Goal: Task Accomplishment & Management: Manage account settings

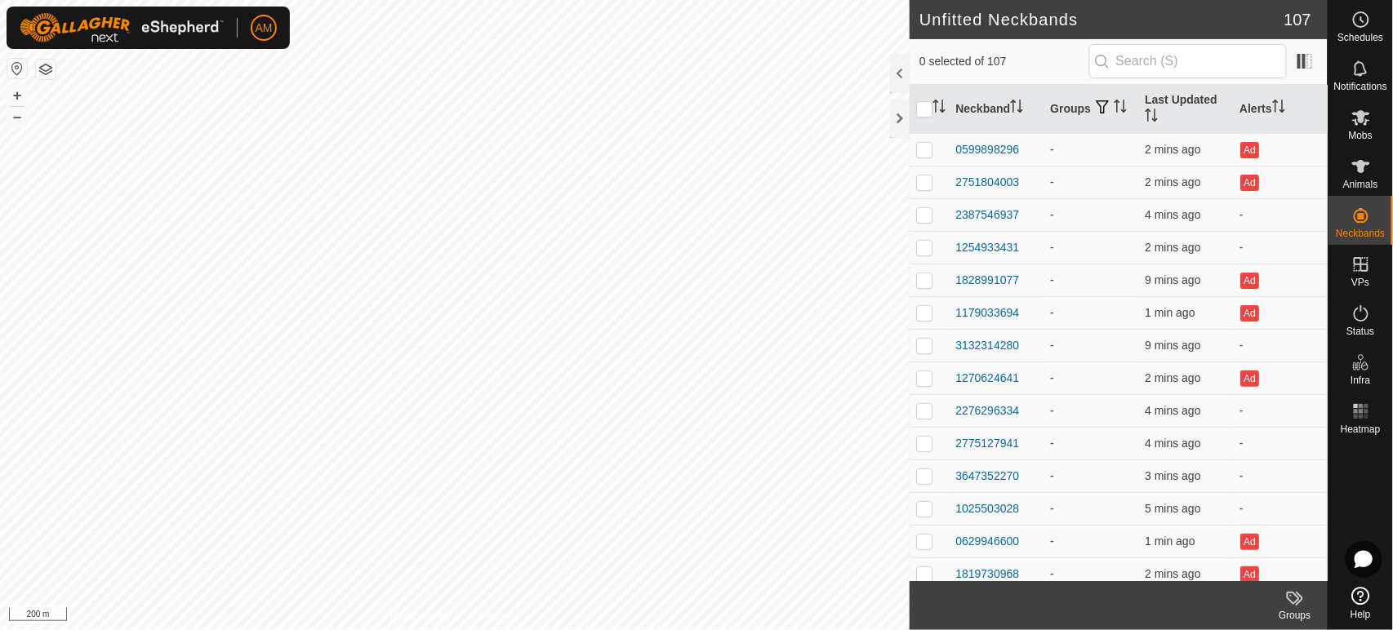
click at [703, 630] on html "AM Schedules Notifications Mobs Animals Neckbands VPs Status Infra Heatmap Help…" at bounding box center [696, 315] width 1393 height 630
checkbox input "true"
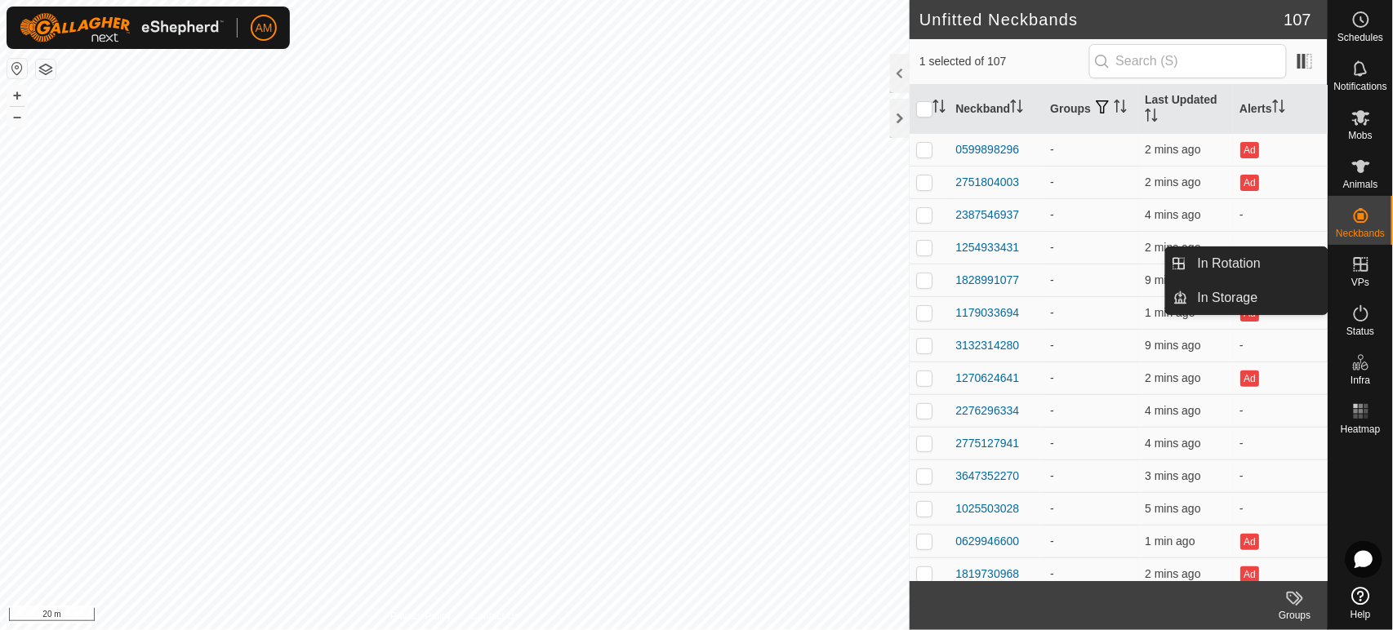
click at [1365, 269] on icon at bounding box center [1362, 265] width 20 height 20
click at [1266, 268] on link "In Rotation" at bounding box center [1258, 263] width 140 height 33
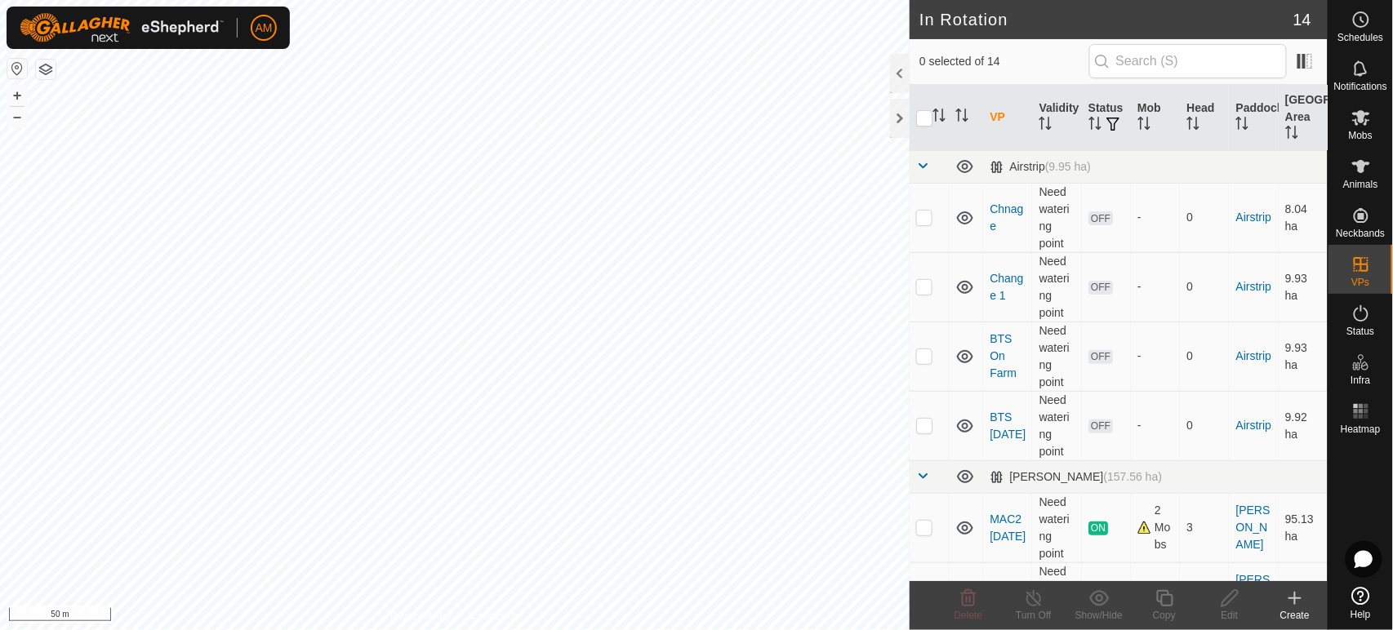
click at [925, 222] on p-checkbox at bounding box center [924, 217] width 16 height 13
checkbox input "true"
click at [924, 295] on td at bounding box center [929, 286] width 39 height 69
checkbox input "true"
click at [921, 350] on p-checkbox at bounding box center [924, 356] width 16 height 13
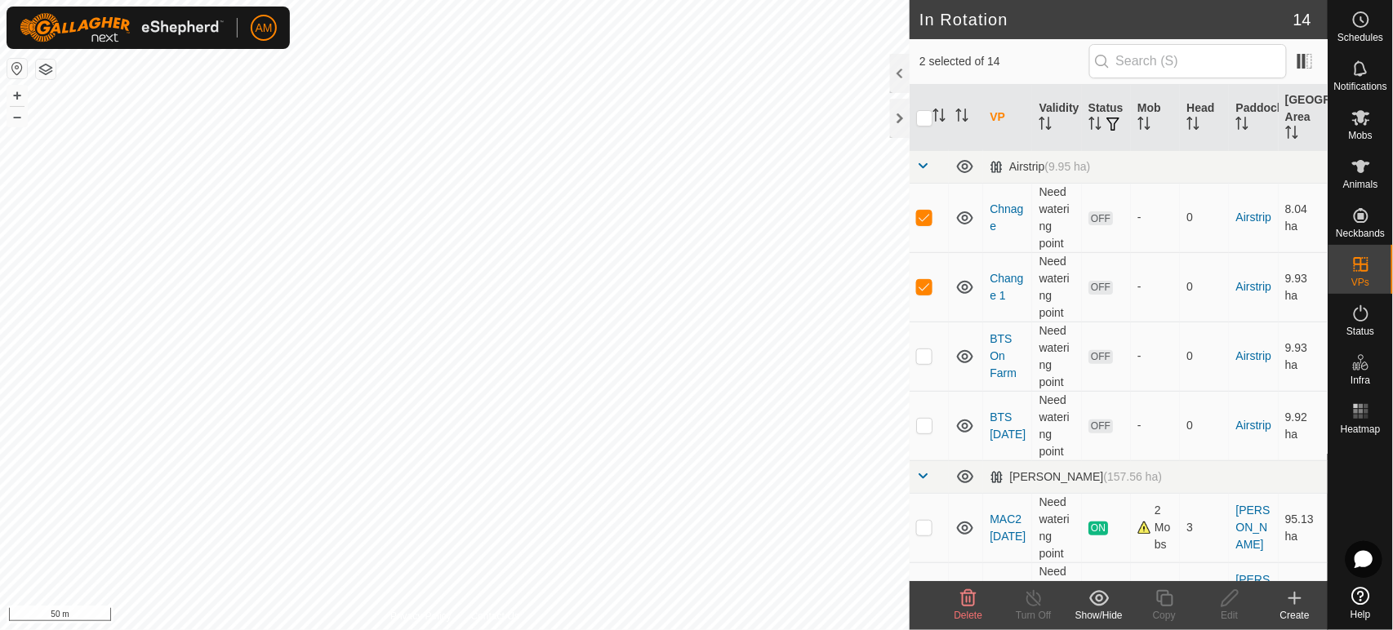
checkbox input "true"
click at [924, 431] on p-checkbox at bounding box center [924, 425] width 16 height 13
checkbox input "true"
click at [965, 601] on icon at bounding box center [969, 599] width 20 height 20
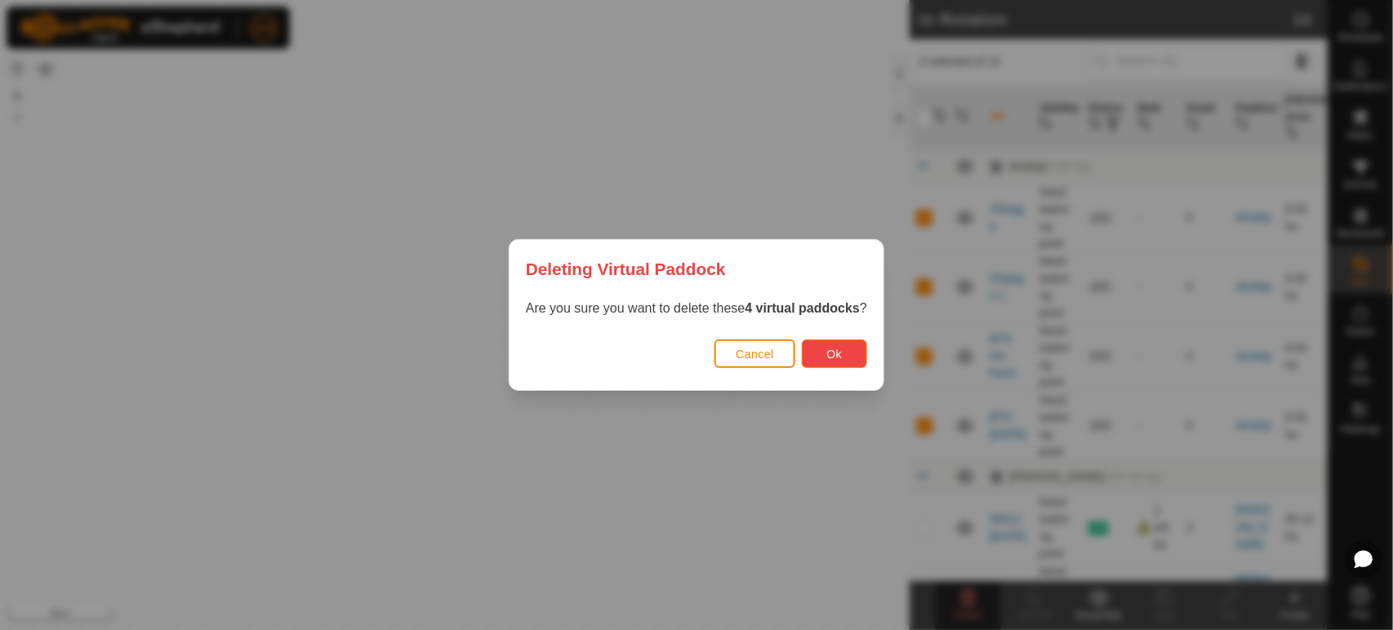
click at [841, 357] on span "Ok" at bounding box center [835, 354] width 16 height 13
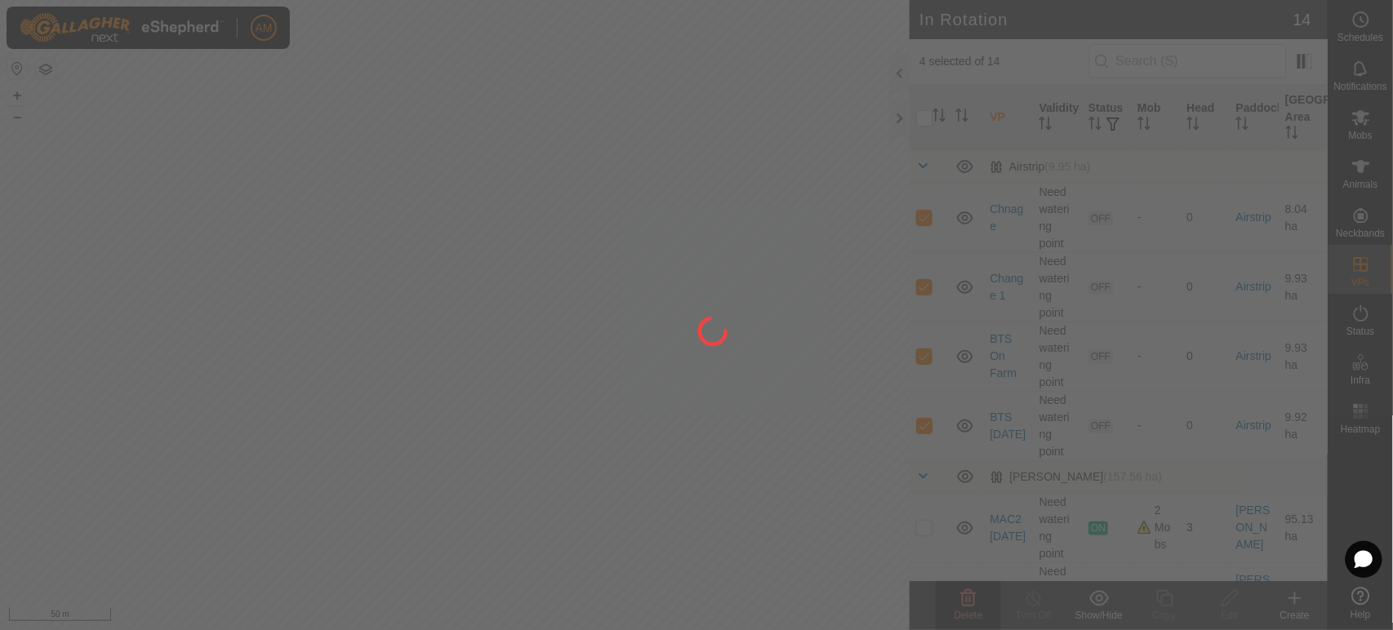
checkbox input "false"
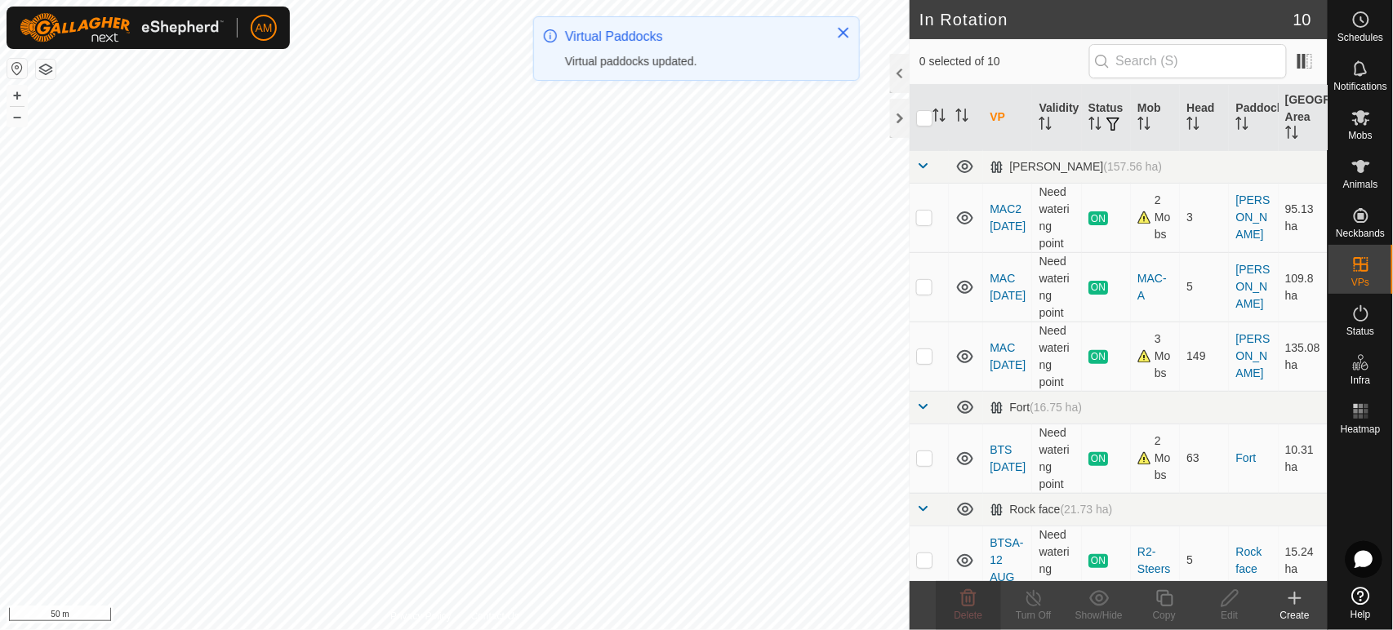
click at [930, 459] on p-checkbox at bounding box center [924, 458] width 16 height 13
checkbox input "true"
click at [1150, 590] on copy-svg-icon at bounding box center [1164, 599] width 65 height 20
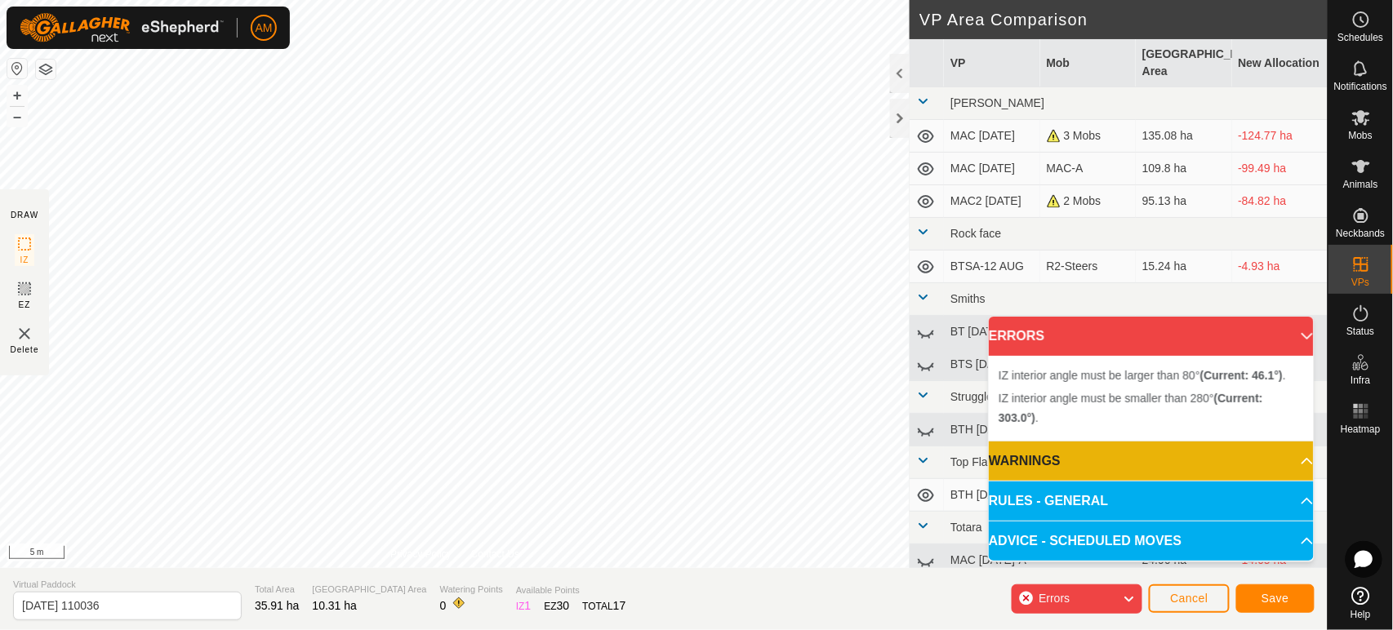
click at [508, 448] on div "IZ interior angle must be larger than 80° (Current: 46.1°) . + – ⇧ i 5 m" at bounding box center [455, 284] width 910 height 568
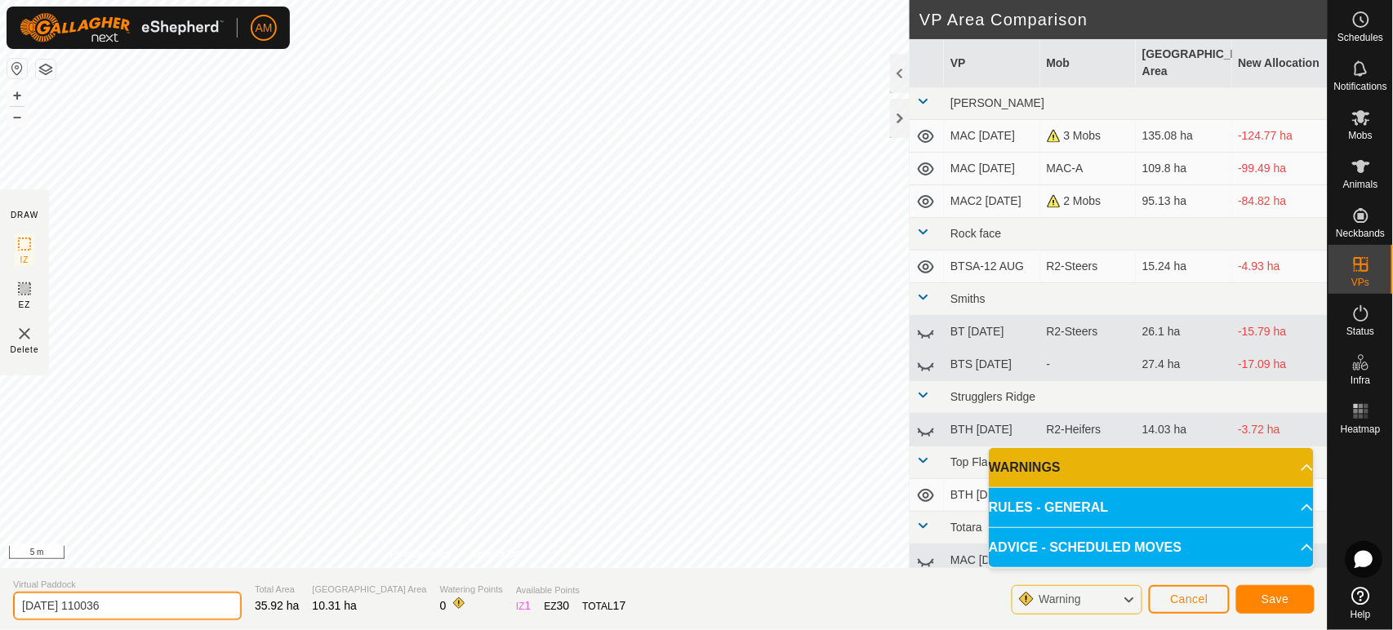
drag, startPoint x: 166, startPoint y: 608, endPoint x: 0, endPoint y: 569, distance: 170.2
click at [0, 569] on section "Virtual Paddock 2025-08-12 110036 Total Area 35.92 ha Grazing Area 10.31 ha Wat…" at bounding box center [664, 599] width 1328 height 62
type input "BTS [DATE]-A"
click at [1263, 604] on span "Save" at bounding box center [1276, 599] width 28 height 13
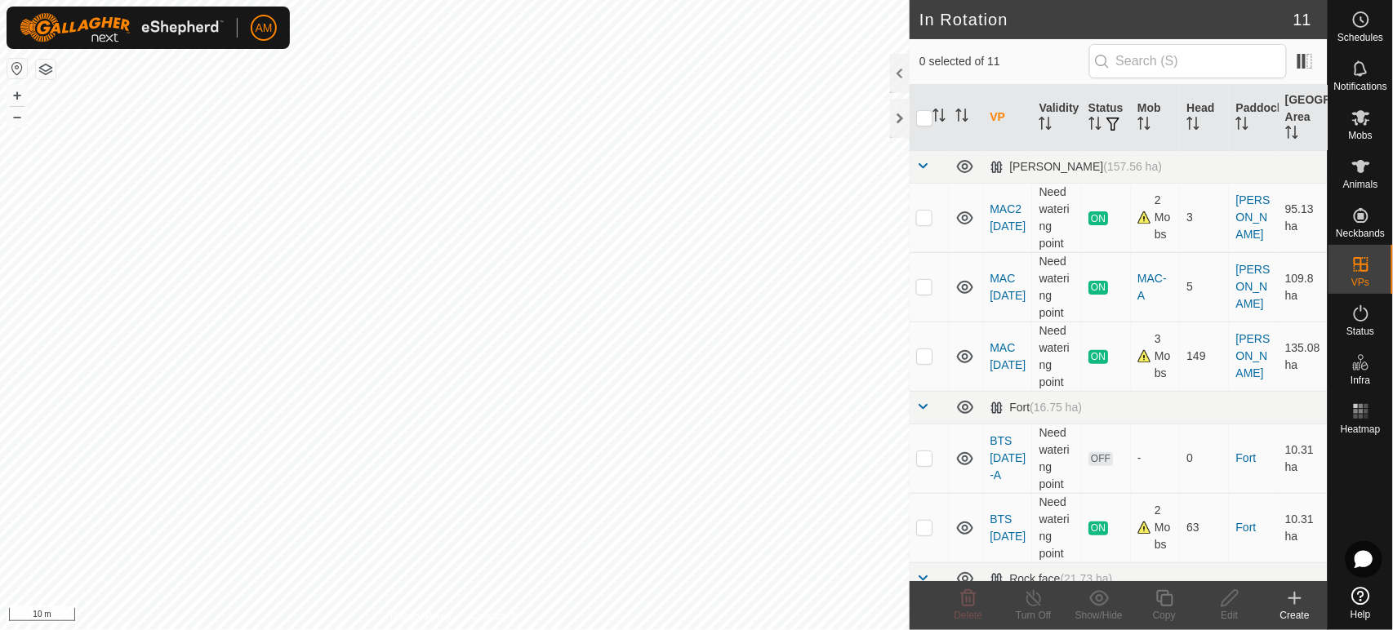
click at [89, 18] on div "AM Schedules Notifications Mobs Animals Neckbands VPs Status Infra Heatmap Help…" at bounding box center [696, 315] width 1393 height 630
checkbox input "true"
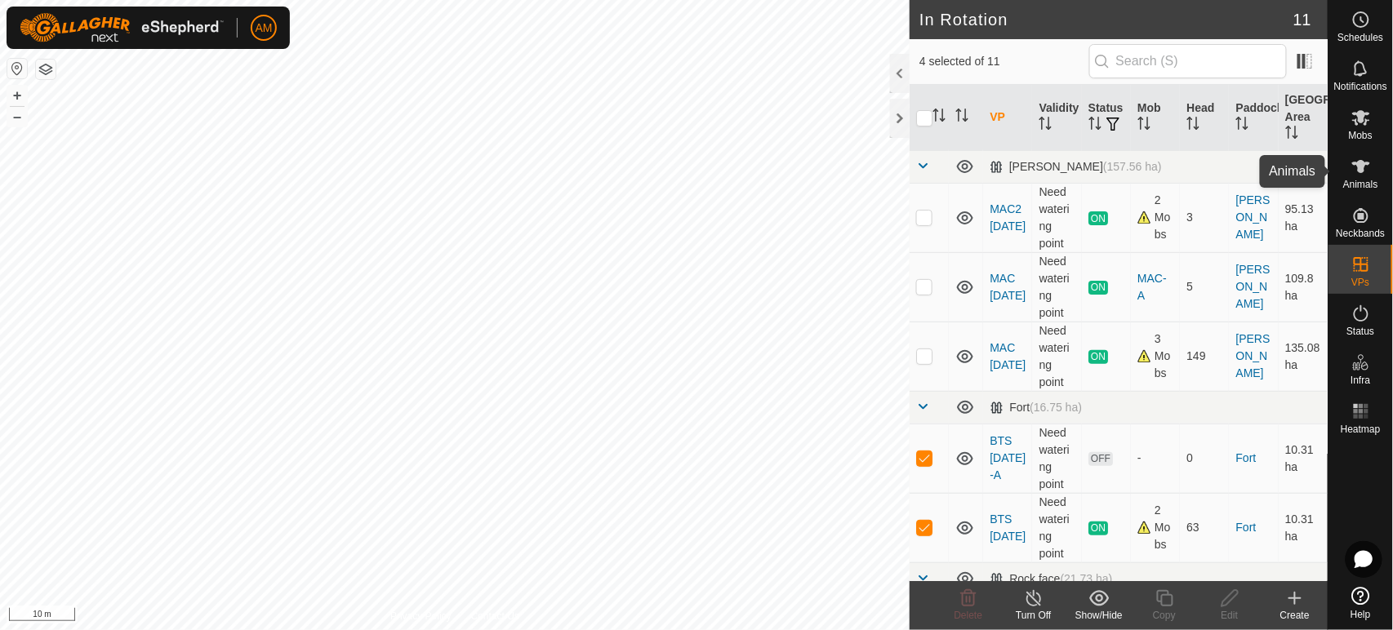
click at [1369, 169] on icon at bounding box center [1362, 167] width 20 height 20
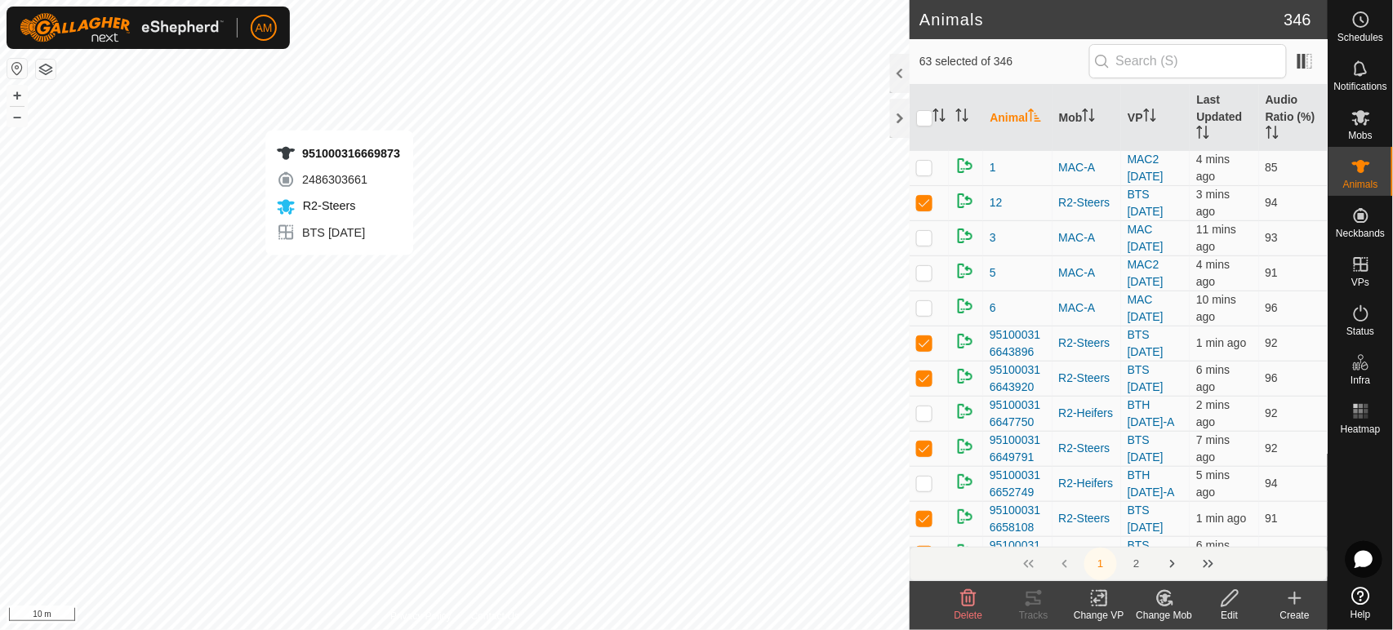
checkbox input "true"
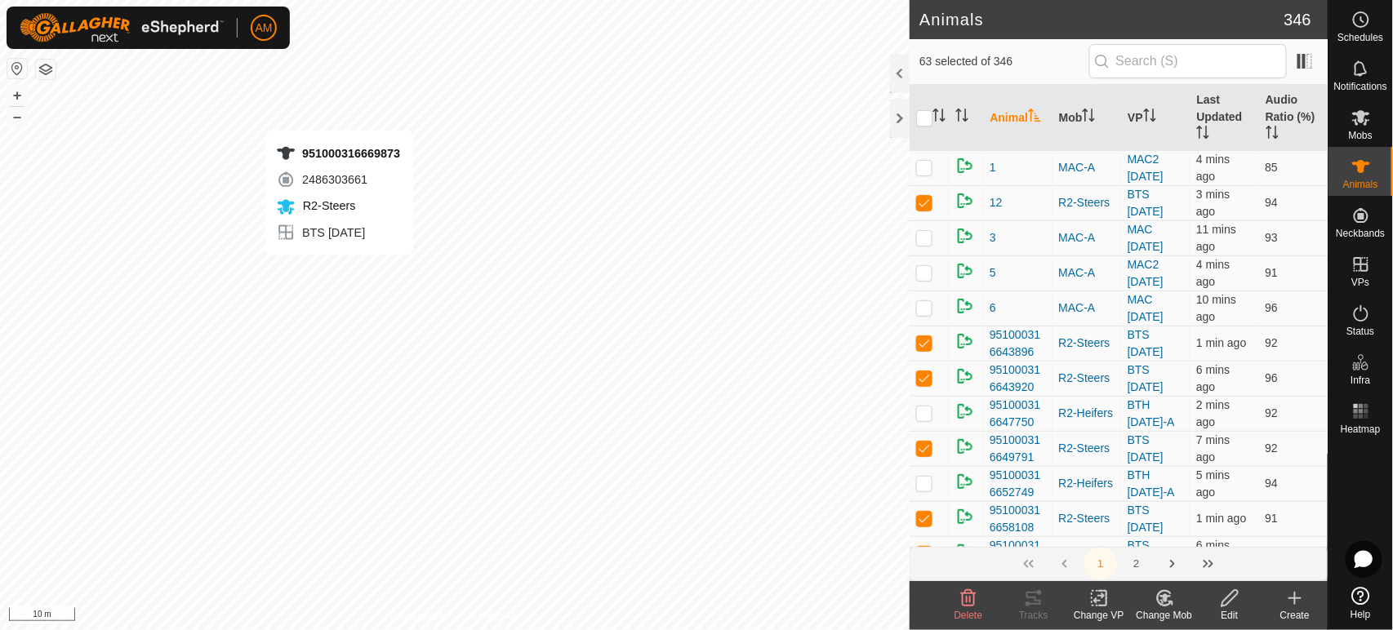
checkbox input "true"
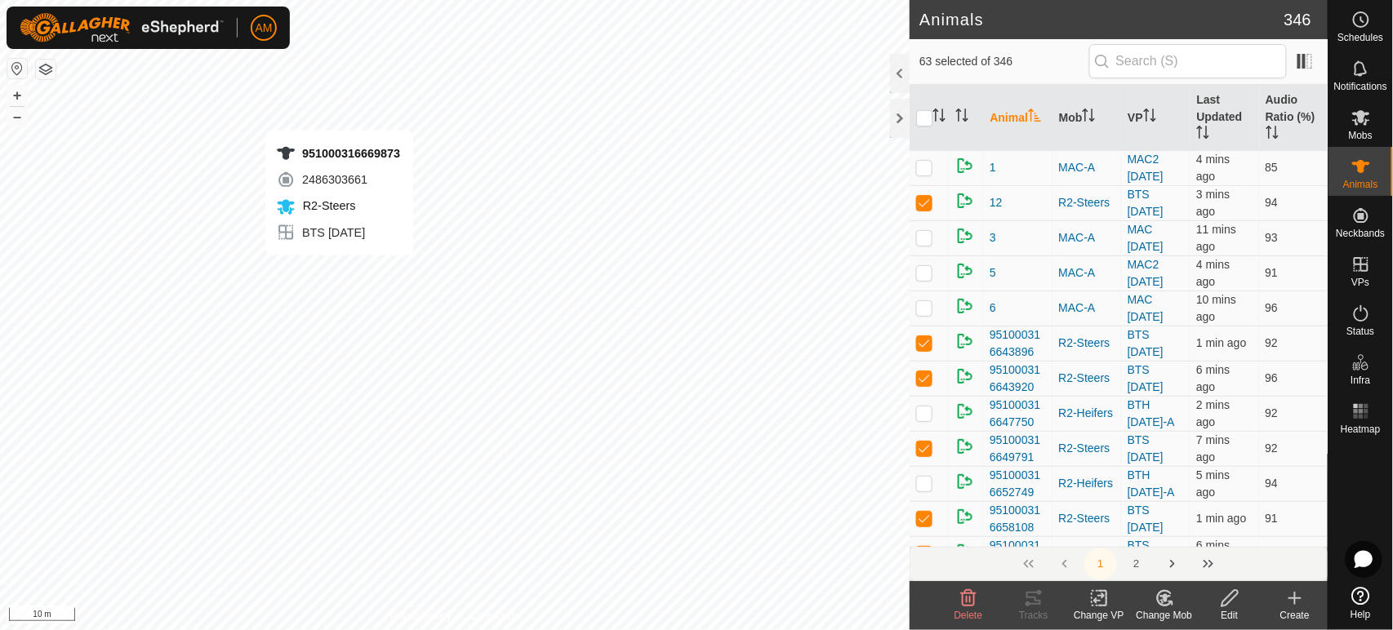
checkbox input "true"
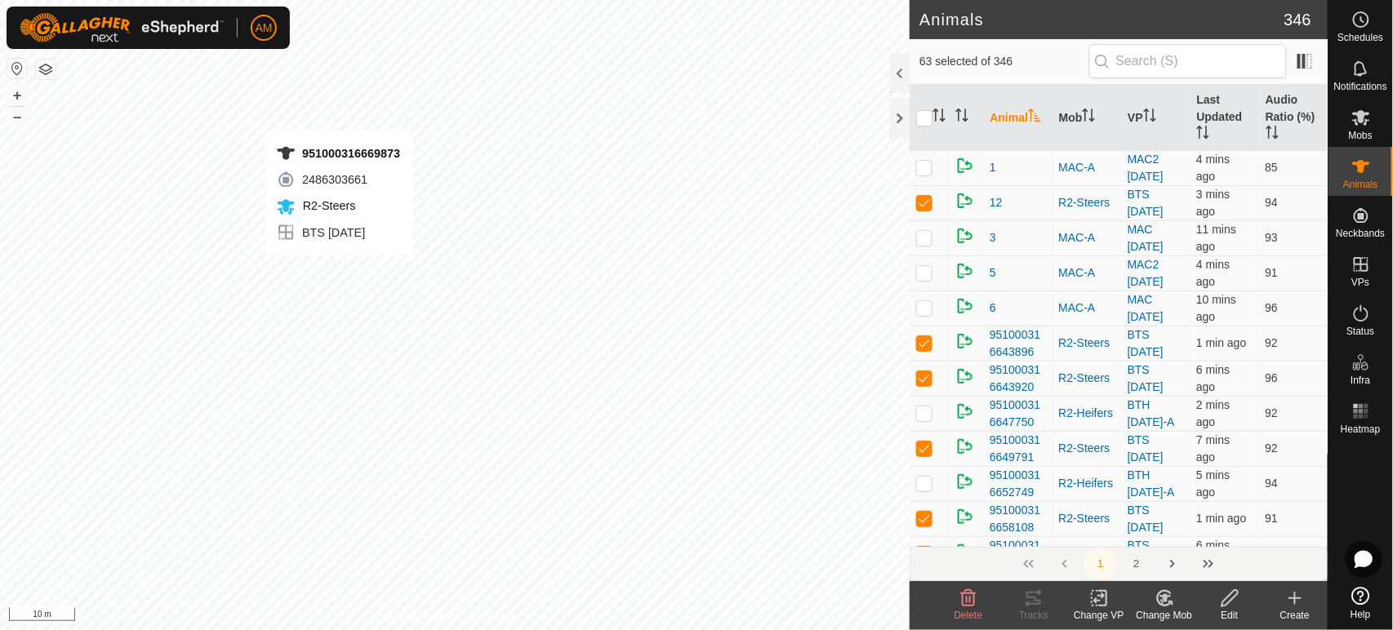
checkbox input "true"
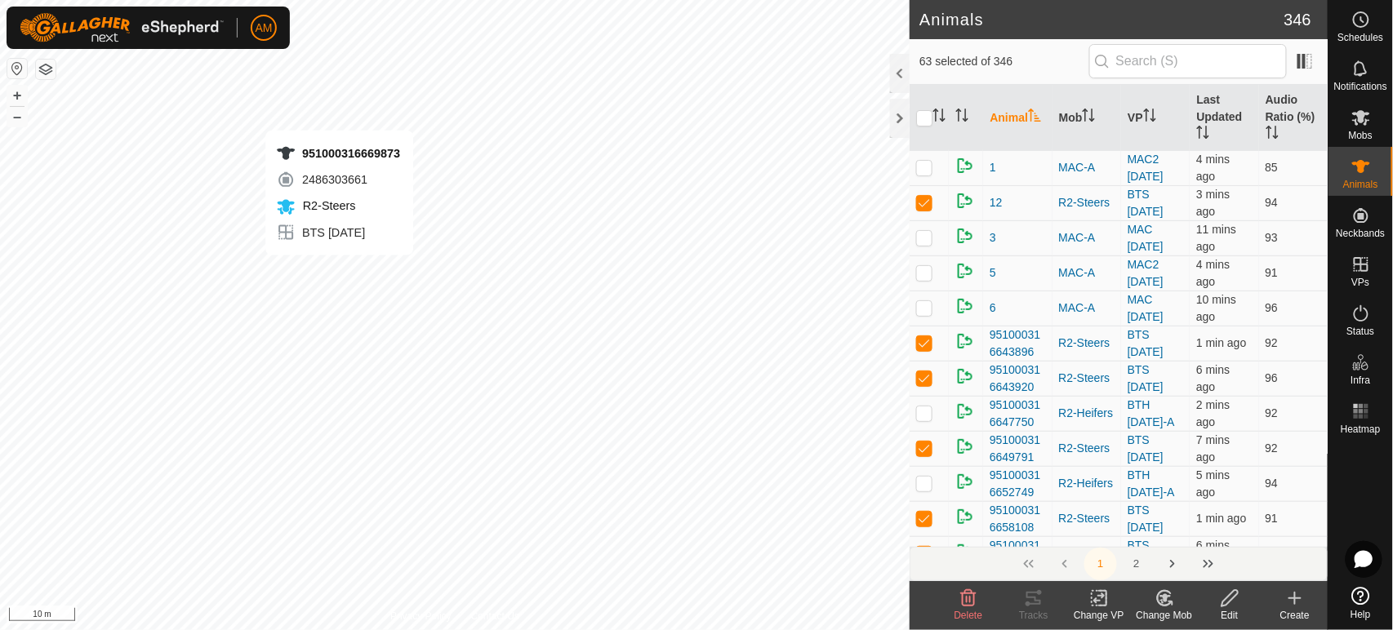
checkbox input "true"
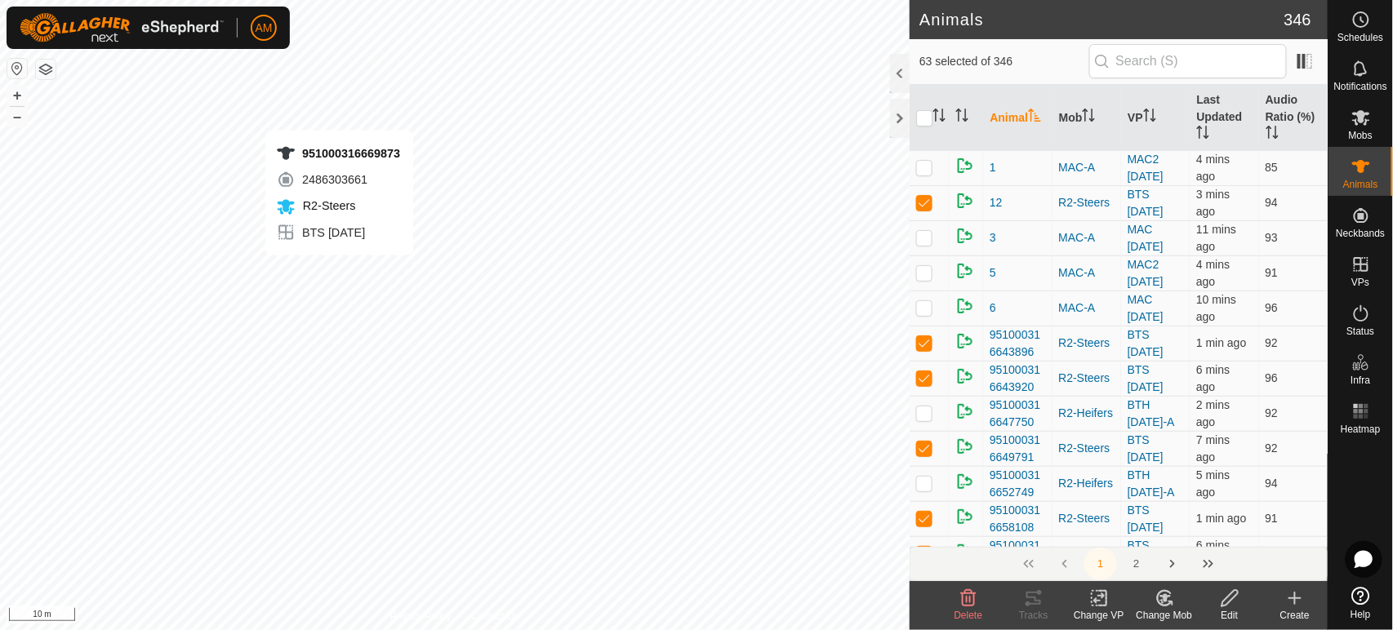
checkbox input "true"
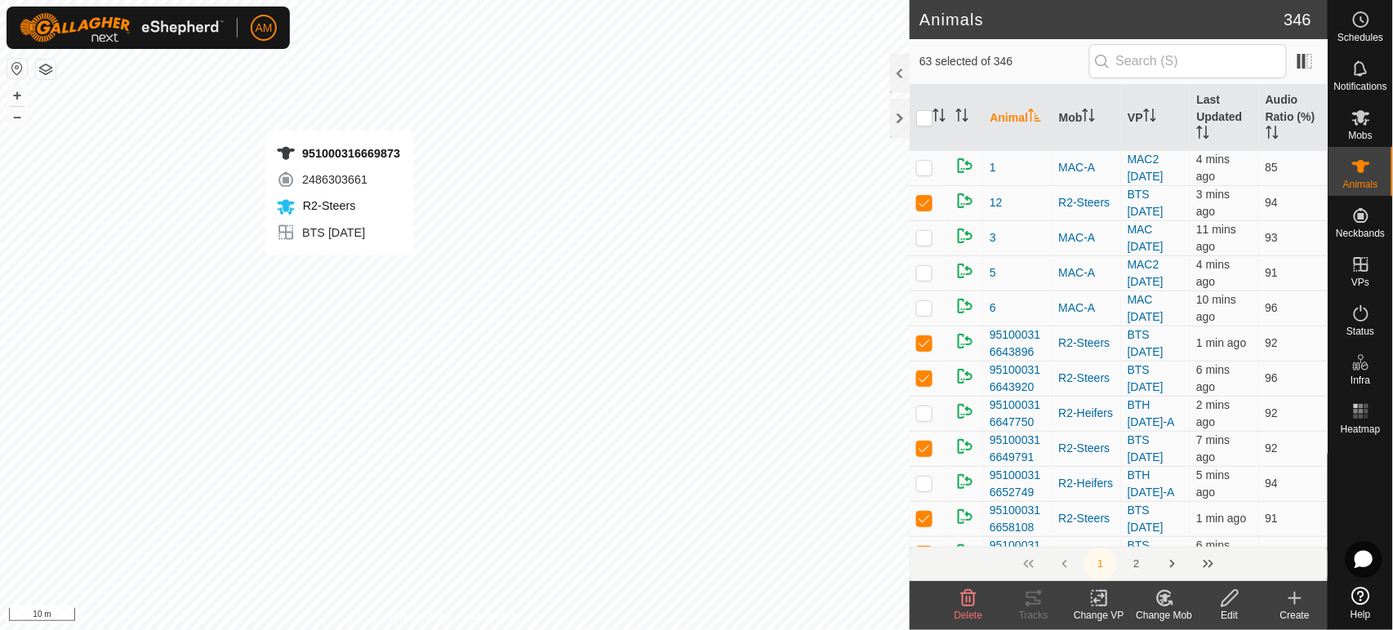
checkbox input "true"
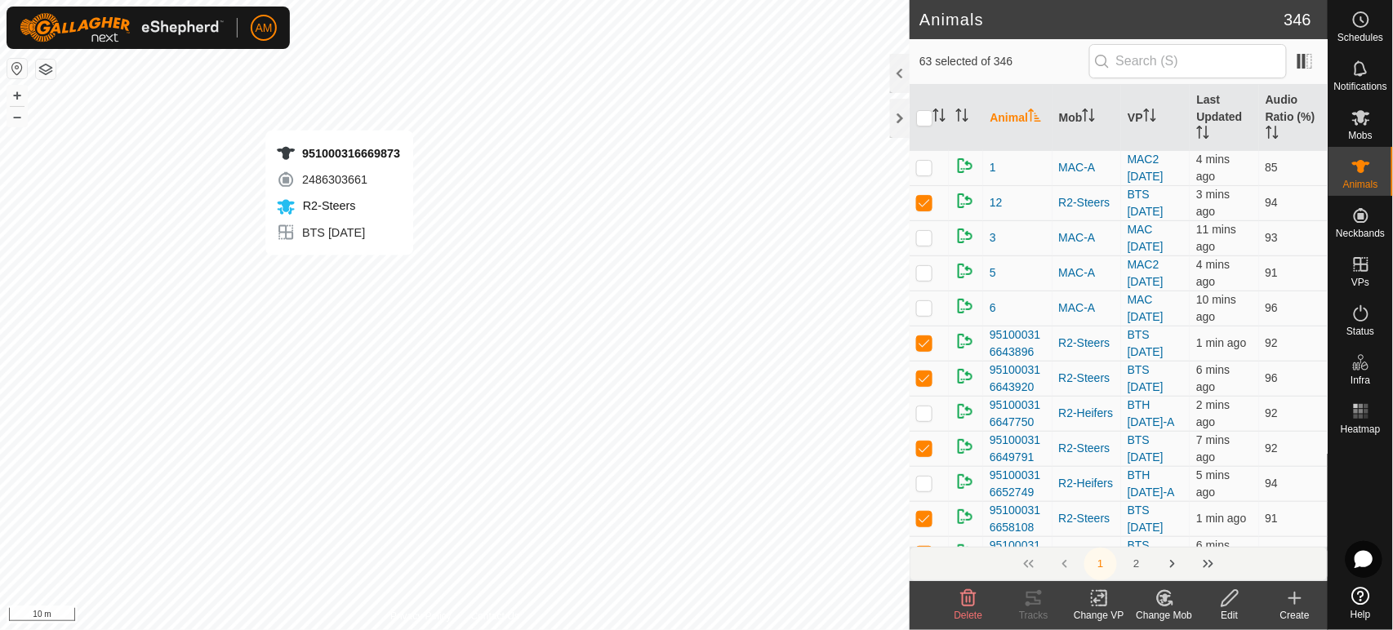
checkbox input "true"
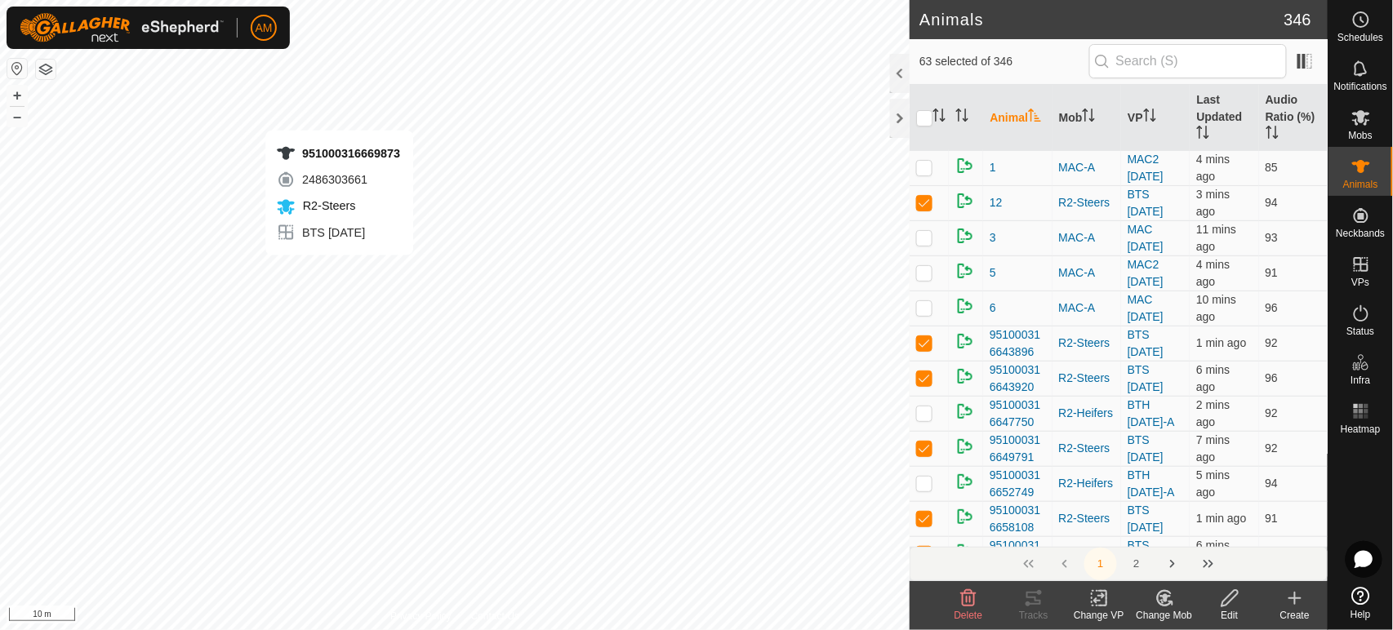
checkbox input "true"
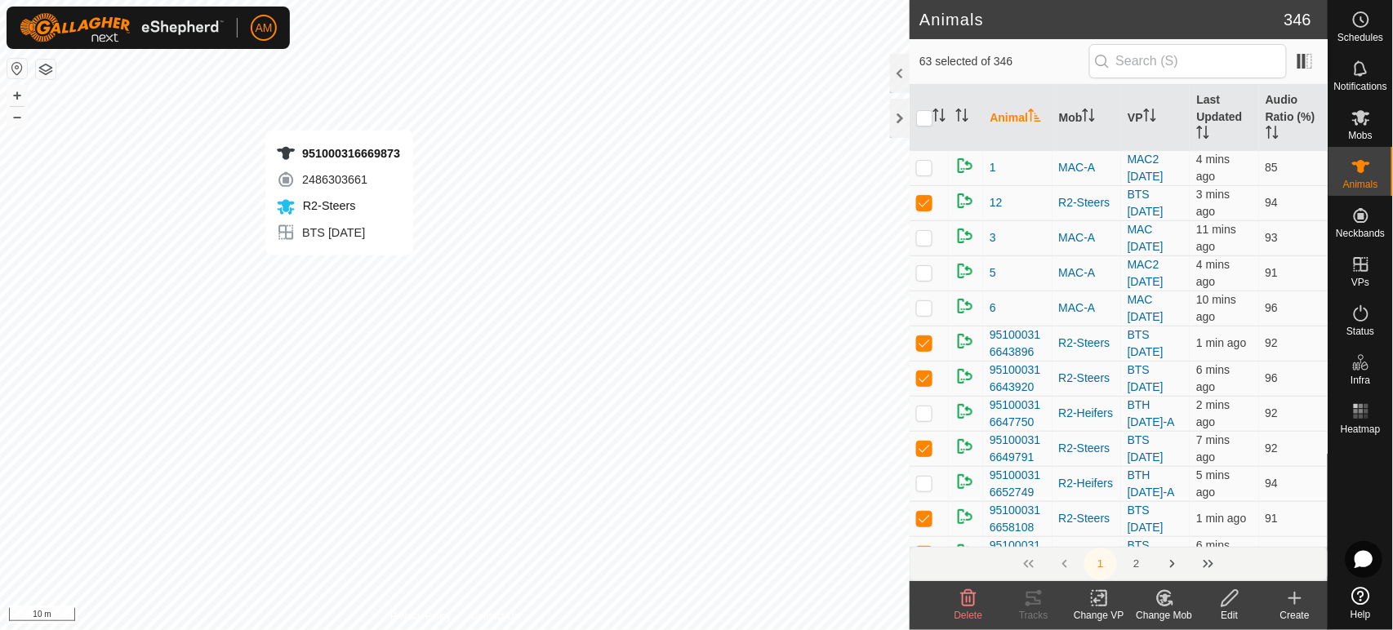
checkbox input "true"
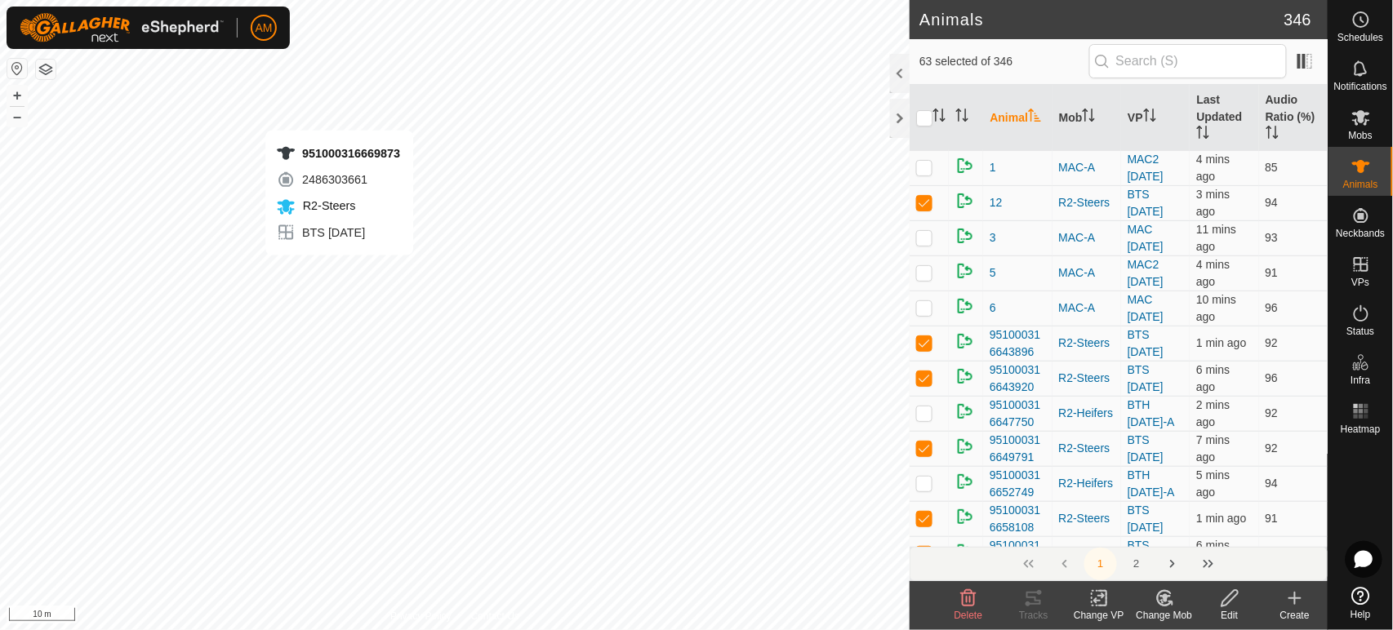
checkbox input "true"
click at [1101, 597] on icon at bounding box center [1098, 599] width 11 height 11
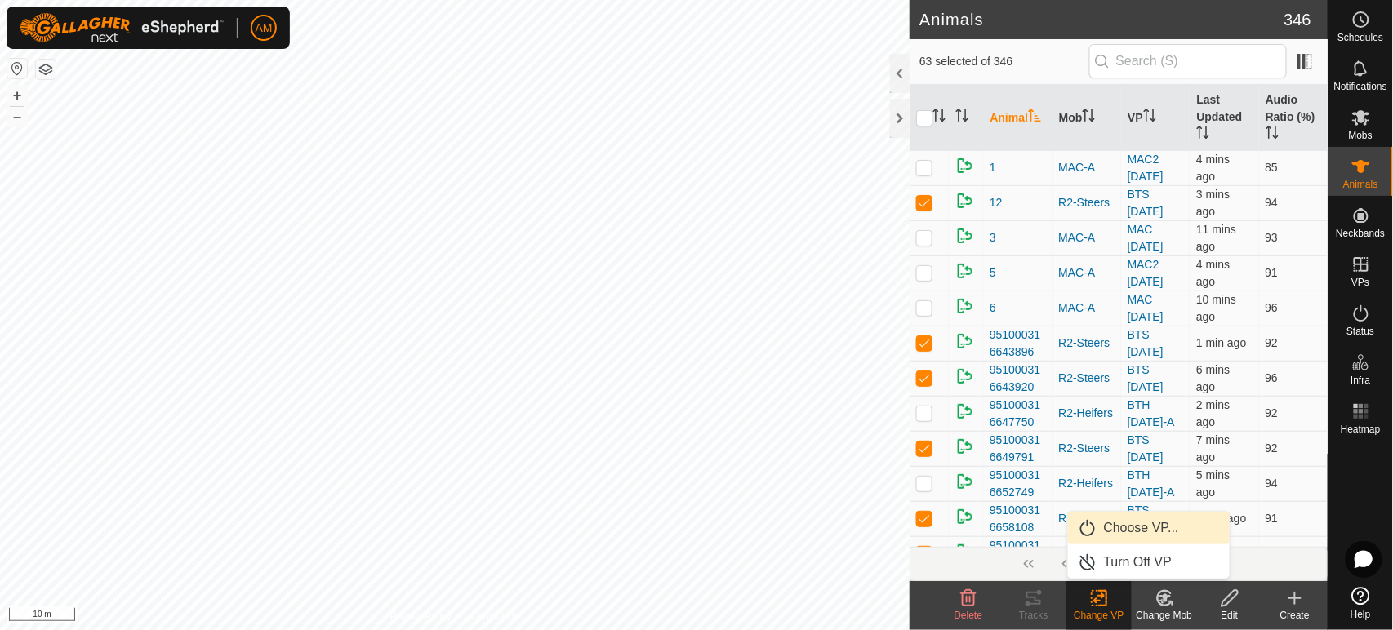
click at [1102, 523] on link "Choose VP..." at bounding box center [1149, 528] width 162 height 33
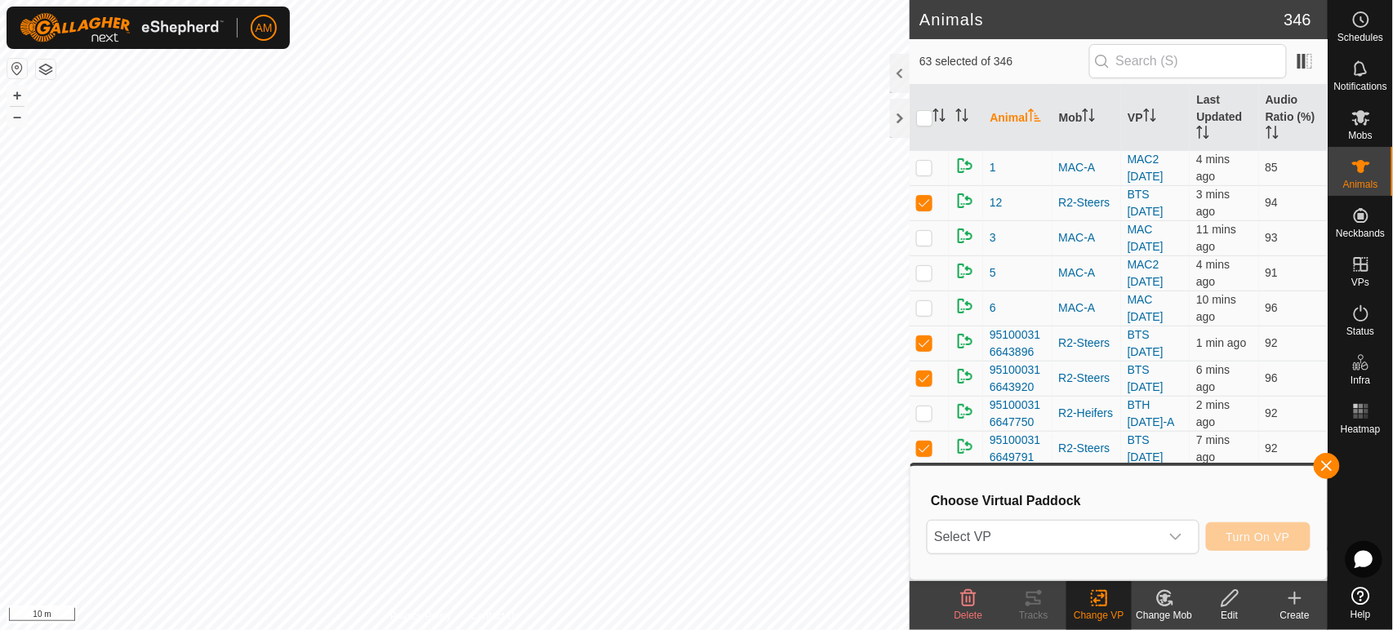
click at [1036, 536] on span "Select VP" at bounding box center [1043, 537] width 231 height 33
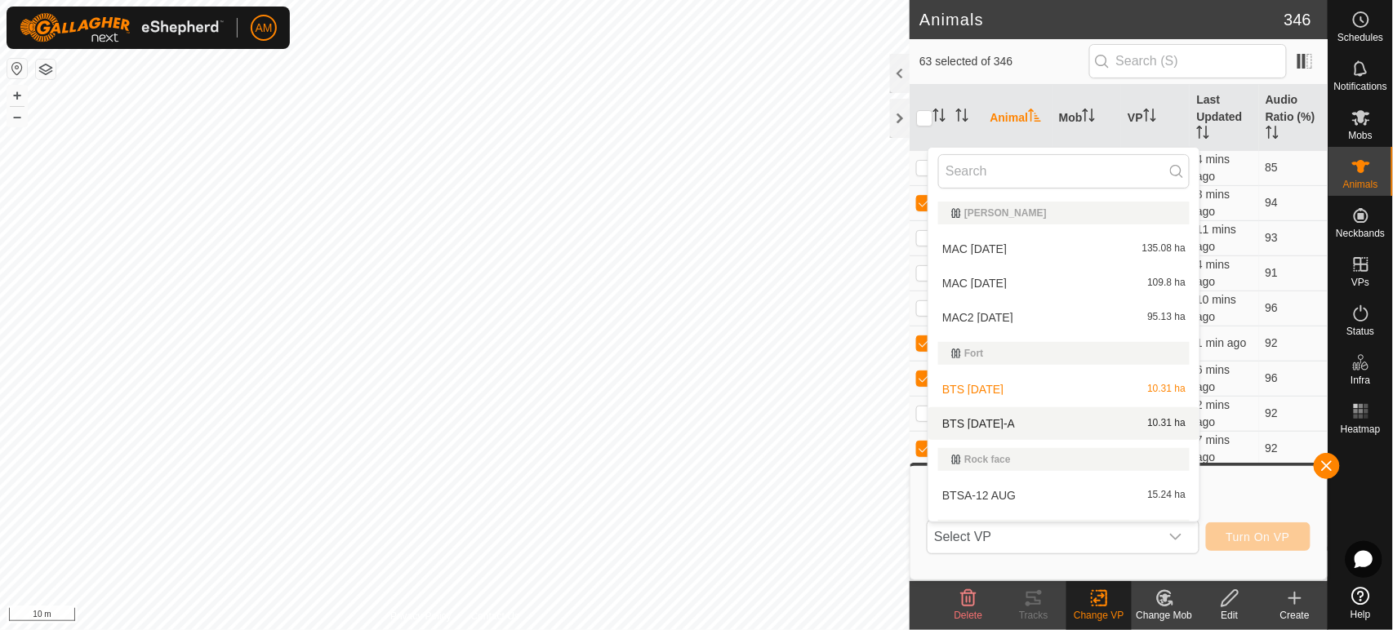
click at [1002, 421] on li "BTS 12 AUG-A 10.31 ha" at bounding box center [1064, 424] width 271 height 33
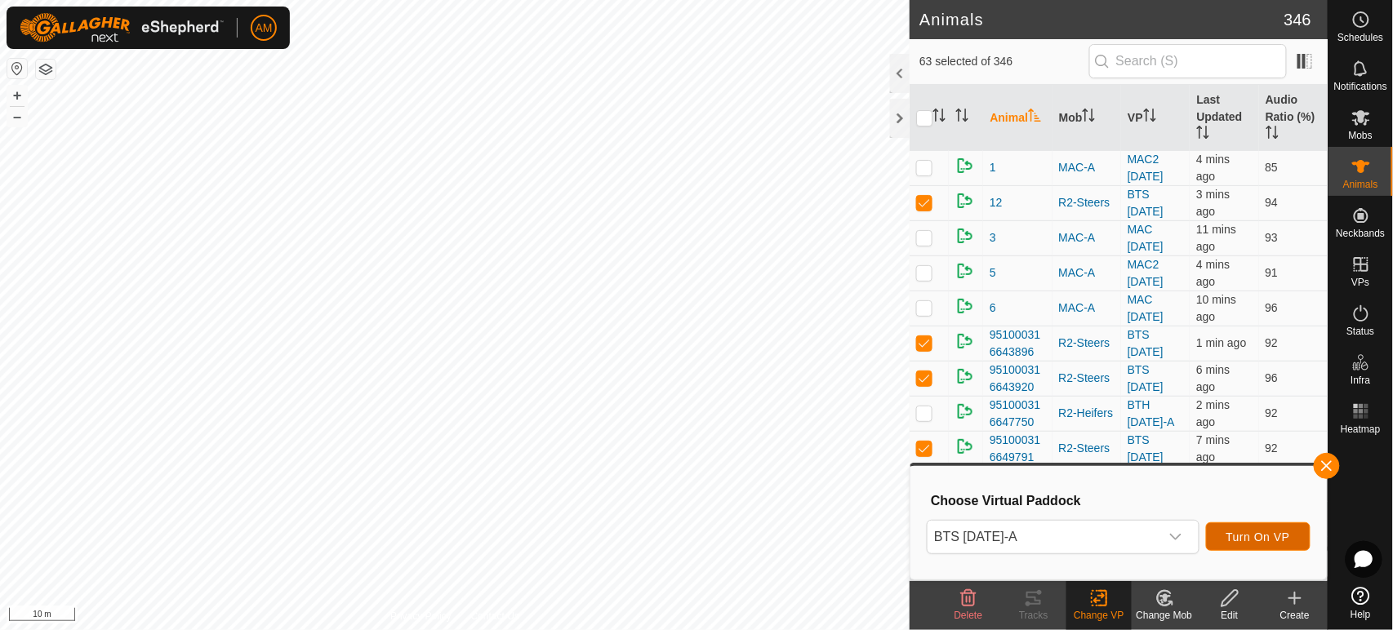
click at [1263, 531] on span "Turn On VP" at bounding box center [1259, 537] width 64 height 13
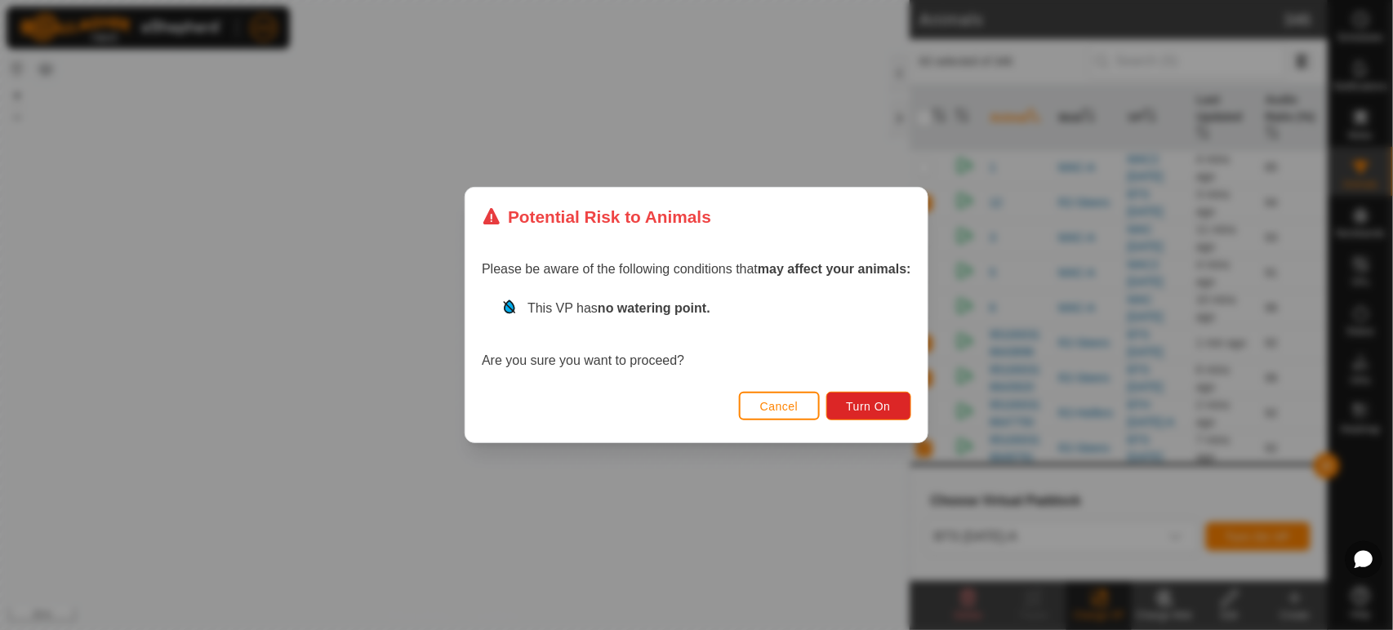
click at [883, 423] on div "Cancel Turn On" at bounding box center [696, 415] width 462 height 56
click at [883, 412] on span "Turn On" at bounding box center [869, 406] width 44 height 13
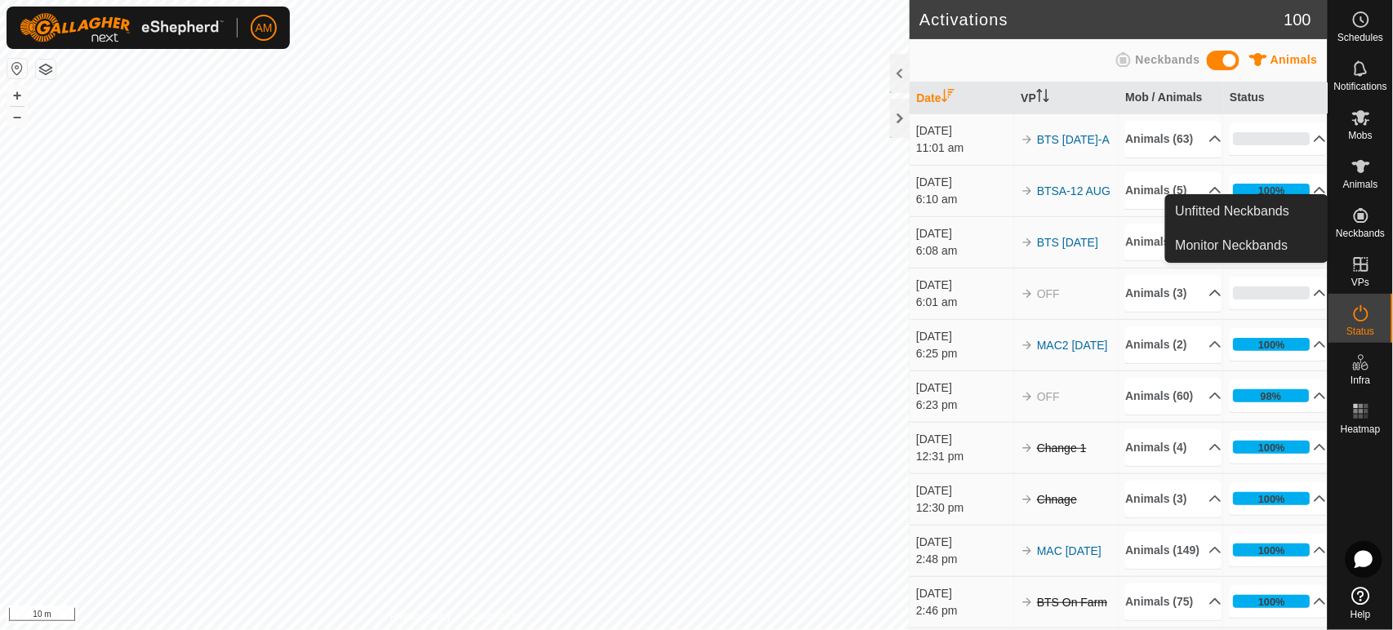
click at [1282, 216] on link "Unfitted Neckbands" at bounding box center [1247, 211] width 162 height 33
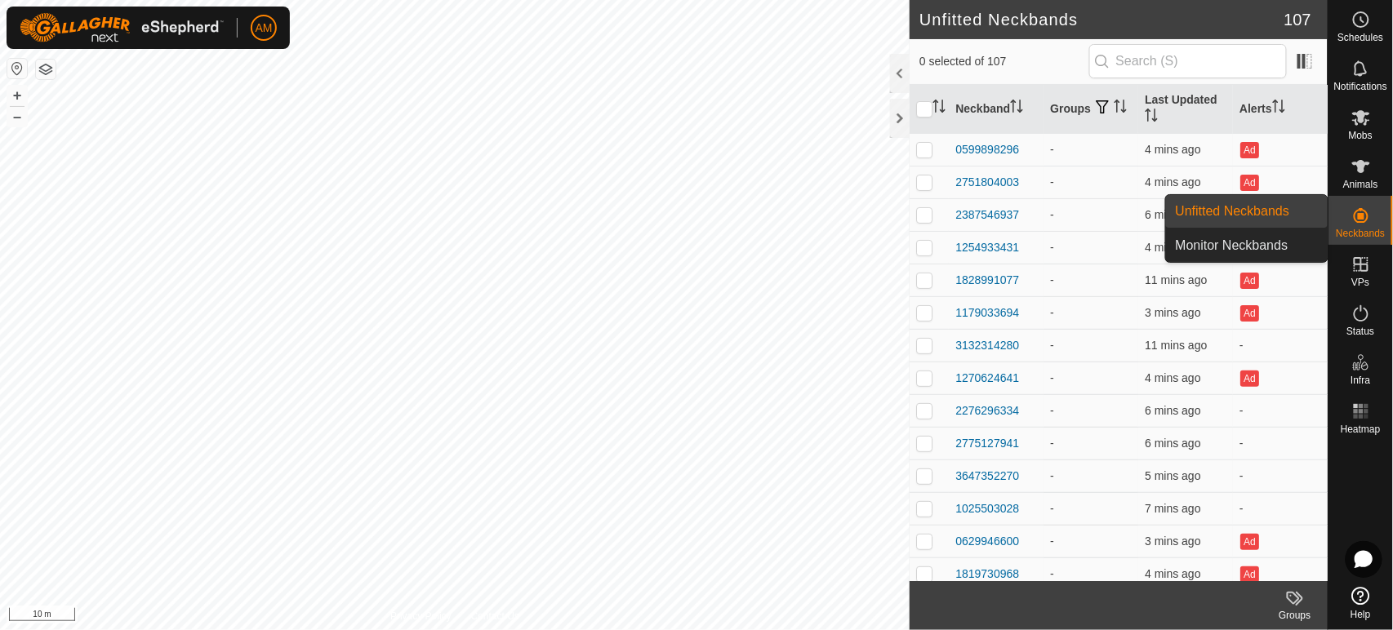
click at [1281, 217] on link "Unfitted Neckbands" at bounding box center [1247, 211] width 162 height 33
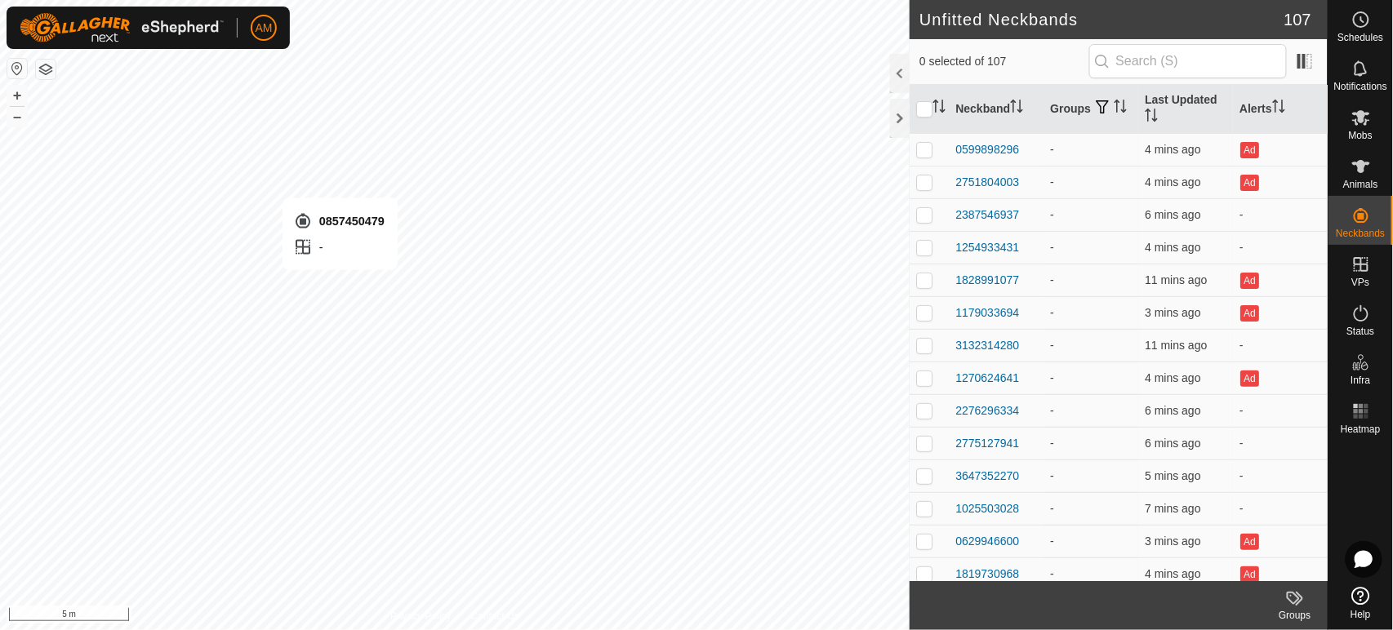
checkbox input "true"
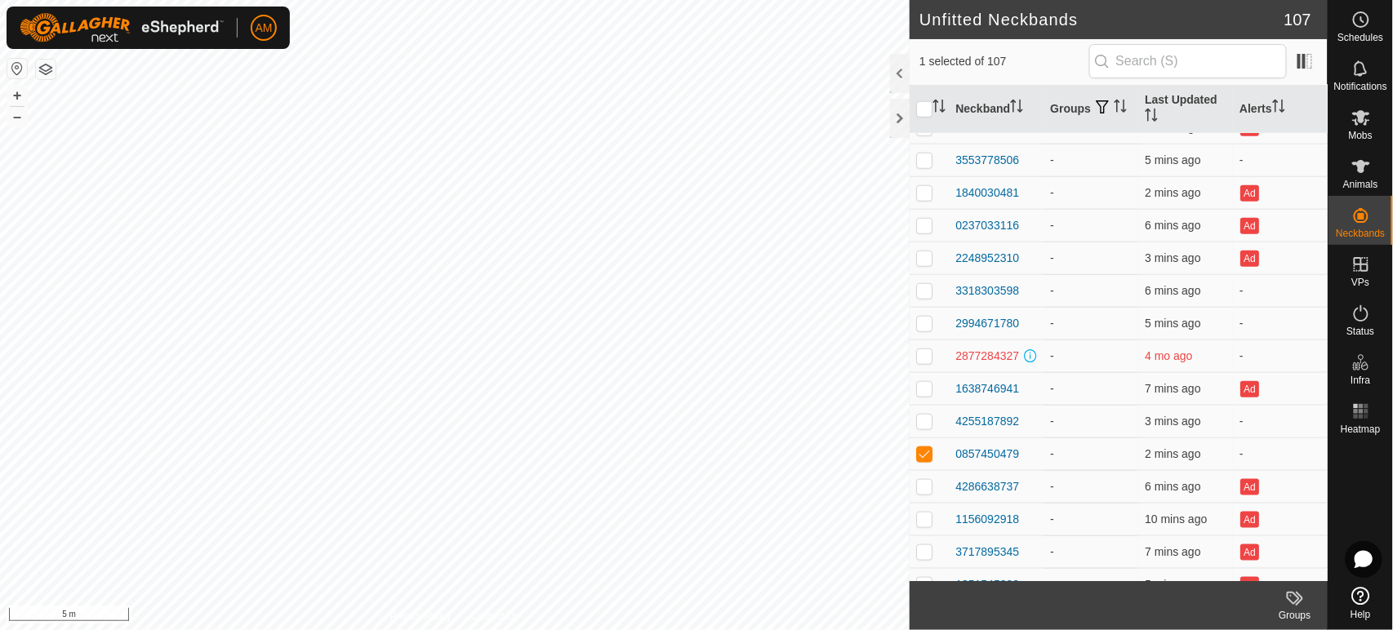
scroll to position [2631, 0]
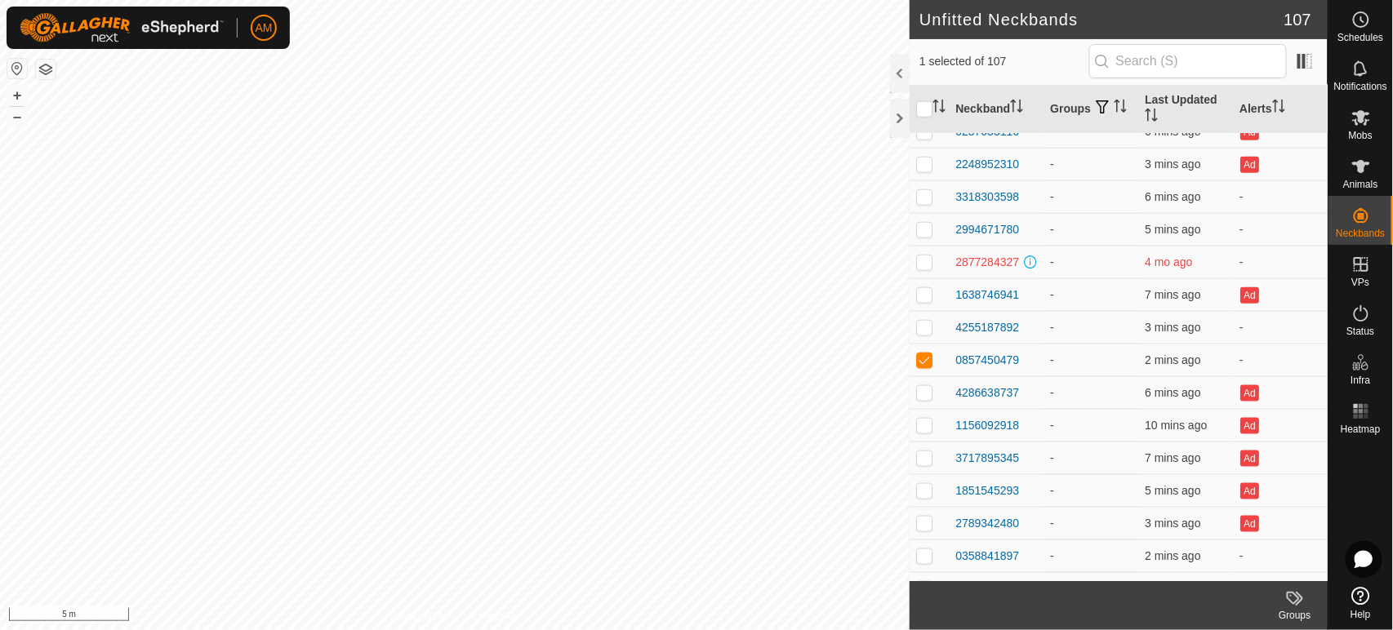
drag, startPoint x: 1029, startPoint y: 364, endPoint x: 947, endPoint y: 371, distance: 81.9
click at [947, 371] on tr "0857450479 - 2 mins ago -" at bounding box center [1119, 360] width 418 height 33
copy div "0857450479"
click at [1039, 370] on td "0857450479" at bounding box center [996, 360] width 95 height 33
drag, startPoint x: 1027, startPoint y: 357, endPoint x: 945, endPoint y: 372, distance: 83.0
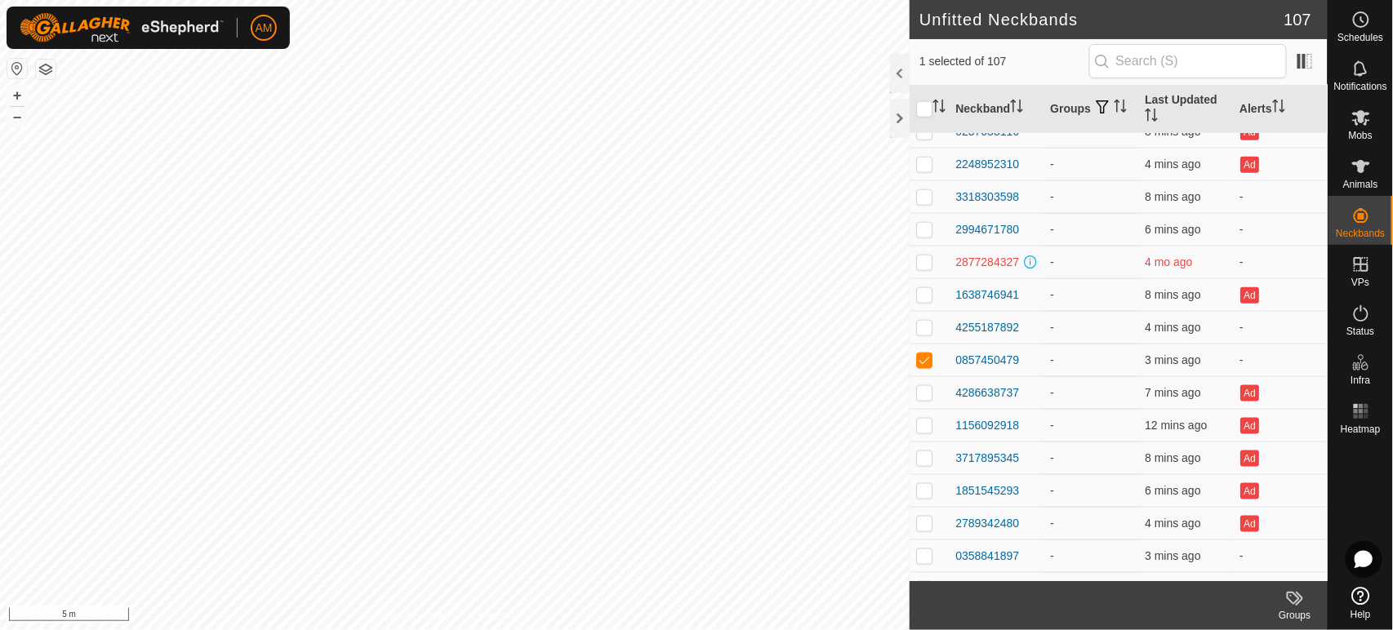
click at [945, 372] on tr "0857450479 - 3 mins ago -" at bounding box center [1119, 360] width 418 height 33
copy div "0857450479"
click at [1369, 175] on icon at bounding box center [1362, 167] width 20 height 20
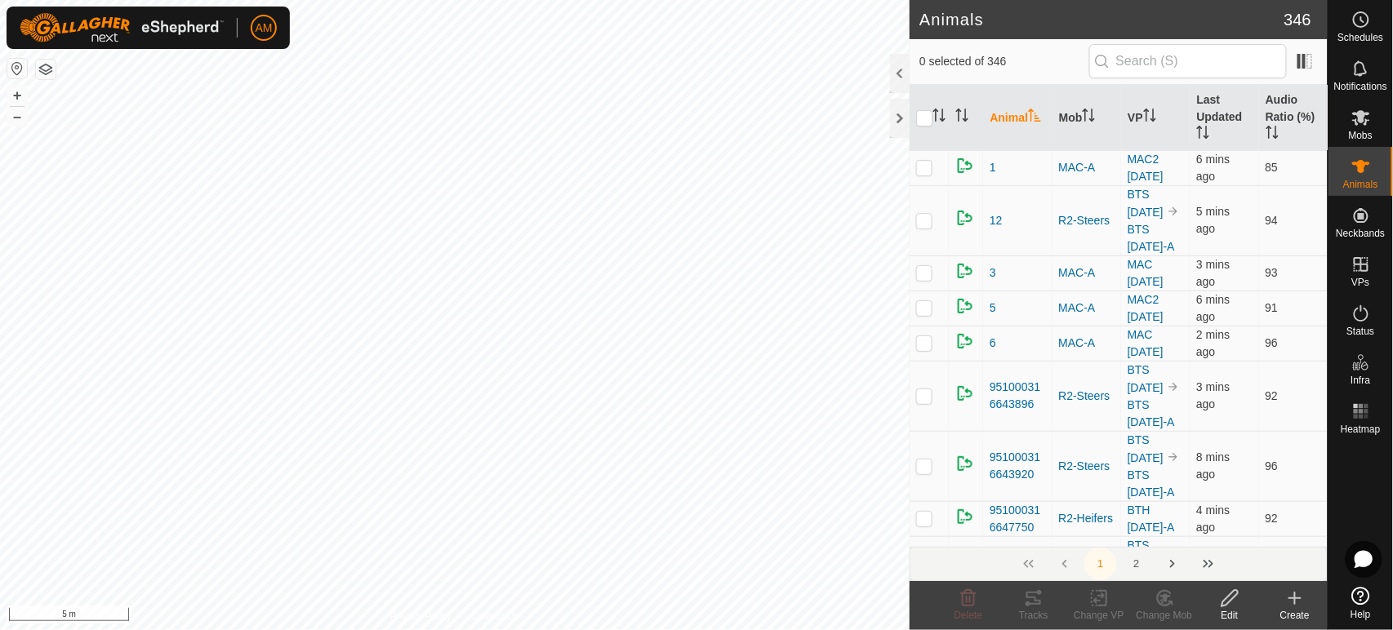
click at [1303, 596] on icon at bounding box center [1295, 599] width 20 height 20
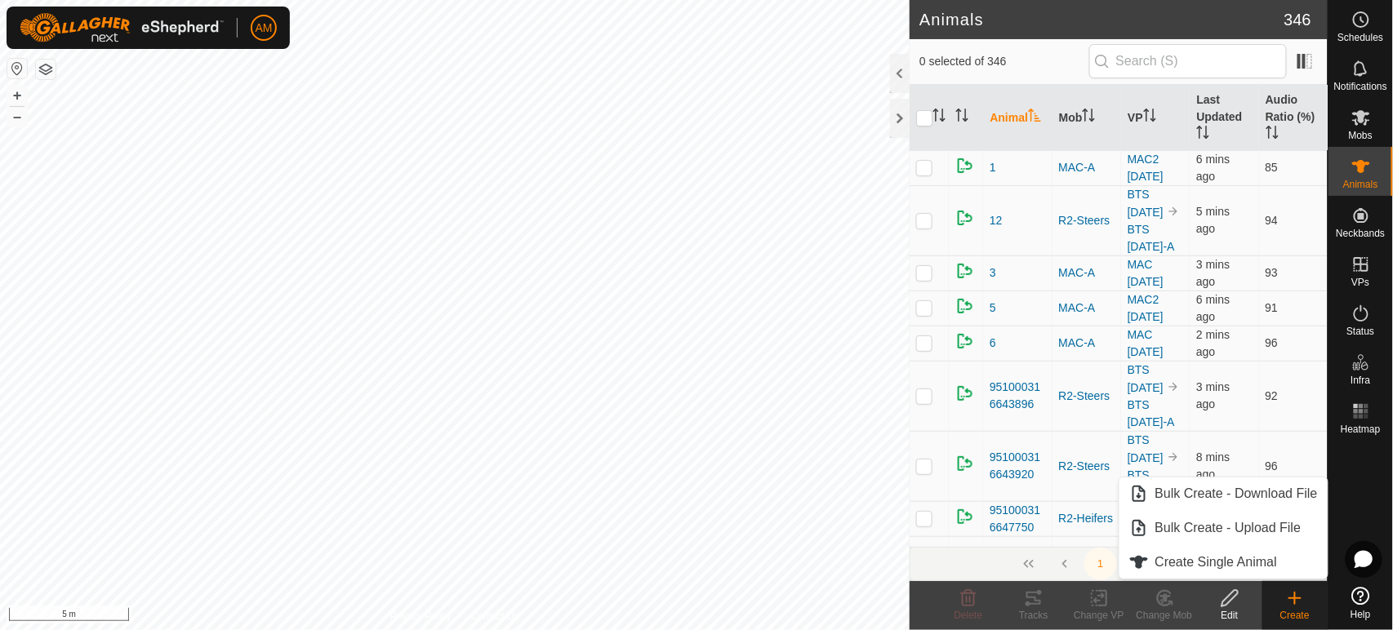
click at [1220, 572] on link "Create Single Animal" at bounding box center [1224, 562] width 208 height 33
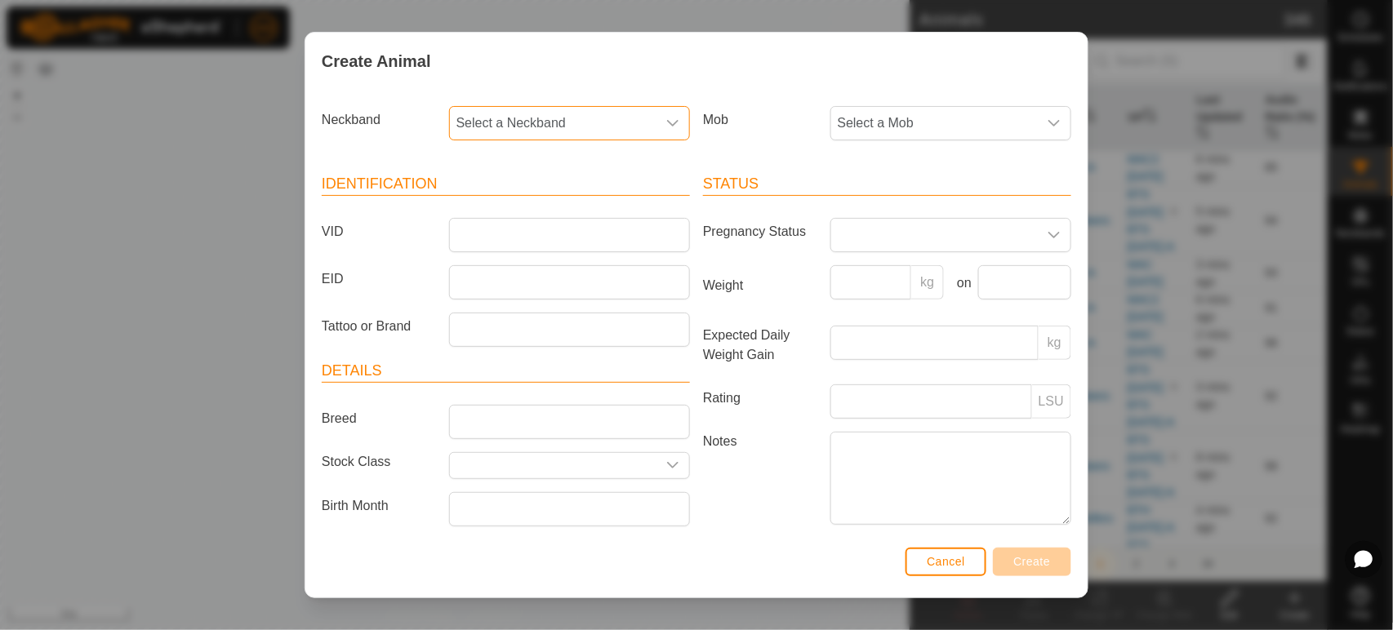
click at [568, 122] on span "Select a Neckband" at bounding box center [553, 123] width 207 height 33
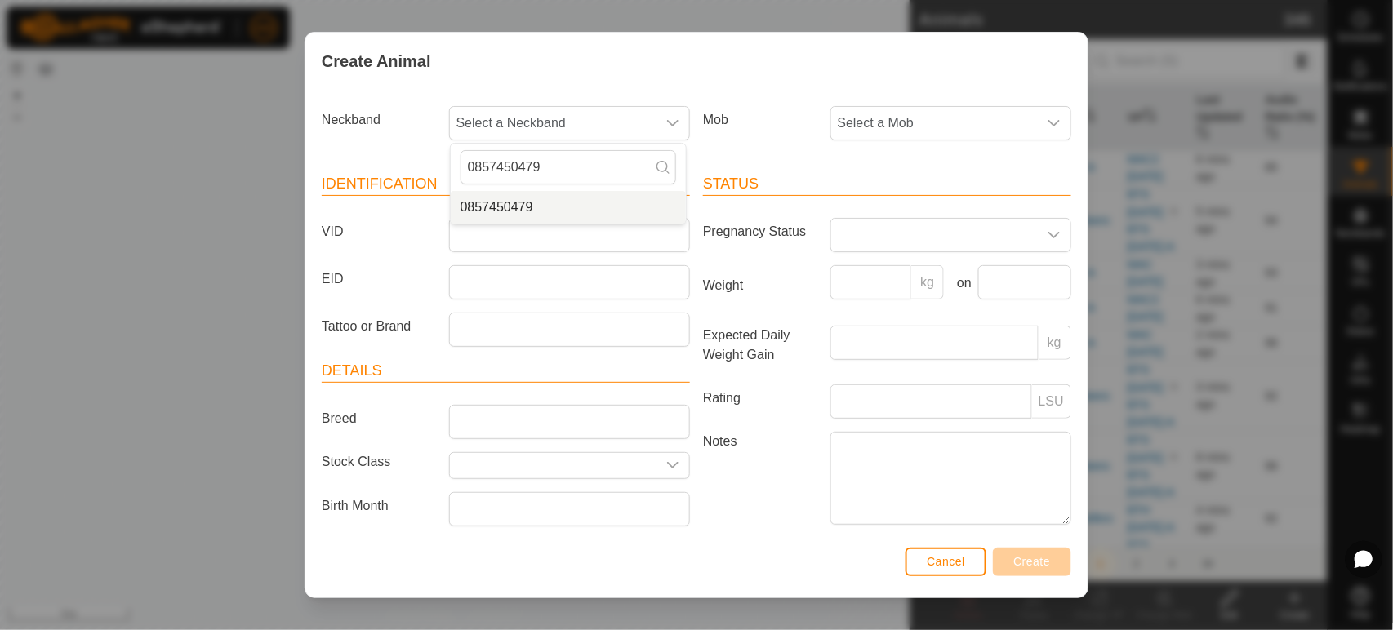
type input "0857450479"
click at [519, 206] on li "0857450479" at bounding box center [568, 207] width 235 height 33
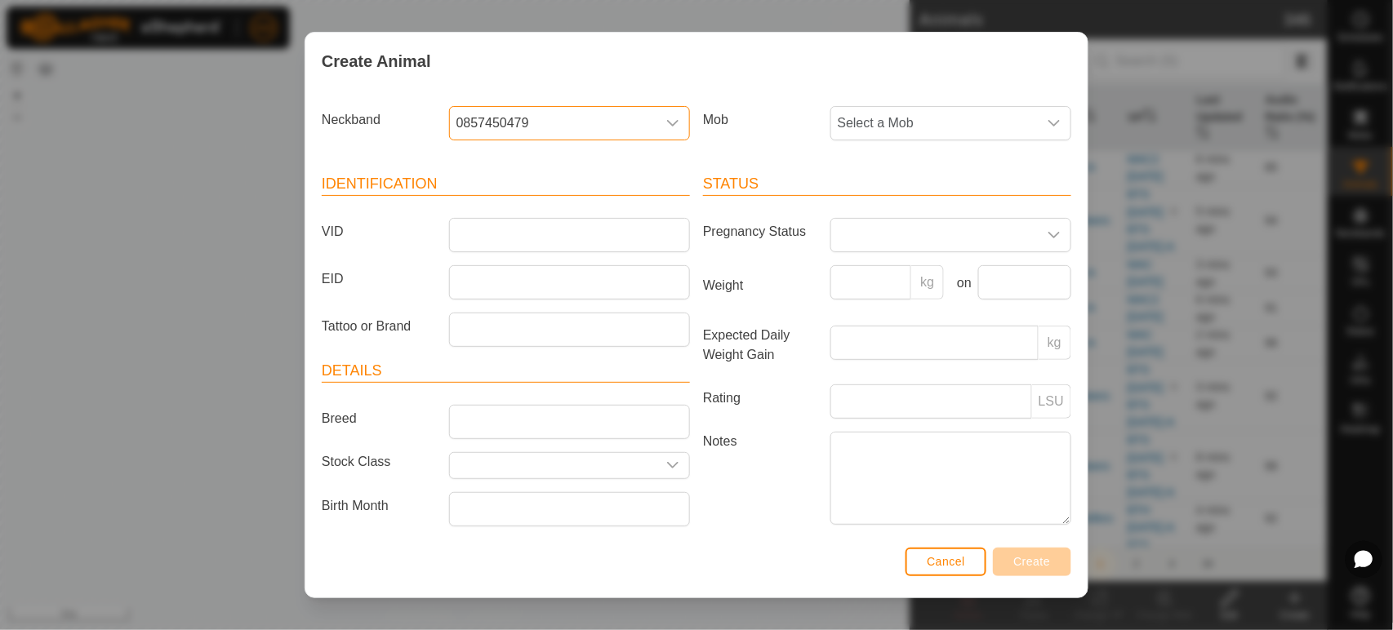
click at [924, 125] on span "Select a Mob" at bounding box center [934, 123] width 207 height 33
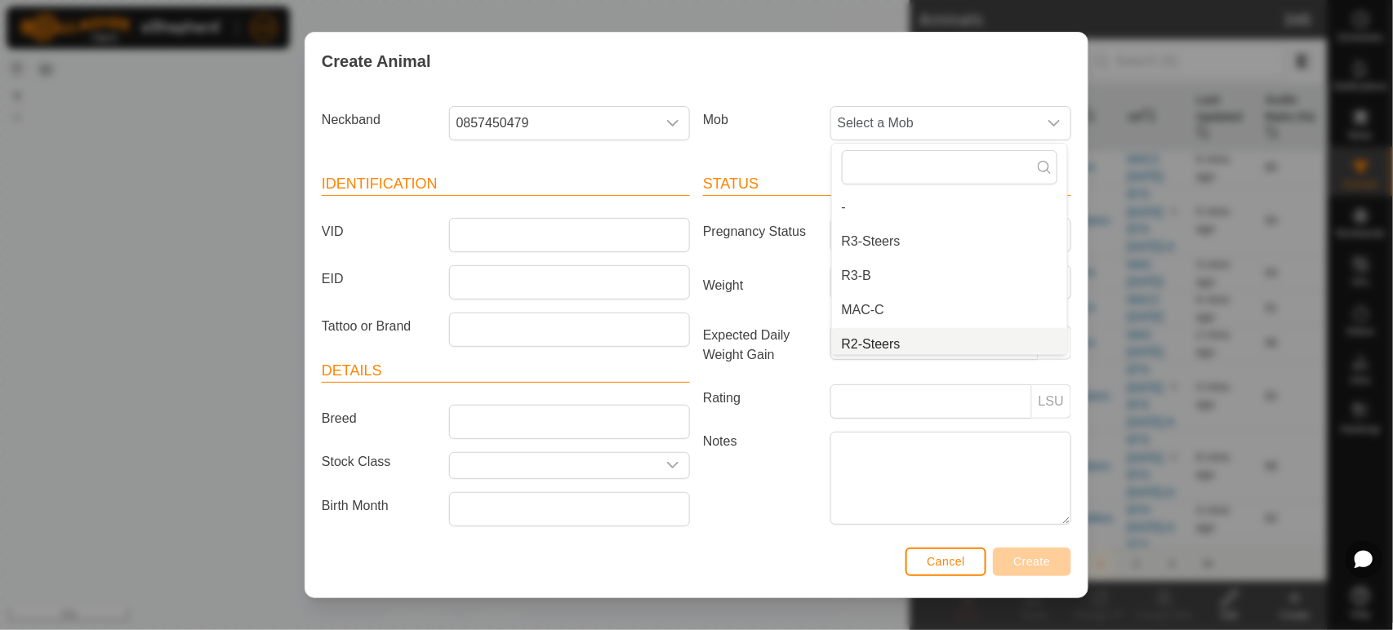
scroll to position [7, 0]
click at [863, 336] on li "R2-Steers" at bounding box center [949, 338] width 235 height 33
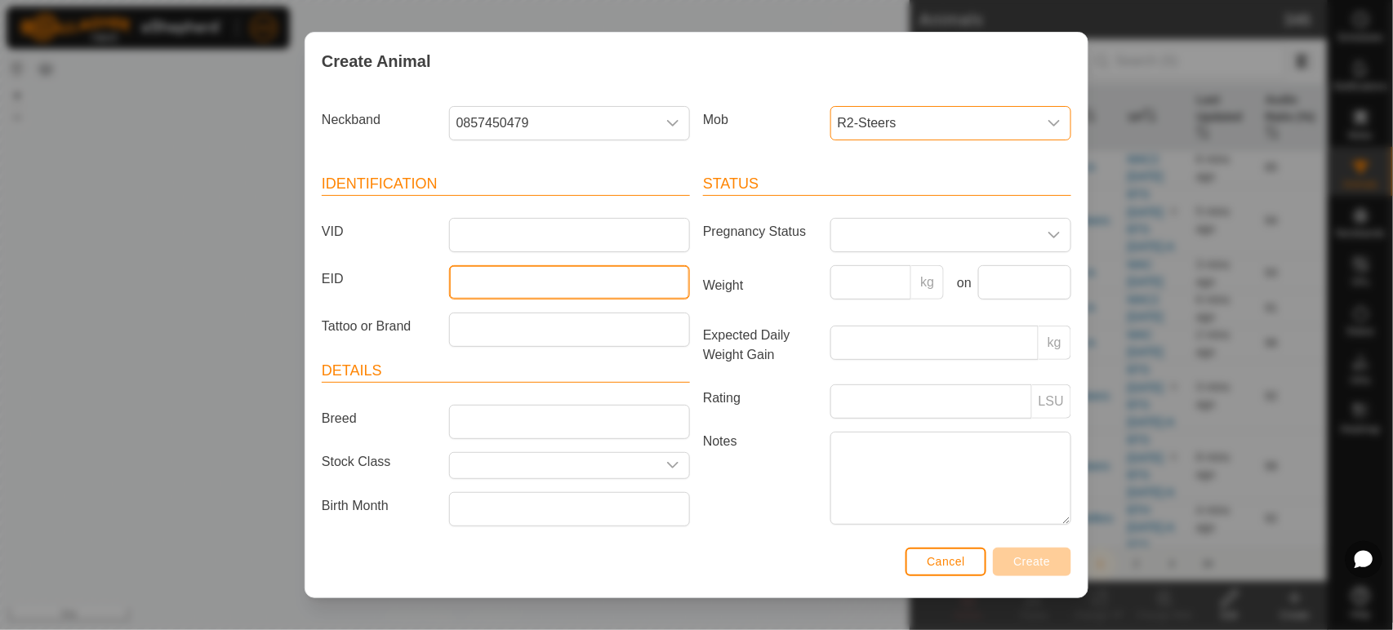
click at [463, 285] on input "EID" at bounding box center [569, 282] width 241 height 34
paste input "951000316670467"
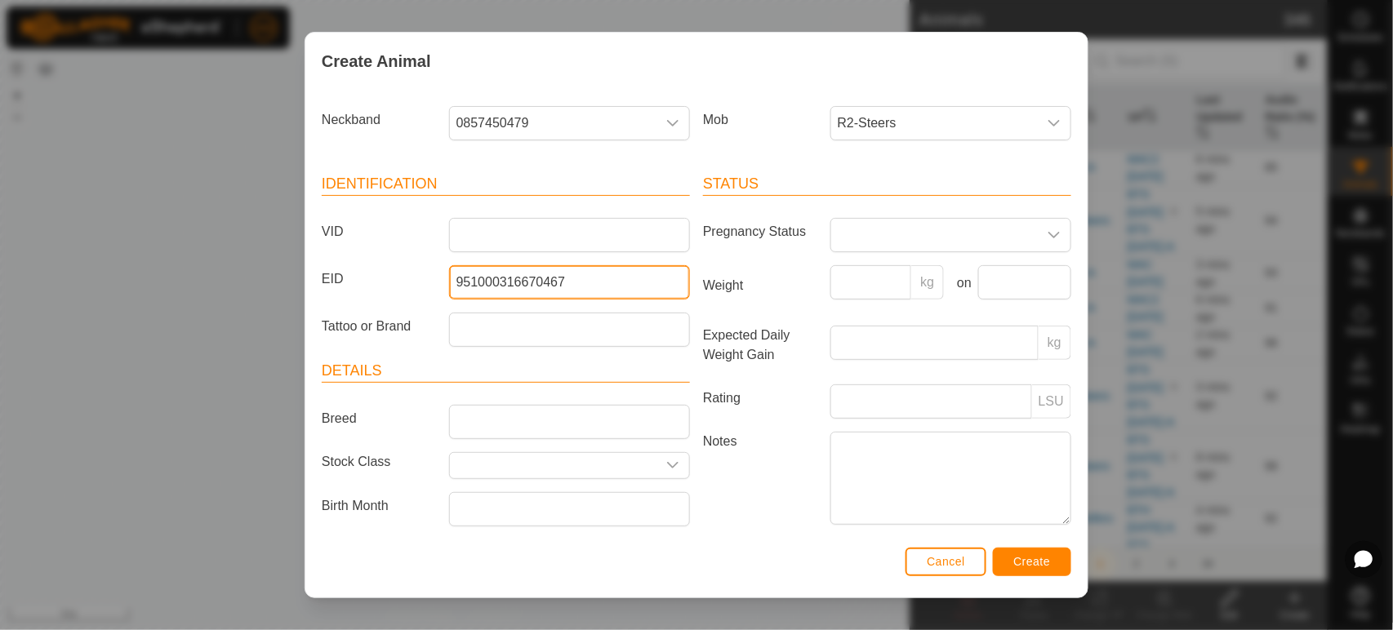
type input "951000316670467"
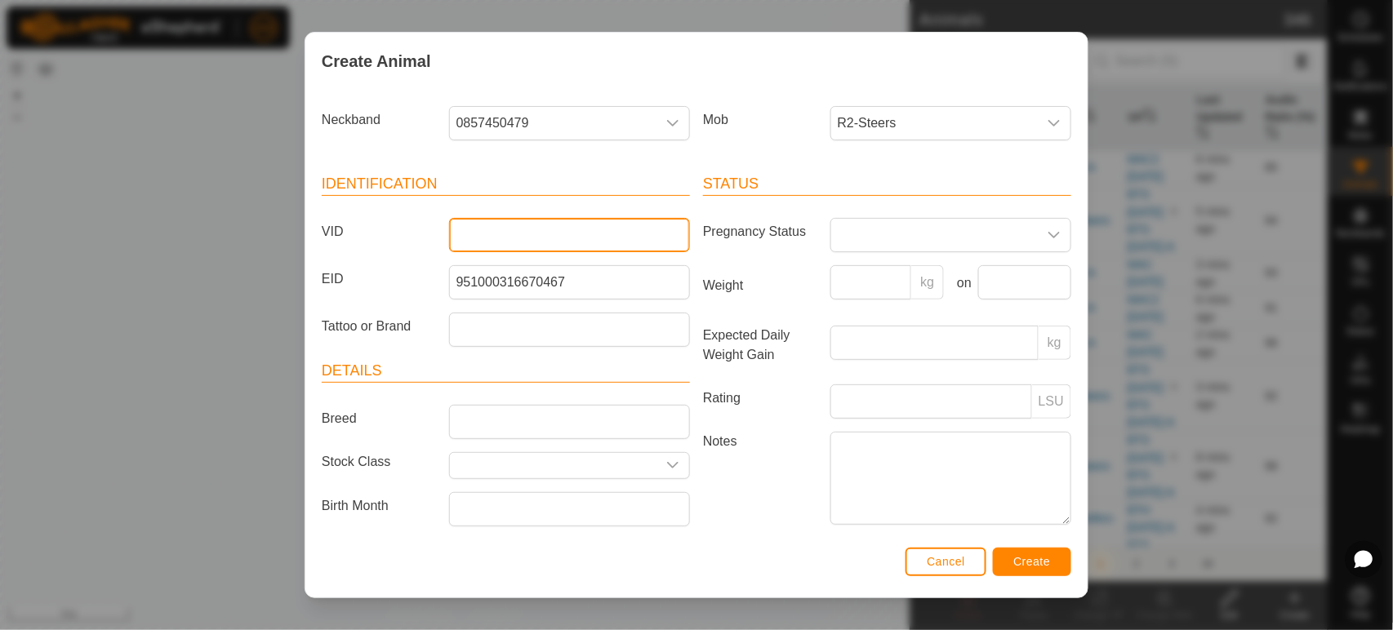
click at [507, 237] on input "VID" at bounding box center [569, 235] width 241 height 34
paste input "[PHONE_NUMBER]"
type input "[PHONE_NUMBER]"
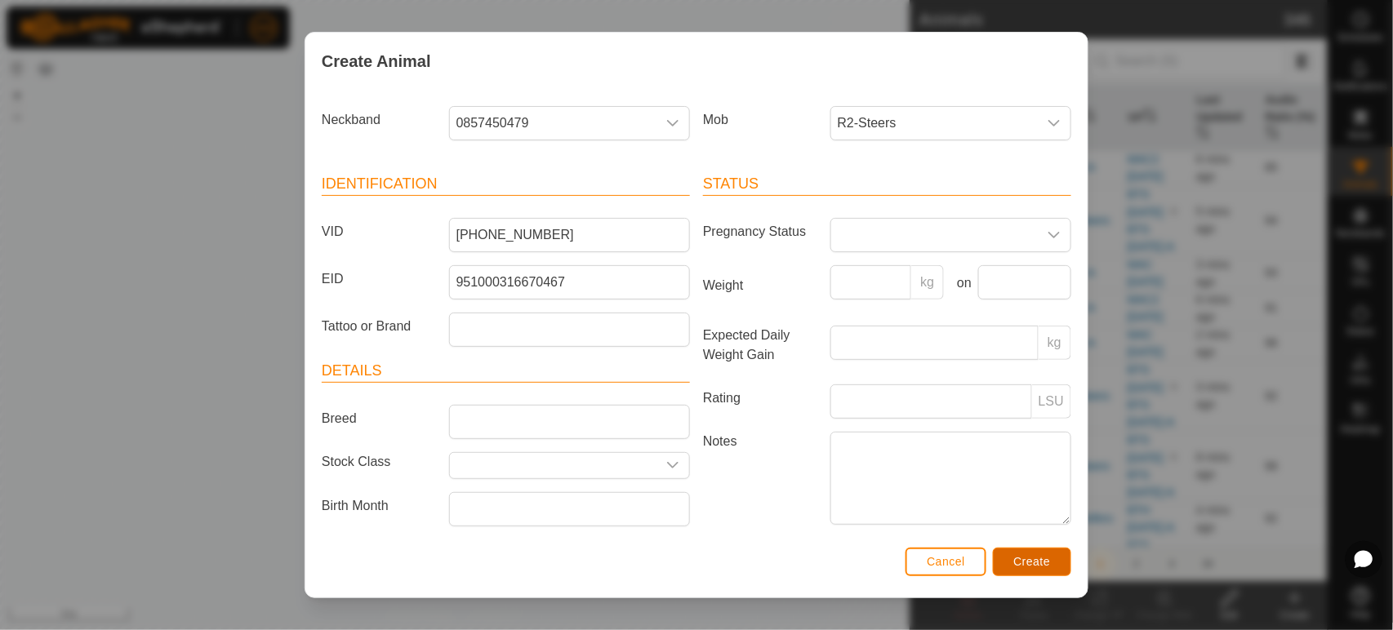
click at [1036, 555] on button "Create" at bounding box center [1032, 562] width 78 height 29
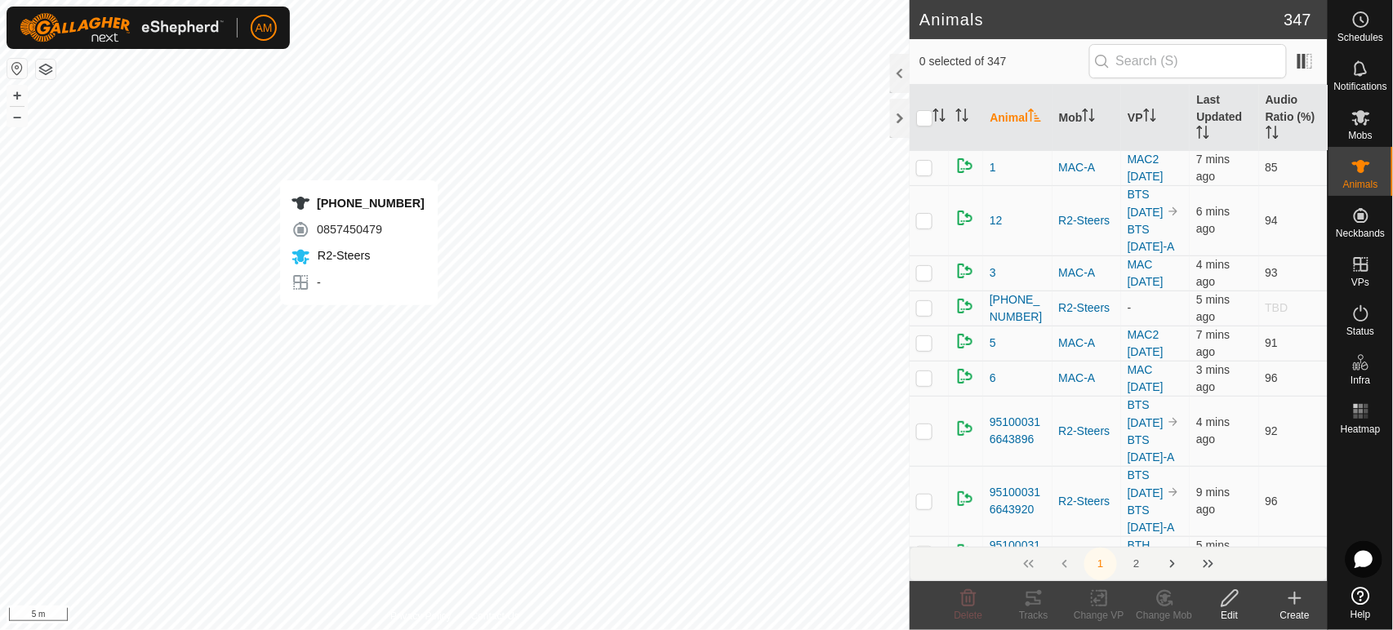
checkbox input "true"
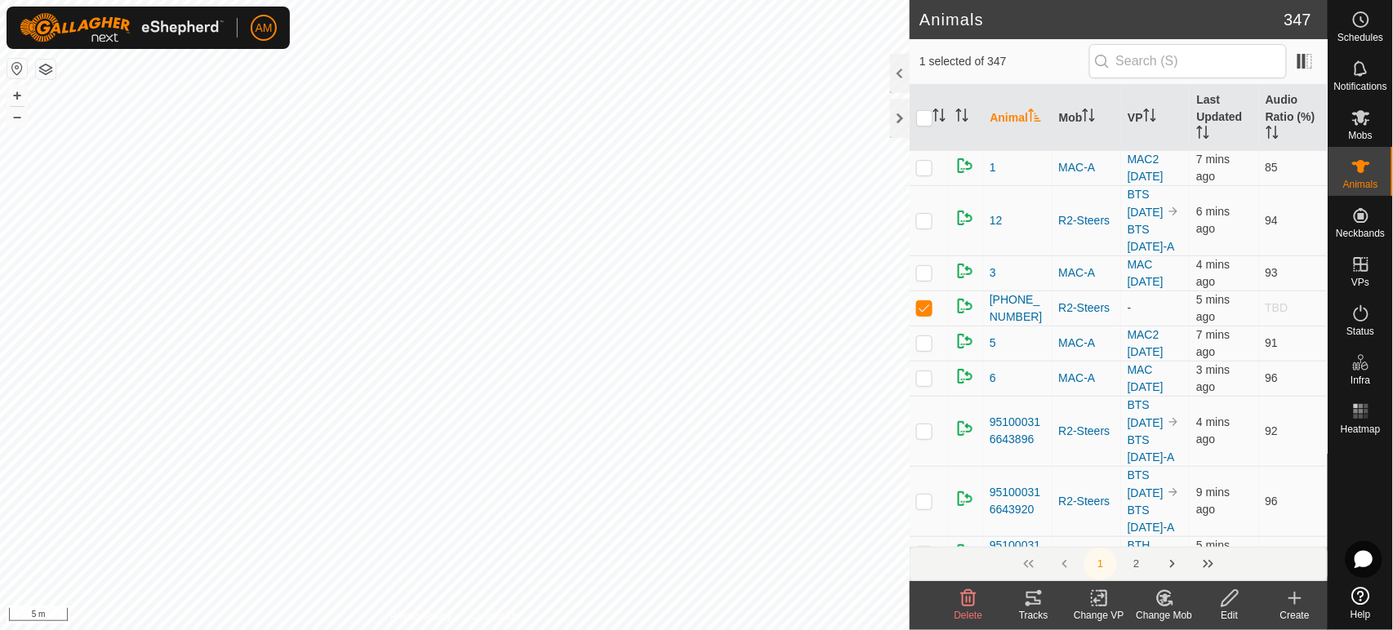
click at [1098, 599] on icon at bounding box center [1099, 599] width 20 height 20
click at [1108, 551] on link "Turn Off VP" at bounding box center [1149, 562] width 162 height 33
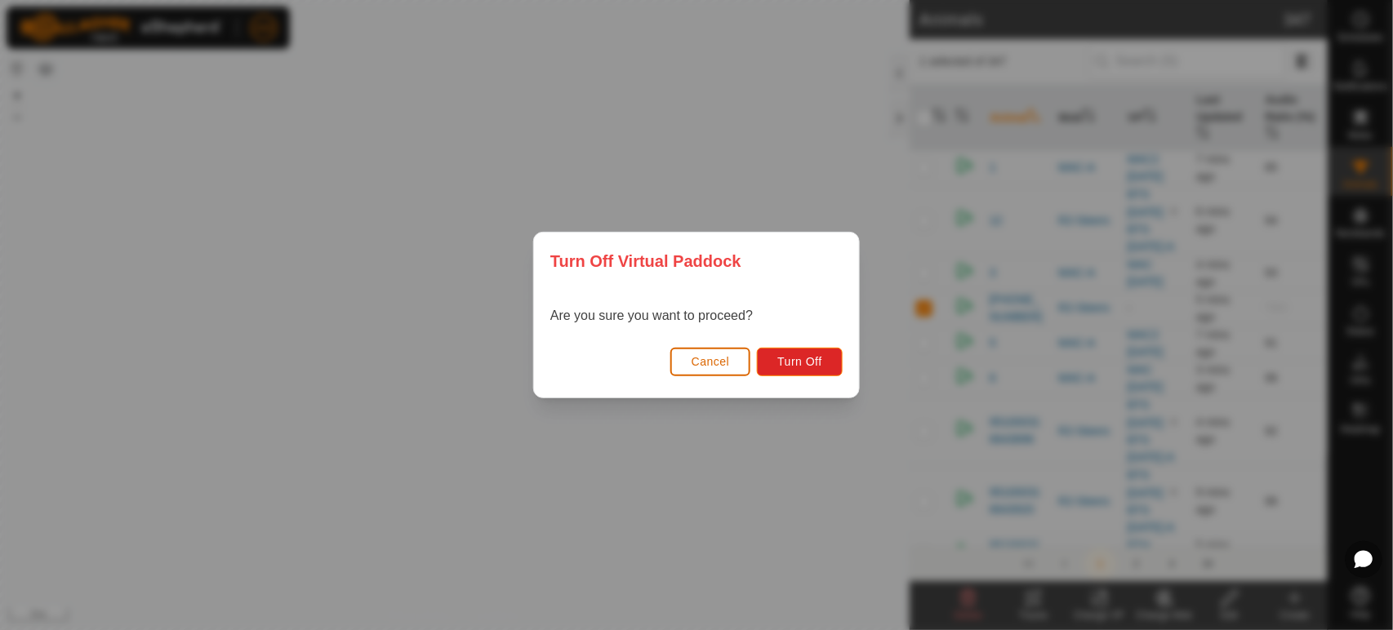
click at [709, 369] on button "Cancel" at bounding box center [710, 362] width 81 height 29
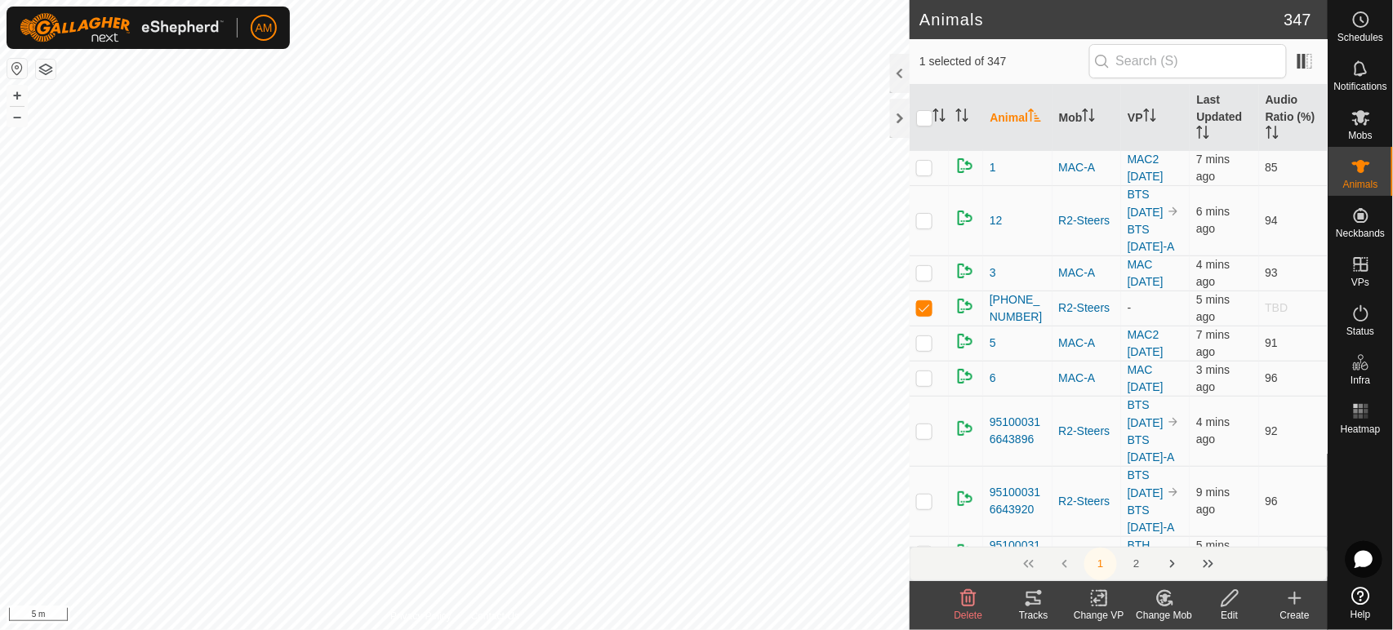
click at [1098, 606] on rect at bounding box center [1099, 598] width 15 height 15
click at [1112, 533] on link "Choose VP..." at bounding box center [1149, 528] width 162 height 33
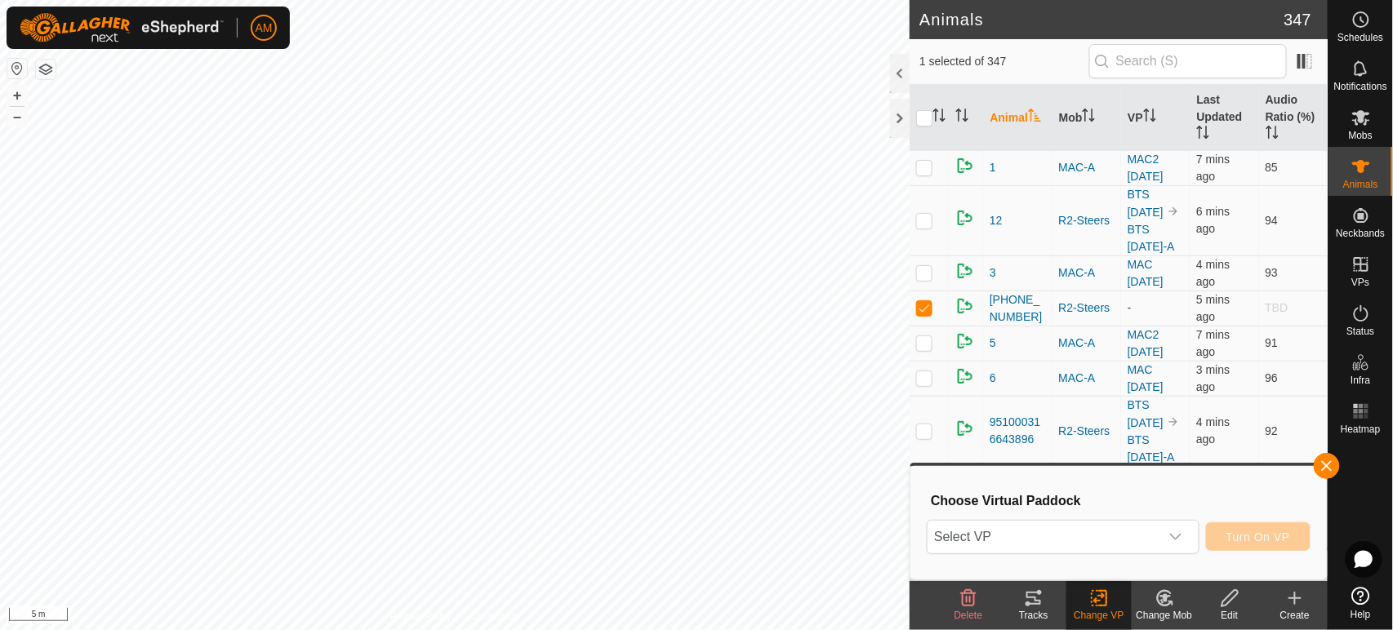
click at [1039, 532] on span "Select VP" at bounding box center [1043, 537] width 231 height 33
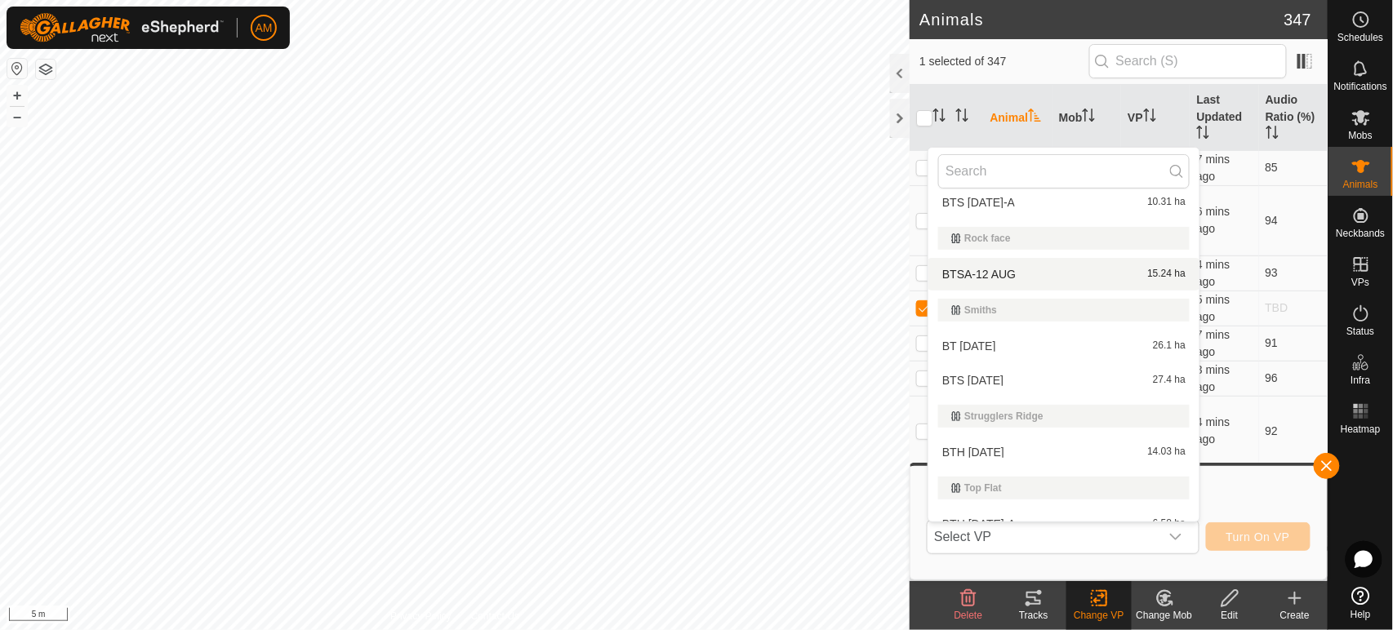
scroll to position [212, 0]
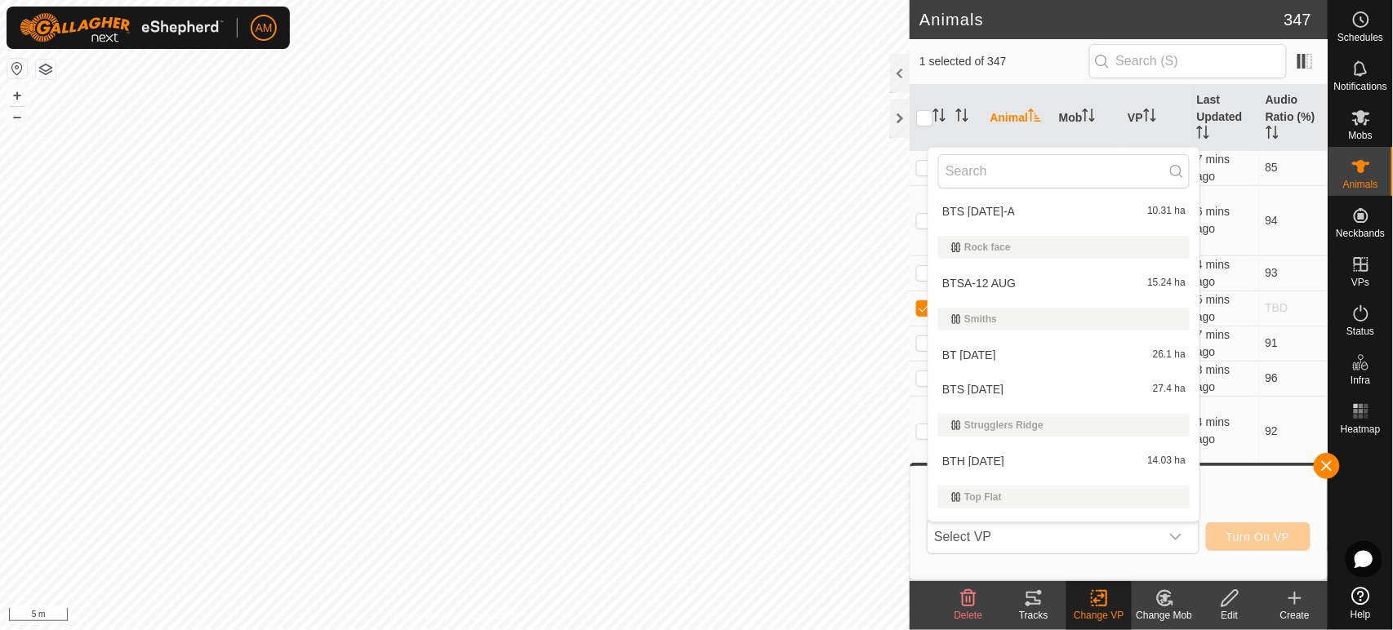
click at [983, 204] on li "BTS 12 AUG-A 10.31 ha" at bounding box center [1064, 211] width 271 height 33
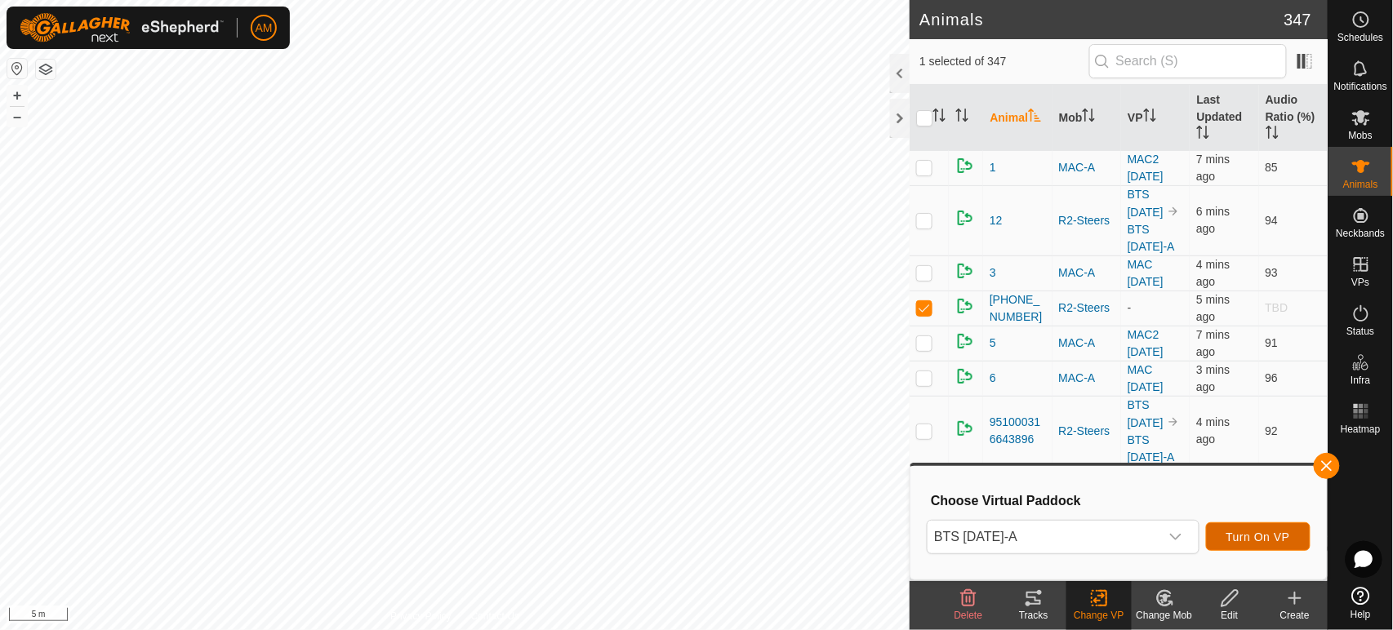
click at [1254, 541] on span "Turn On VP" at bounding box center [1259, 537] width 64 height 13
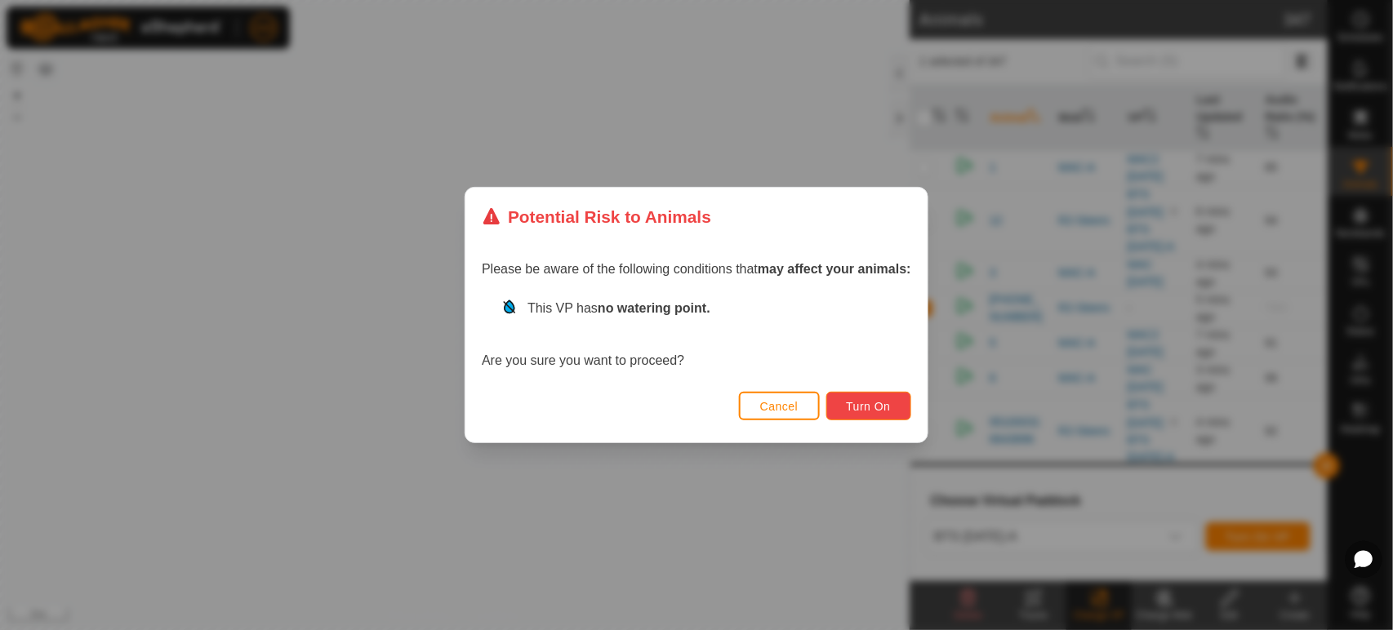
click at [846, 410] on button "Turn On" at bounding box center [868, 406] width 85 height 29
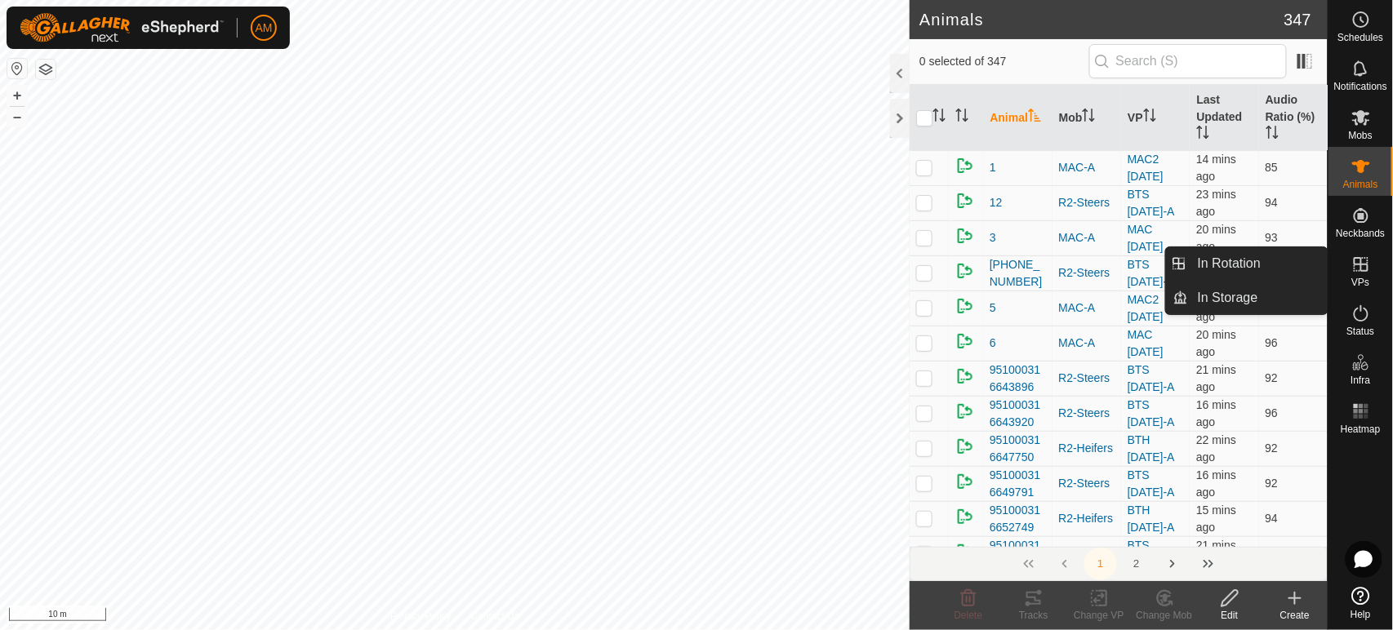
click at [1298, 263] on link "In Rotation" at bounding box center [1258, 263] width 140 height 33
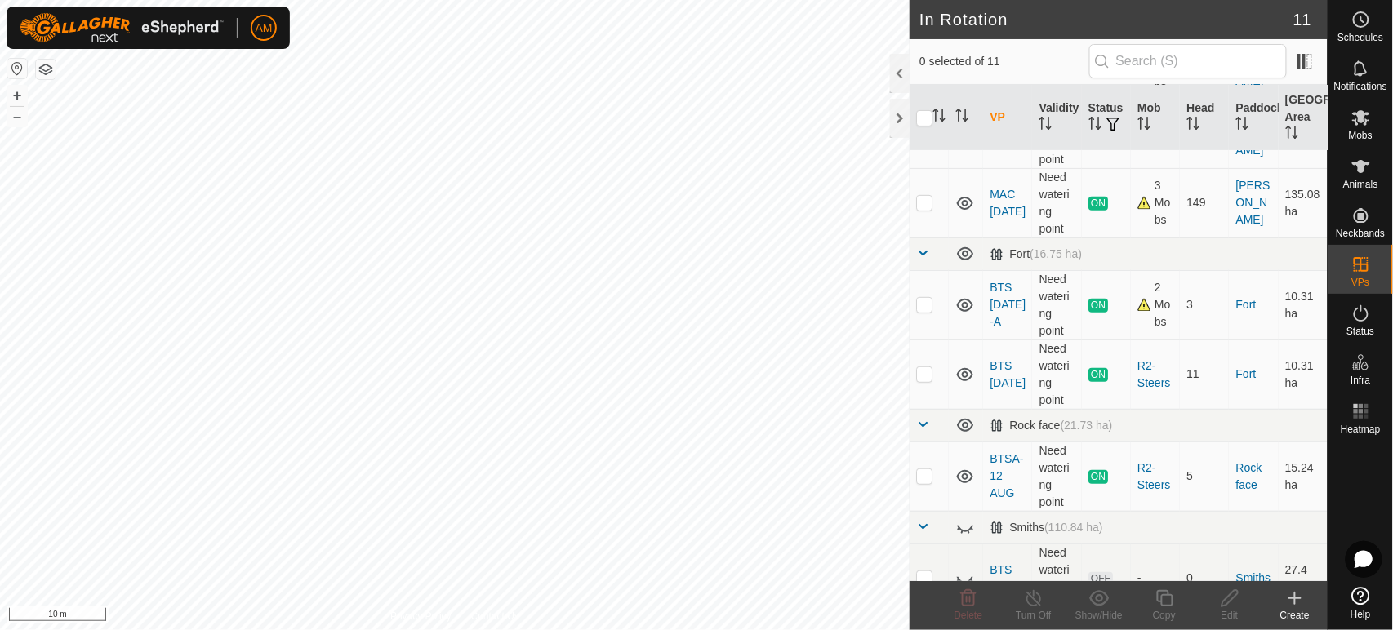
scroll to position [181, 0]
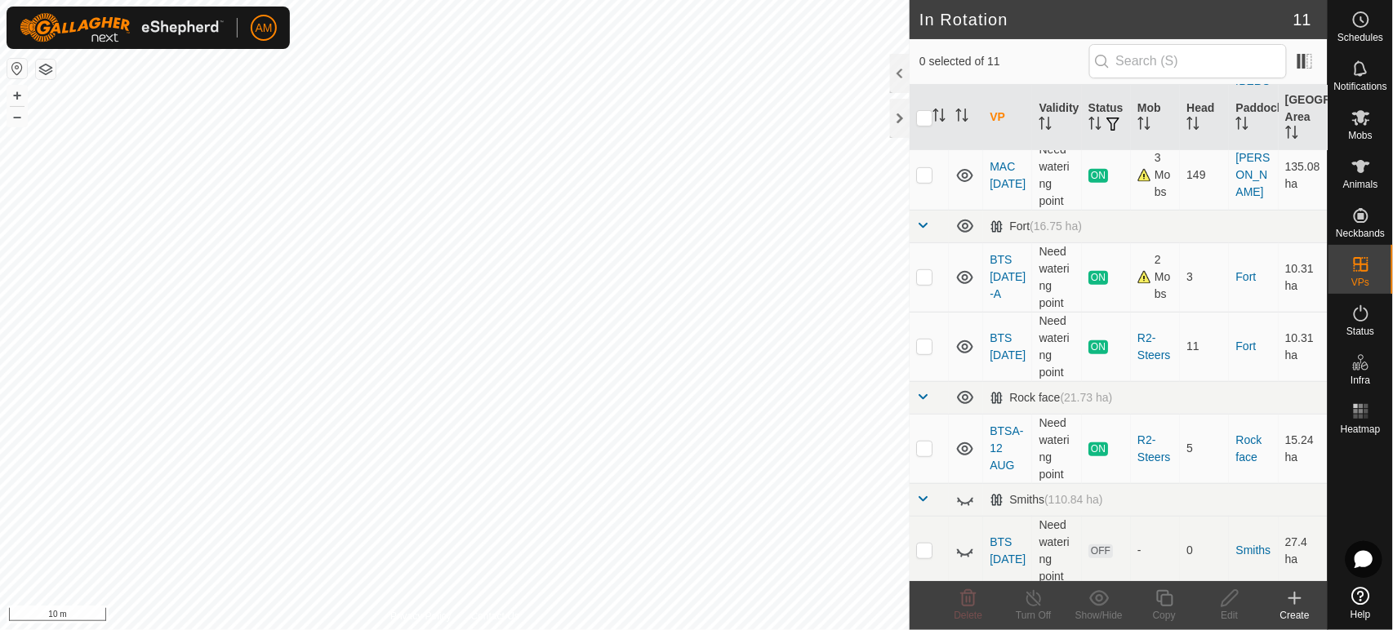
click at [926, 451] on p-checkbox at bounding box center [924, 448] width 16 height 13
checkbox input "true"
click at [1159, 611] on div "Copy" at bounding box center [1164, 615] width 65 height 15
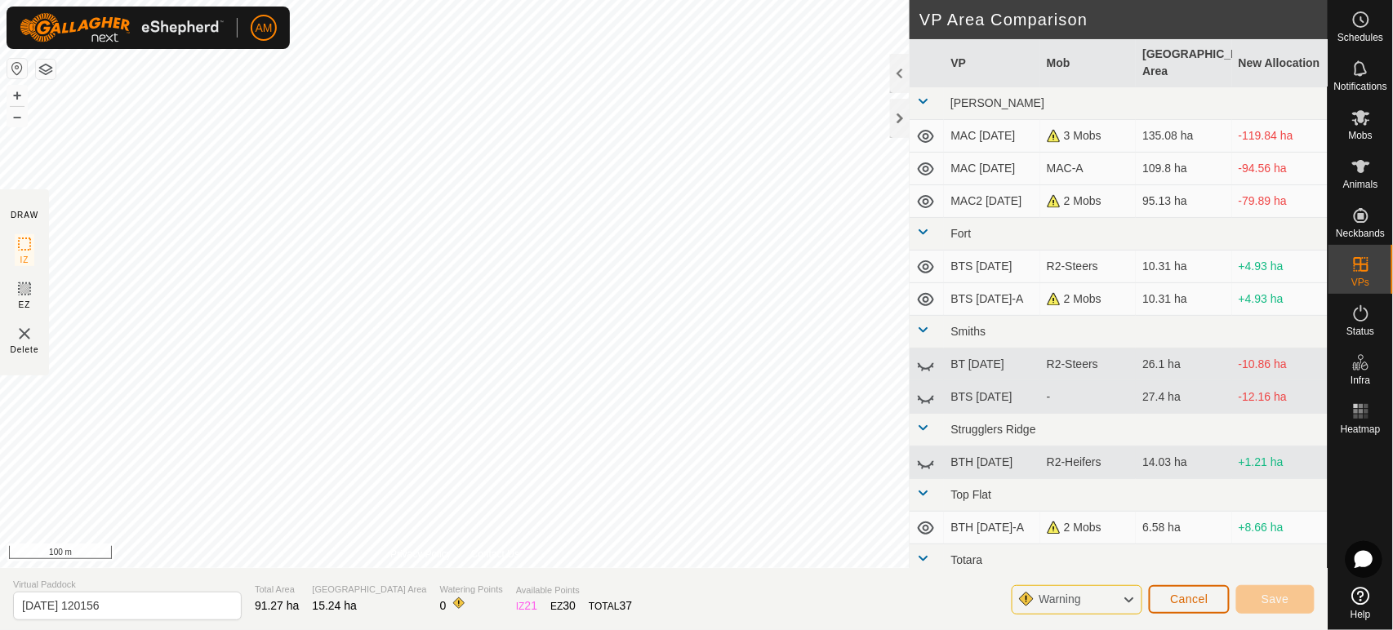
click at [1200, 596] on span "Cancel" at bounding box center [1189, 599] width 38 height 13
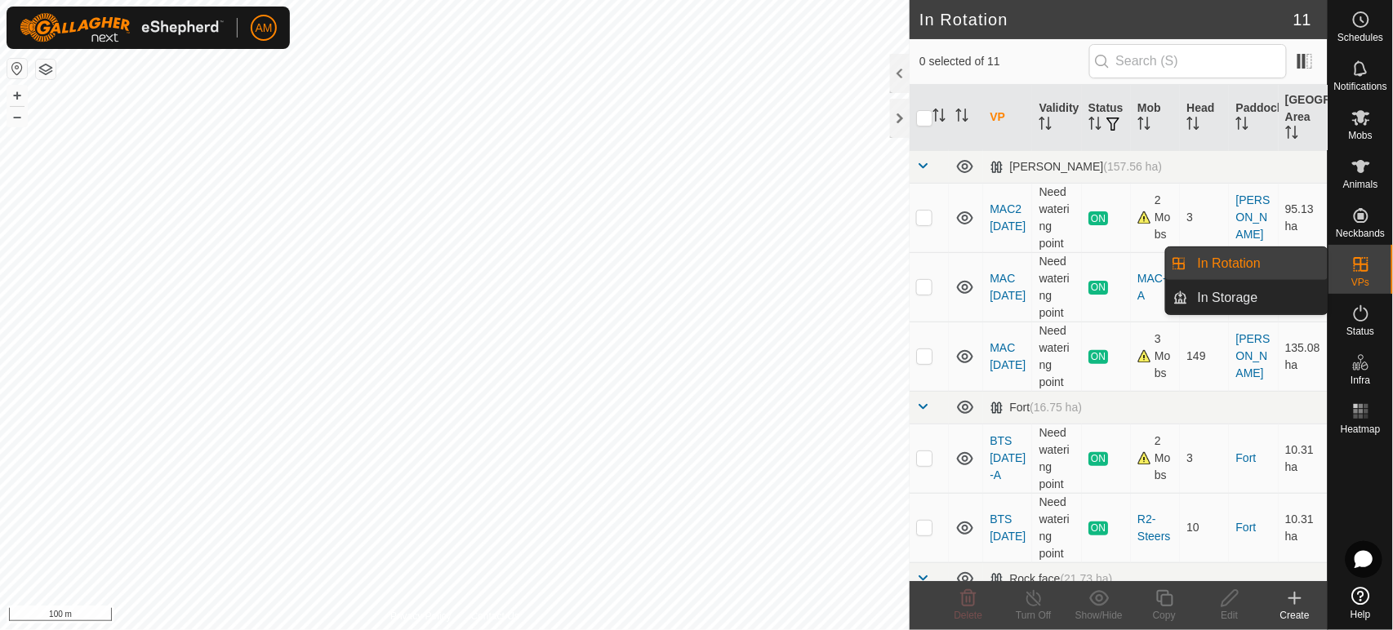
click at [1294, 273] on link "In Rotation" at bounding box center [1258, 263] width 140 height 33
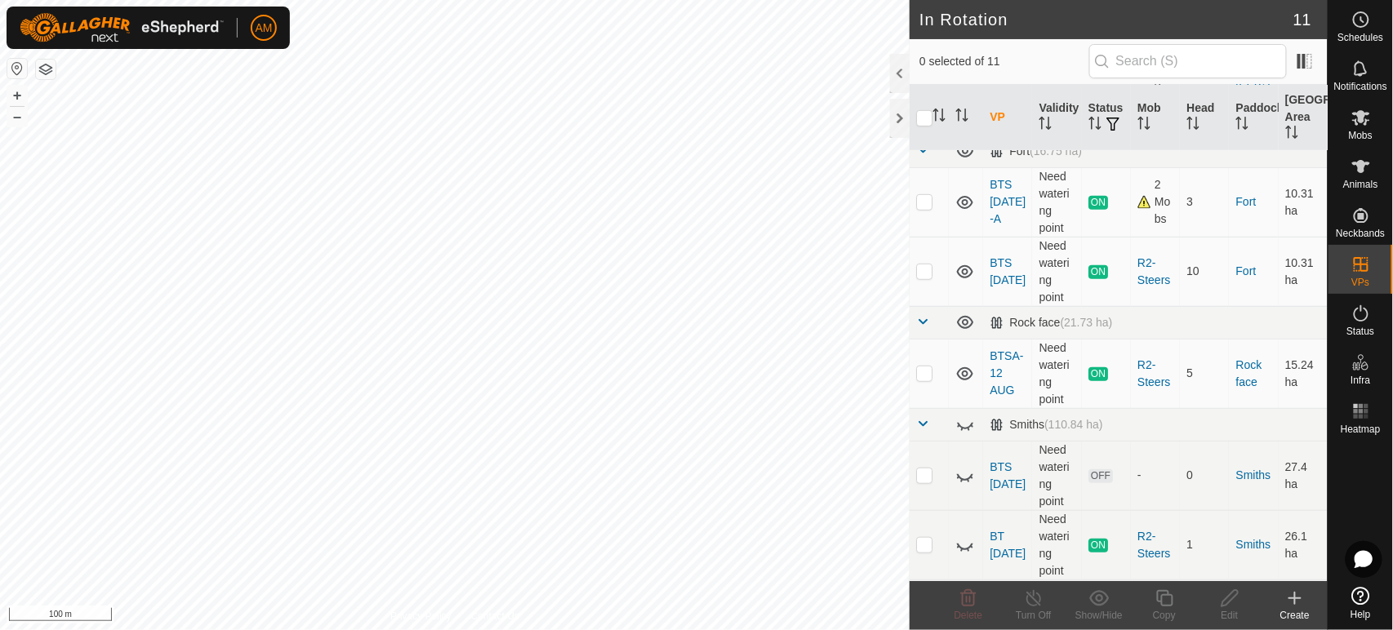
scroll to position [272, 0]
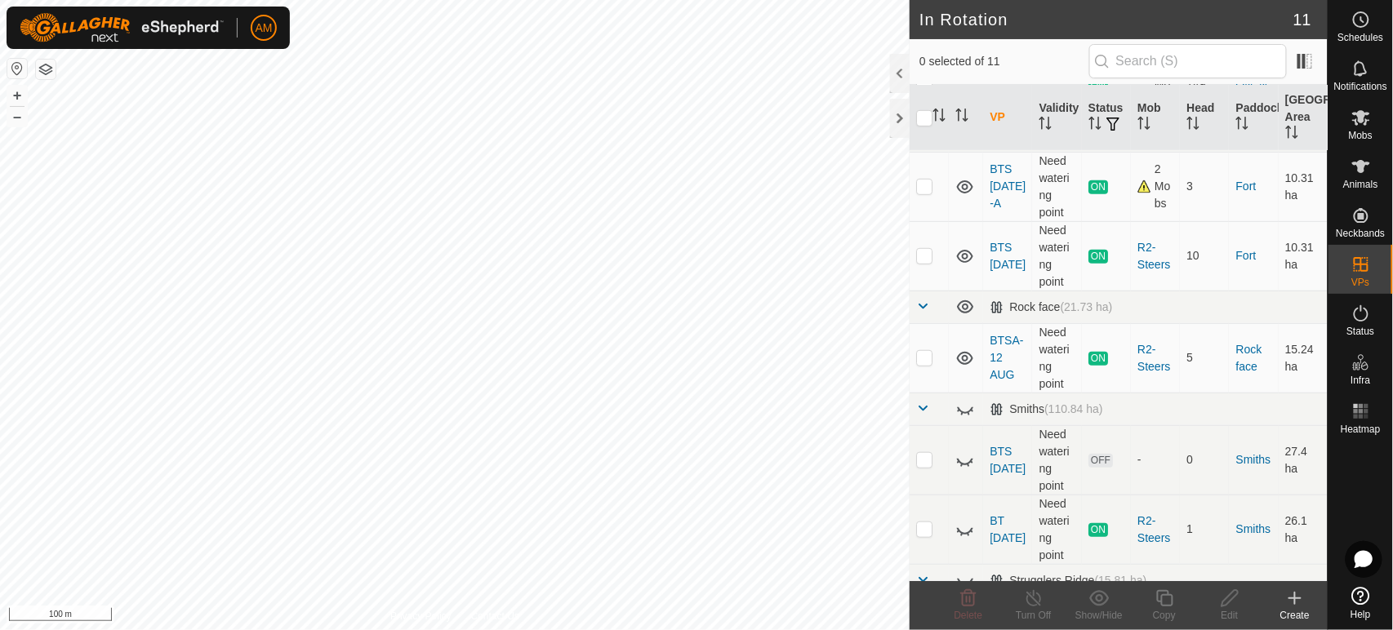
click at [927, 353] on p-checkbox at bounding box center [924, 357] width 16 height 13
checkbox input "false"
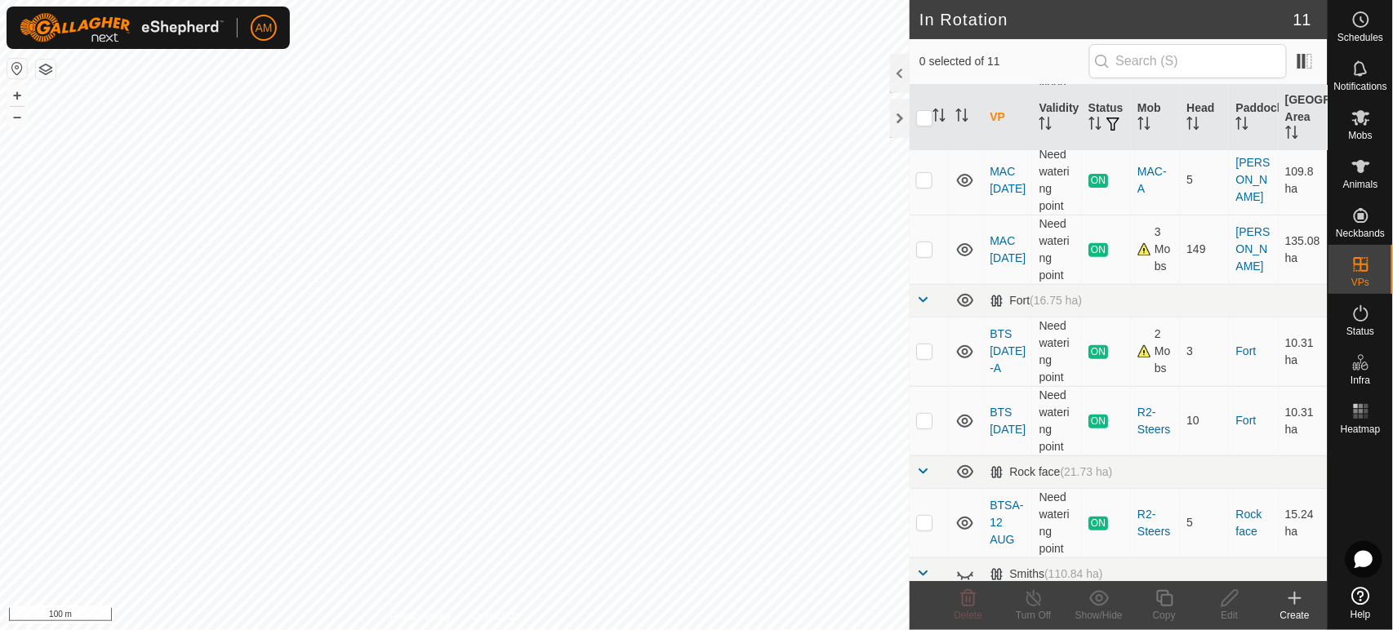
scroll to position [16, 0]
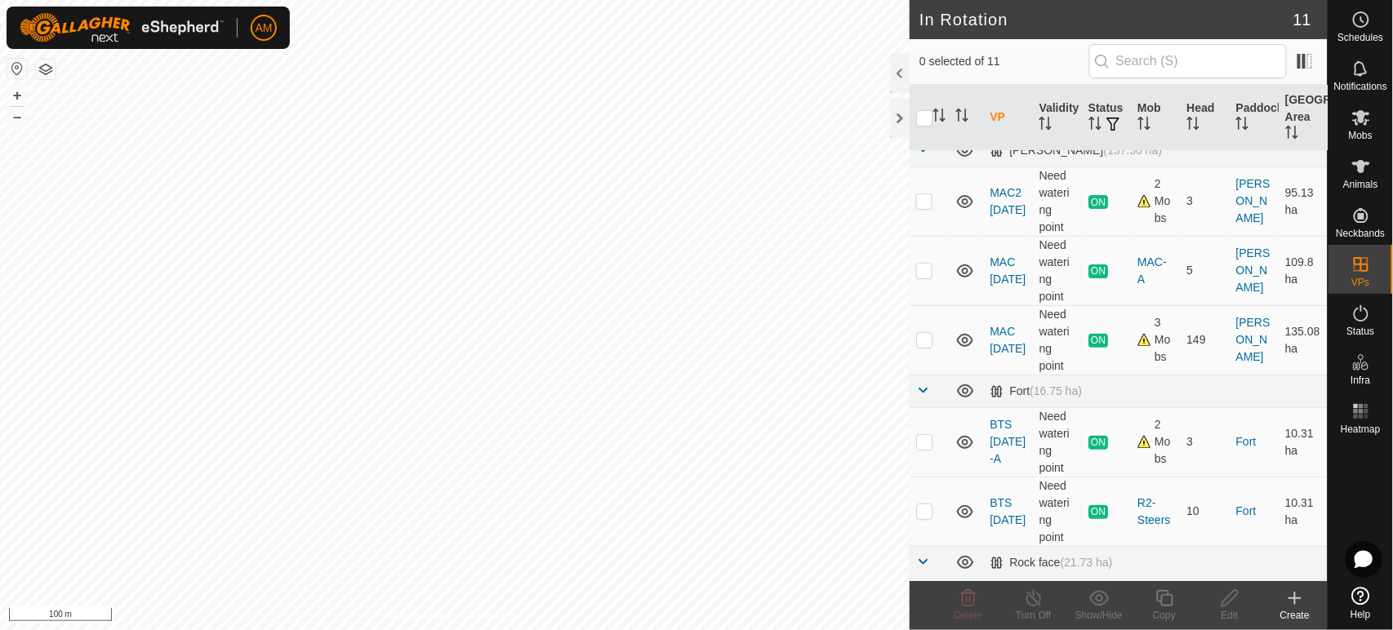
click at [919, 439] on p-checkbox at bounding box center [924, 441] width 16 height 13
checkbox input "true"
click at [1153, 593] on copy-svg-icon at bounding box center [1164, 599] width 65 height 20
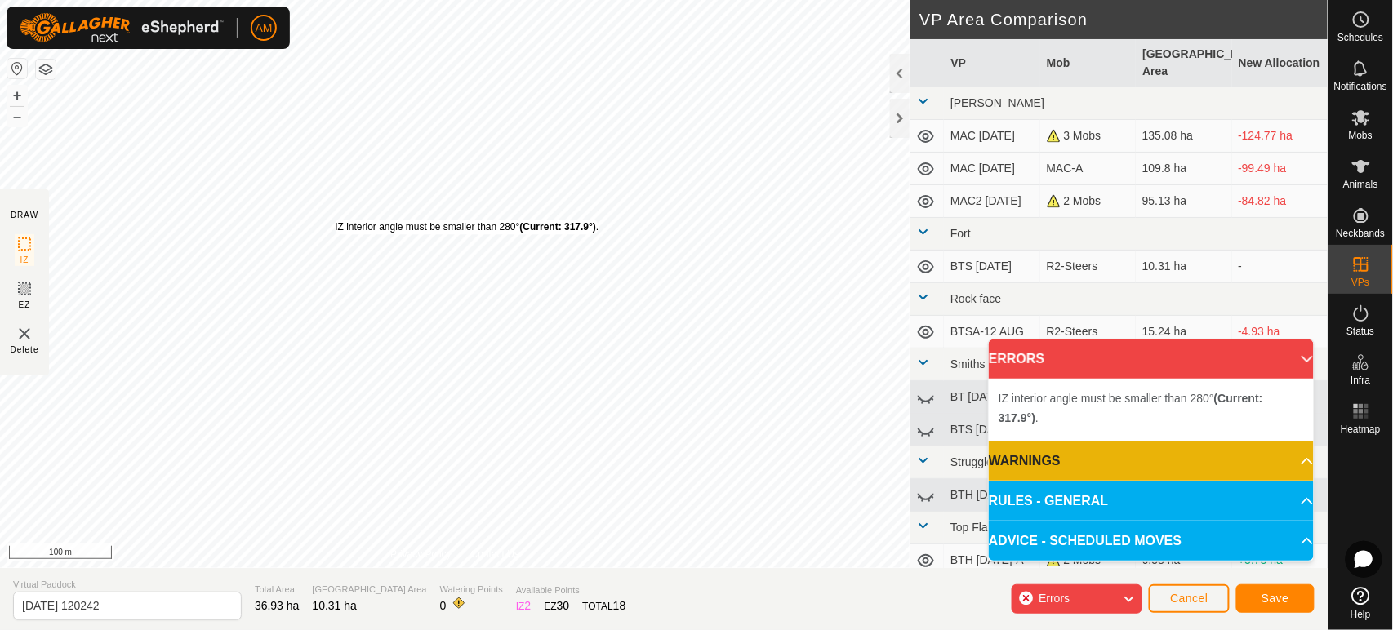
click at [335, 220] on div "IZ interior angle must be smaller than 280° (Current: 317.9°) ." at bounding box center [467, 227] width 264 height 15
click at [505, 278] on div "IZ interior angle must be smaller than 280° (Current: 294.7°) ." at bounding box center [637, 285] width 264 height 15
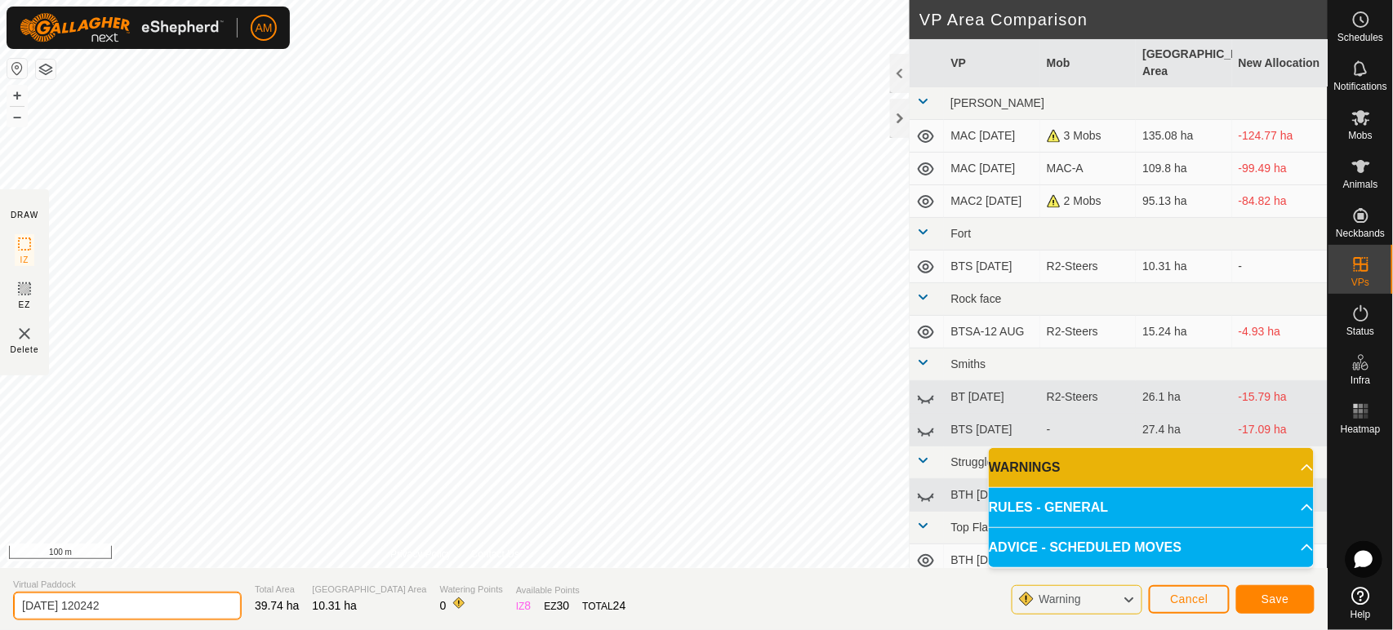
drag, startPoint x: 150, startPoint y: 595, endPoint x: 0, endPoint y: 568, distance: 152.5
click at [0, 568] on section "Virtual Paddock [DATE] 120242 Total Area 39.74 ha Grazing Area 10.31 ha Waterin…" at bounding box center [664, 599] width 1328 height 62
type input "bts 12b"
click at [1268, 603] on span "Save" at bounding box center [1276, 599] width 28 height 13
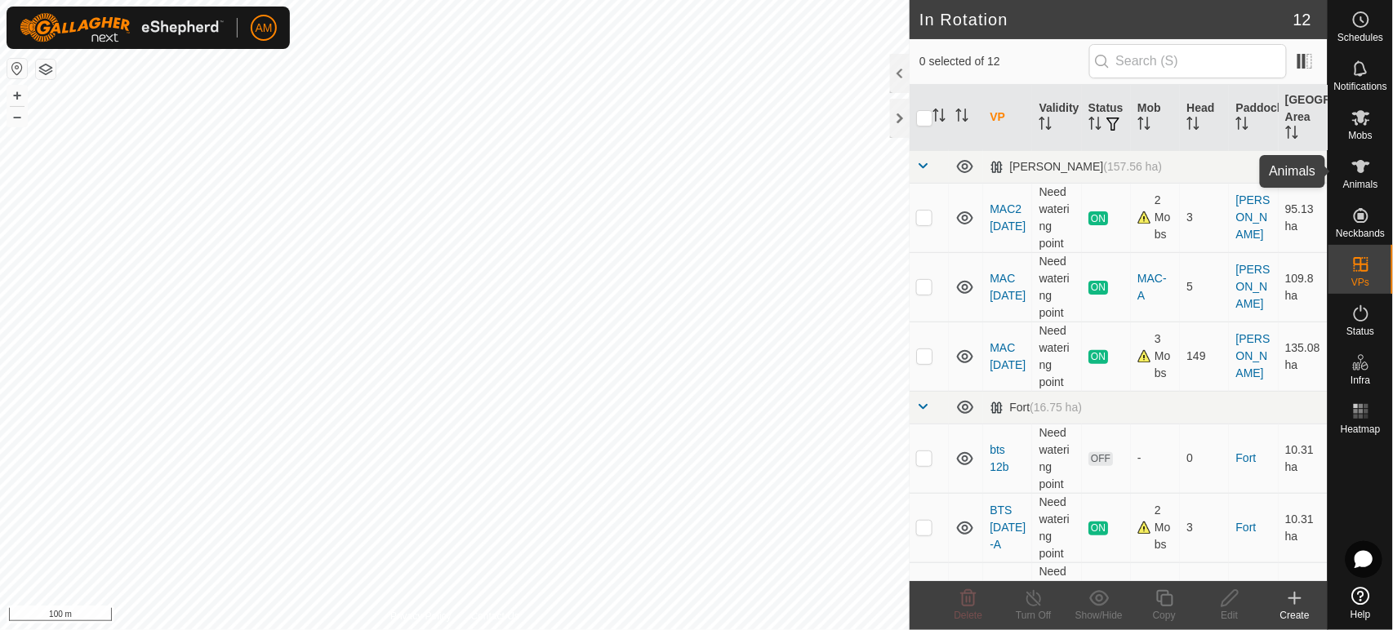
click at [1353, 180] on span "Animals" at bounding box center [1360, 185] width 35 height 10
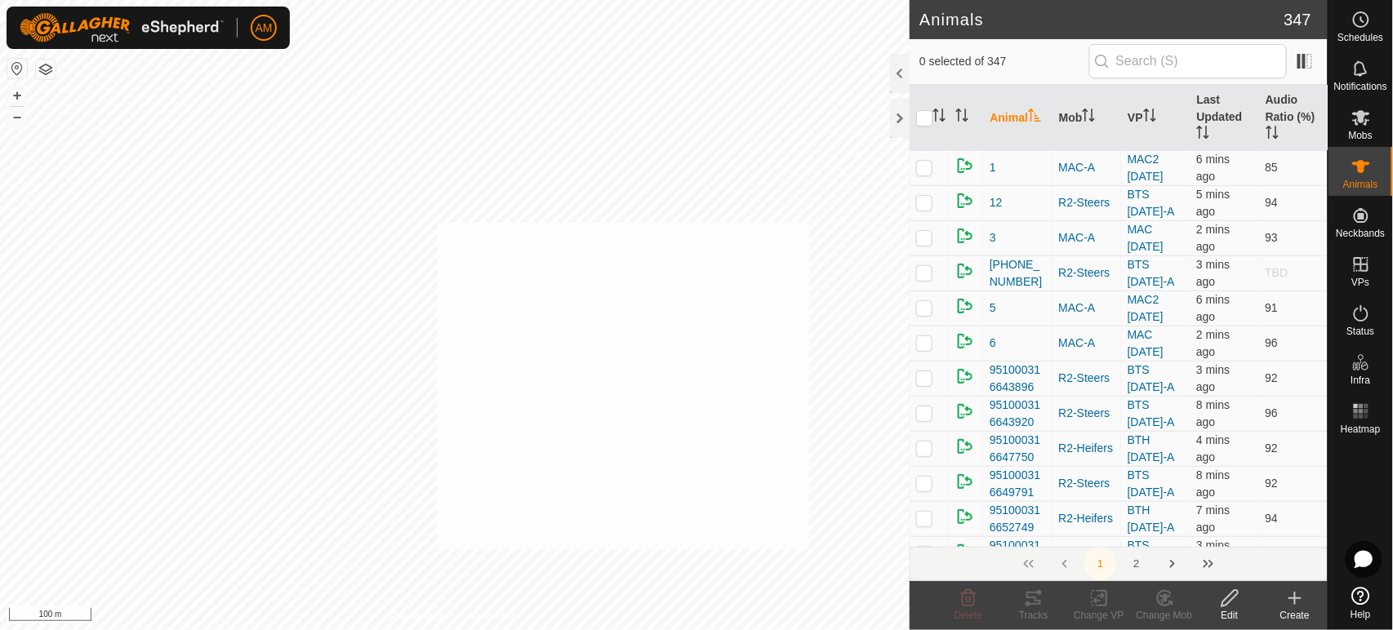
checkbox input "true"
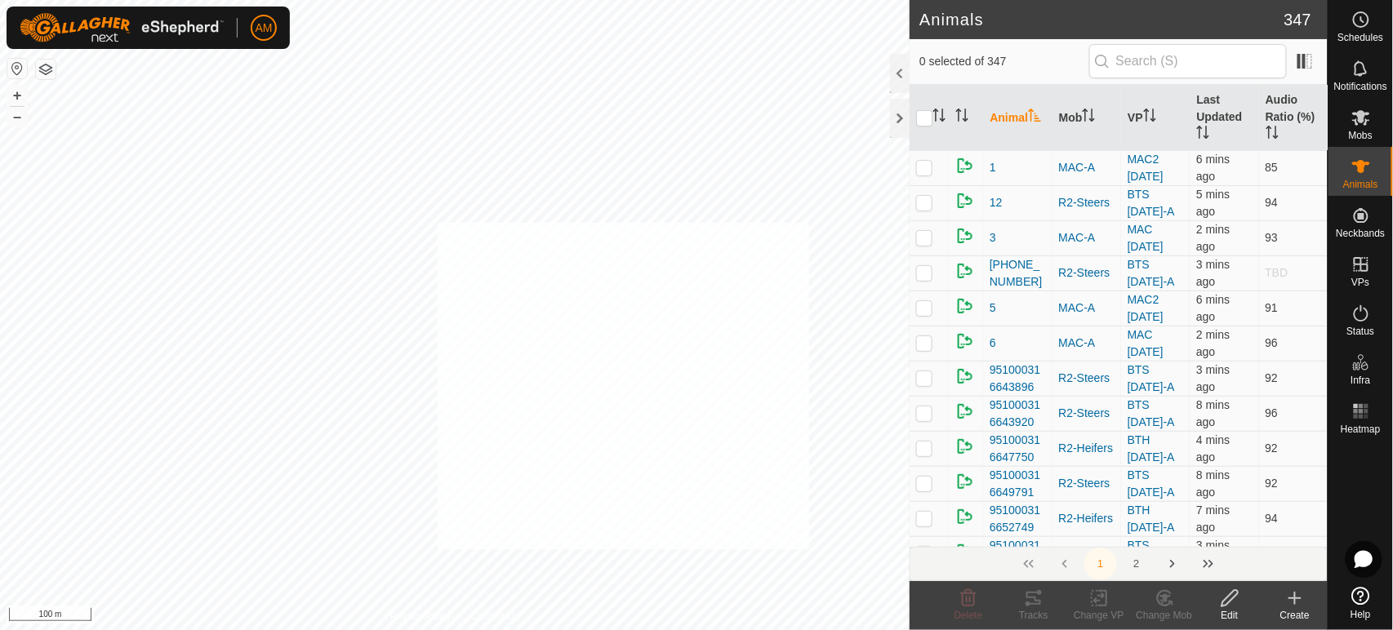
checkbox input "true"
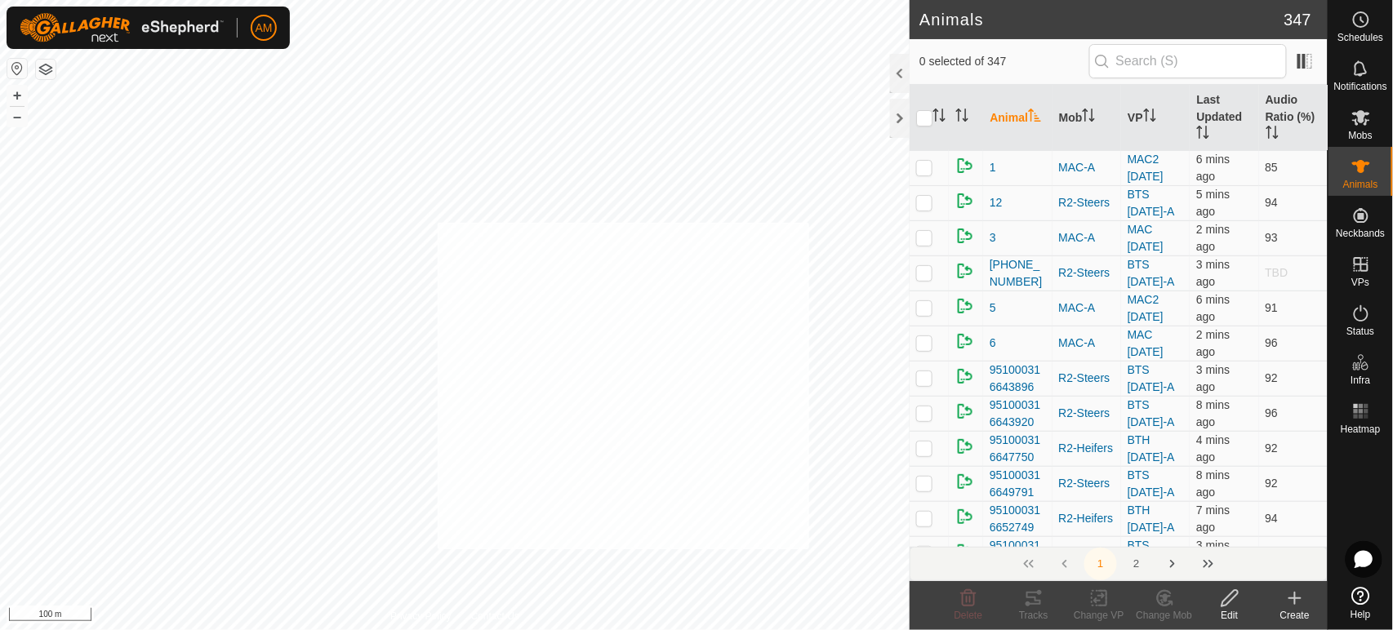
checkbox input "true"
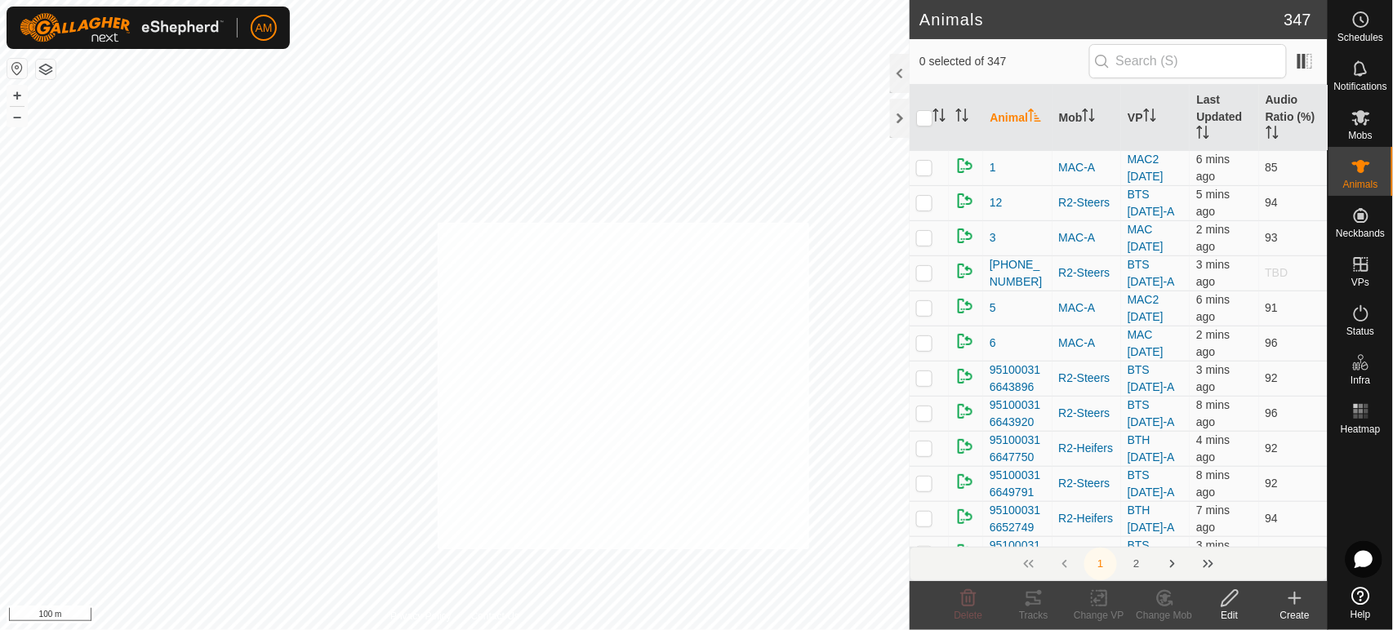
checkbox input "true"
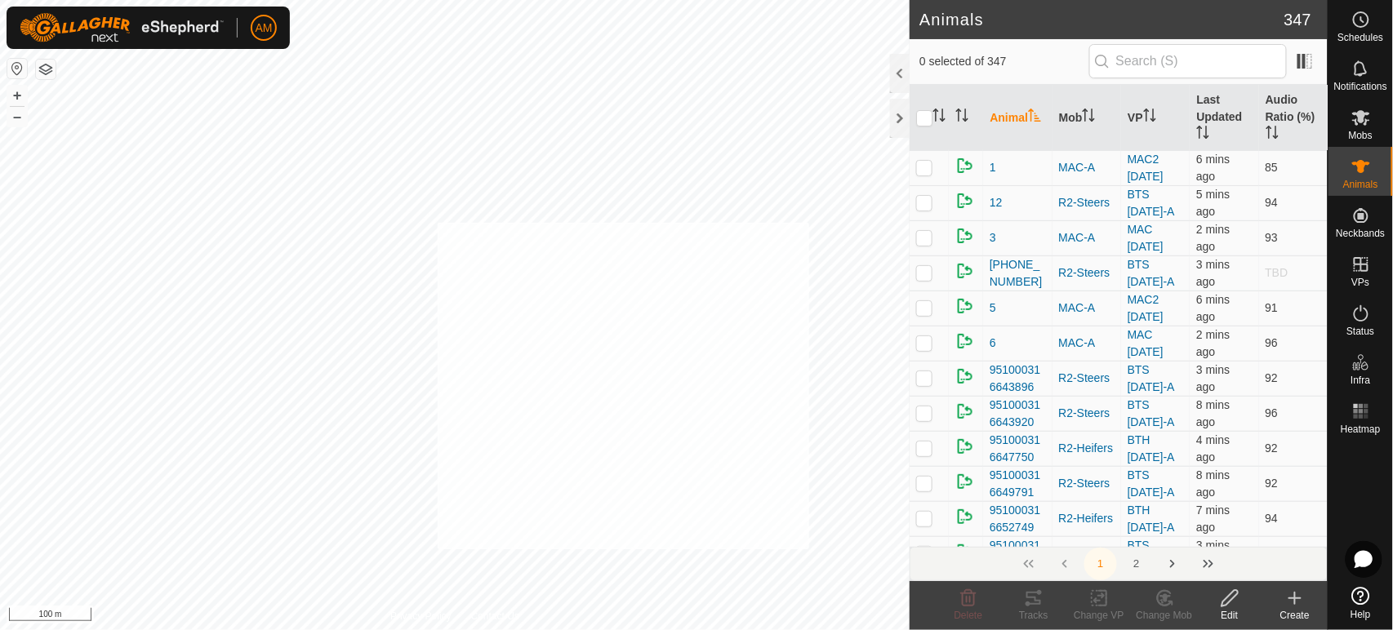
checkbox input "true"
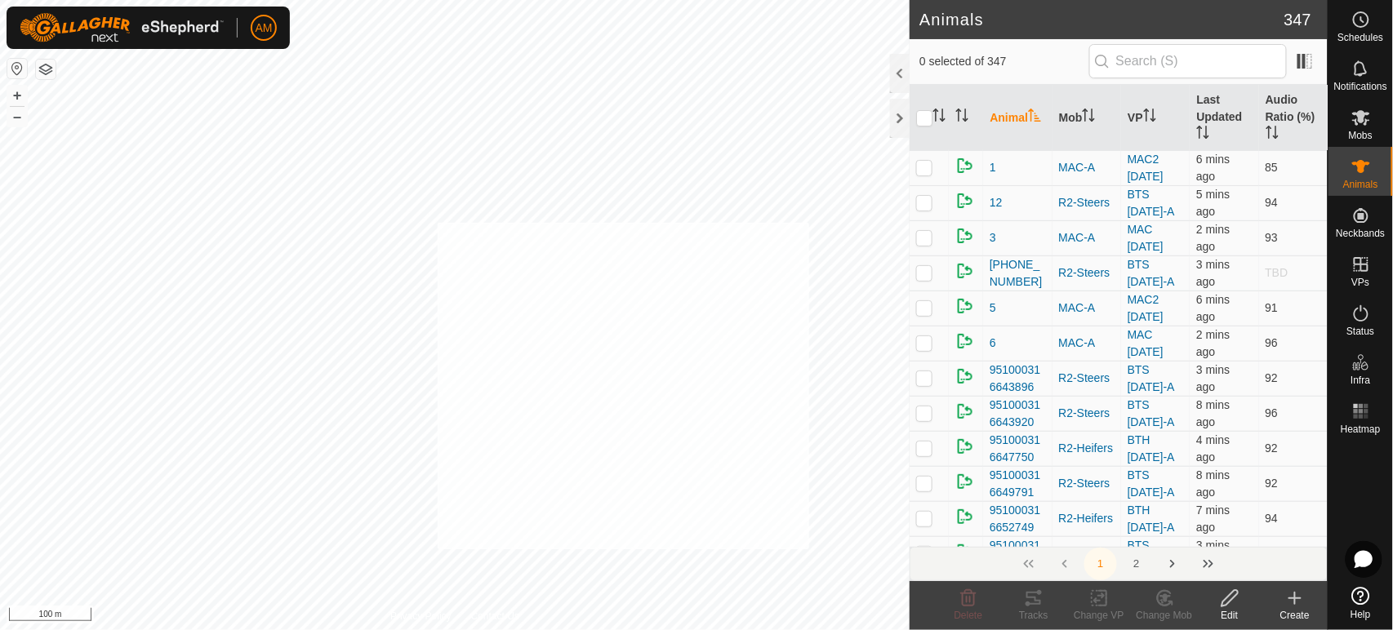
checkbox input "true"
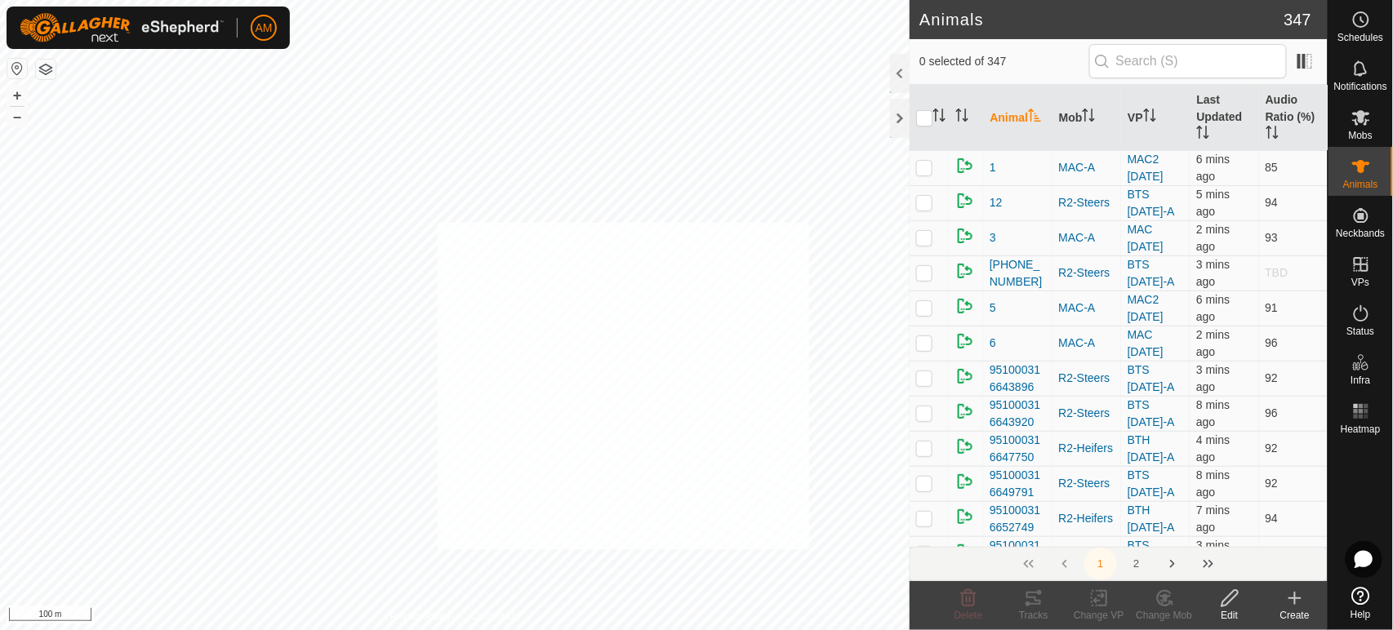
checkbox input "true"
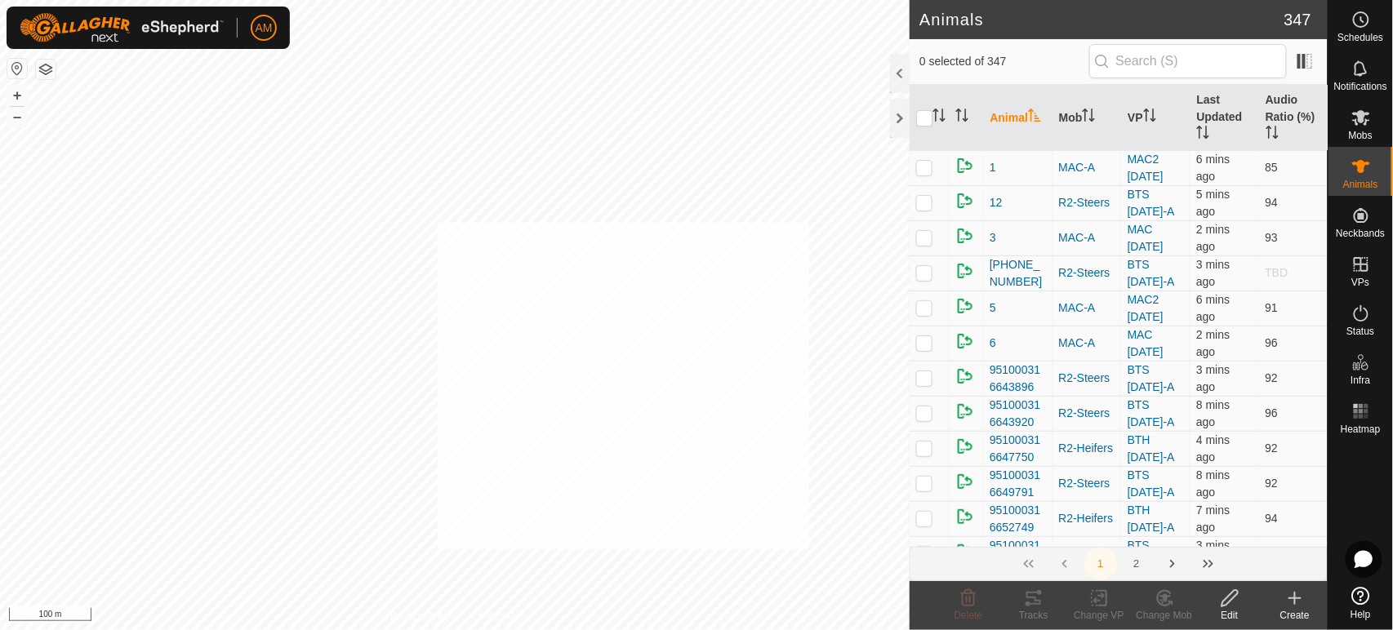
checkbox input "true"
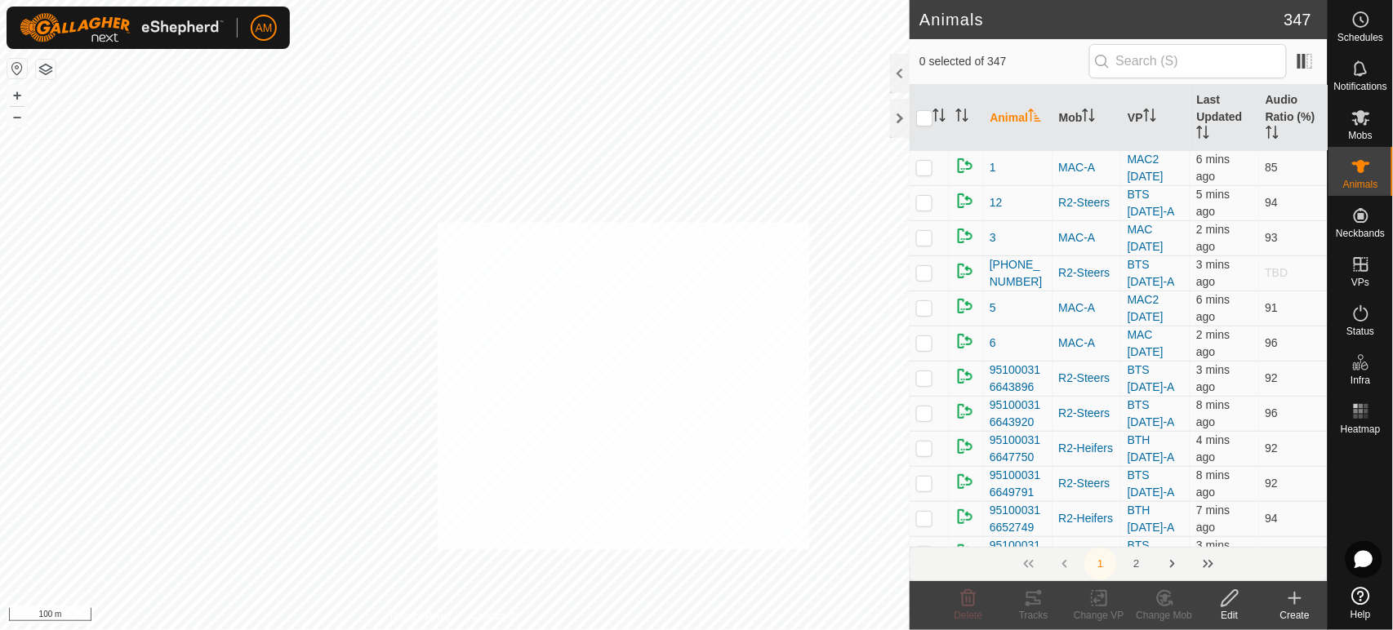
checkbox input "true"
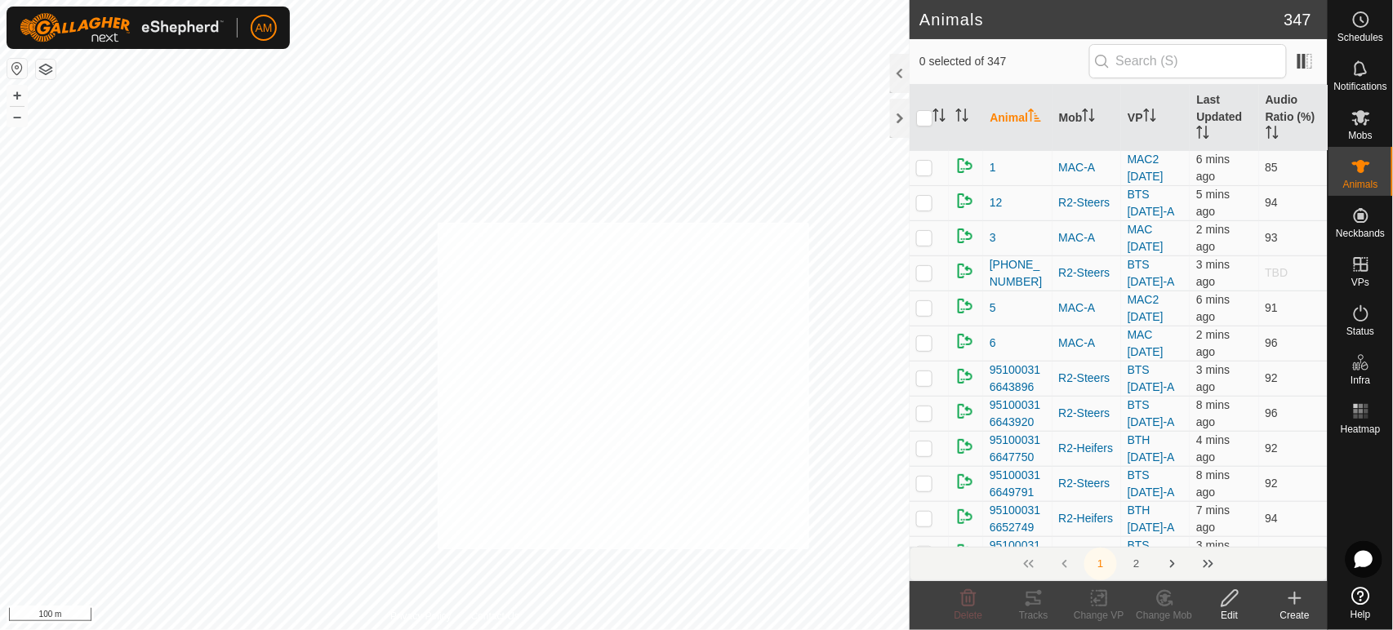
checkbox input "true"
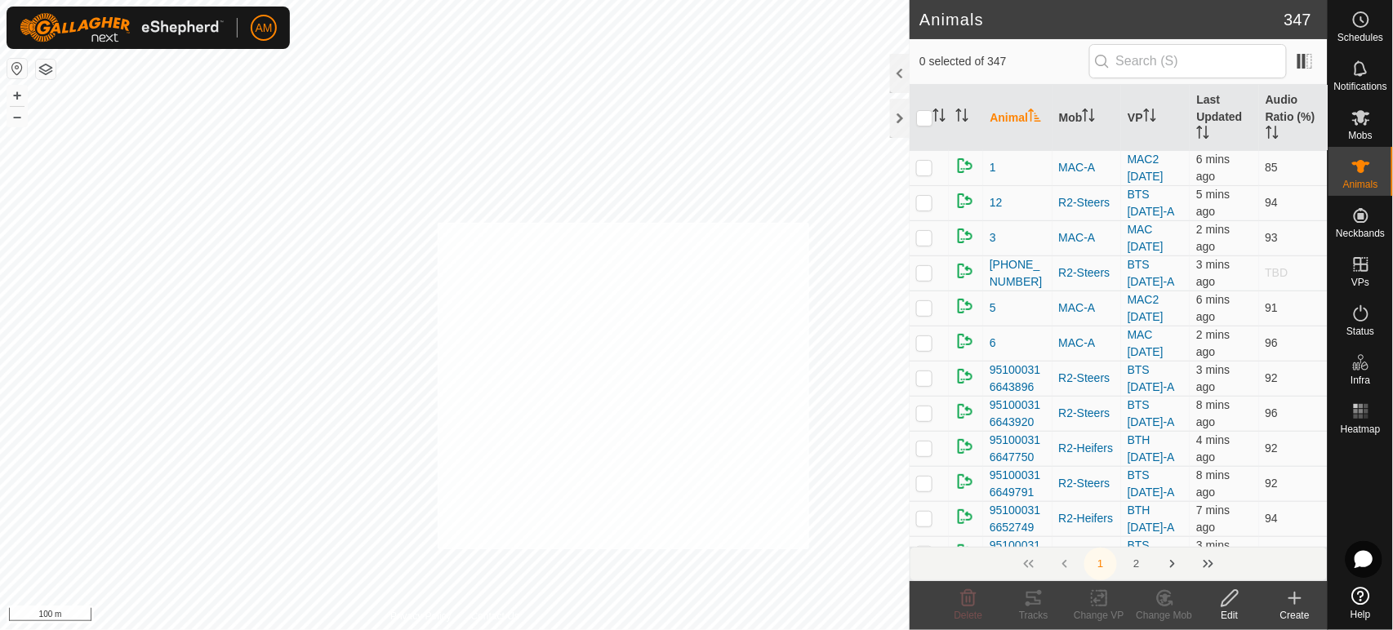
checkbox input "true"
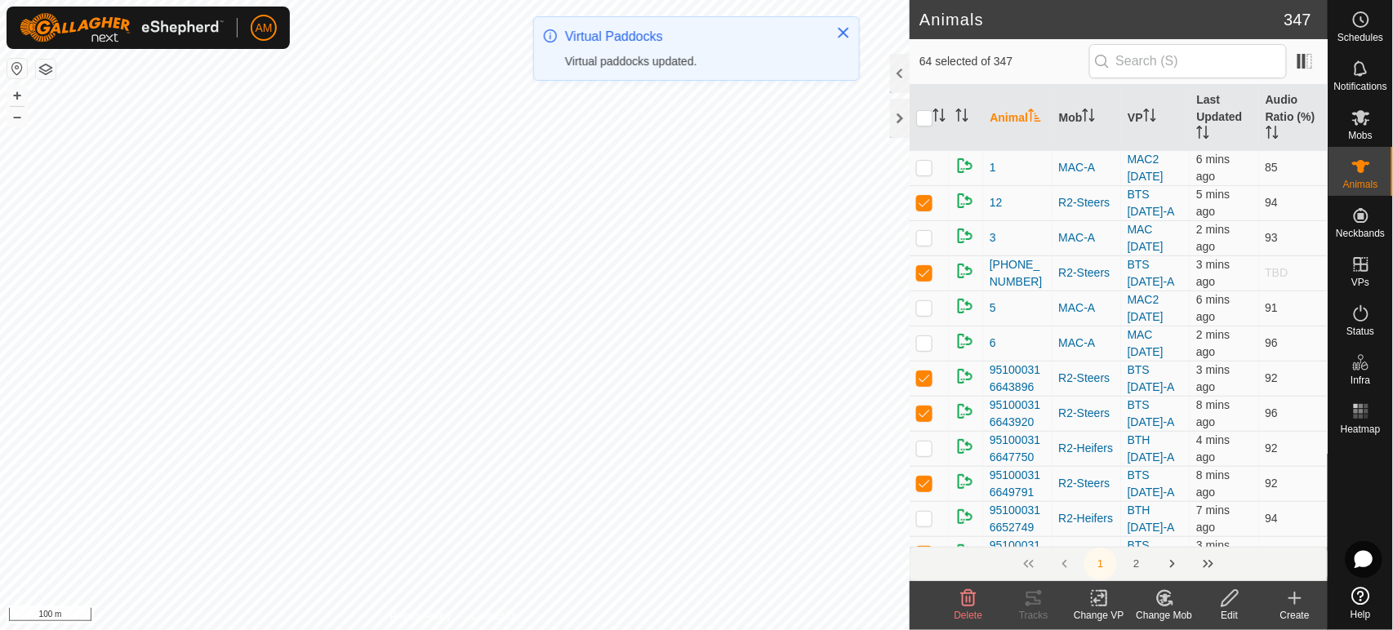
click at [1093, 593] on icon at bounding box center [1099, 599] width 20 height 20
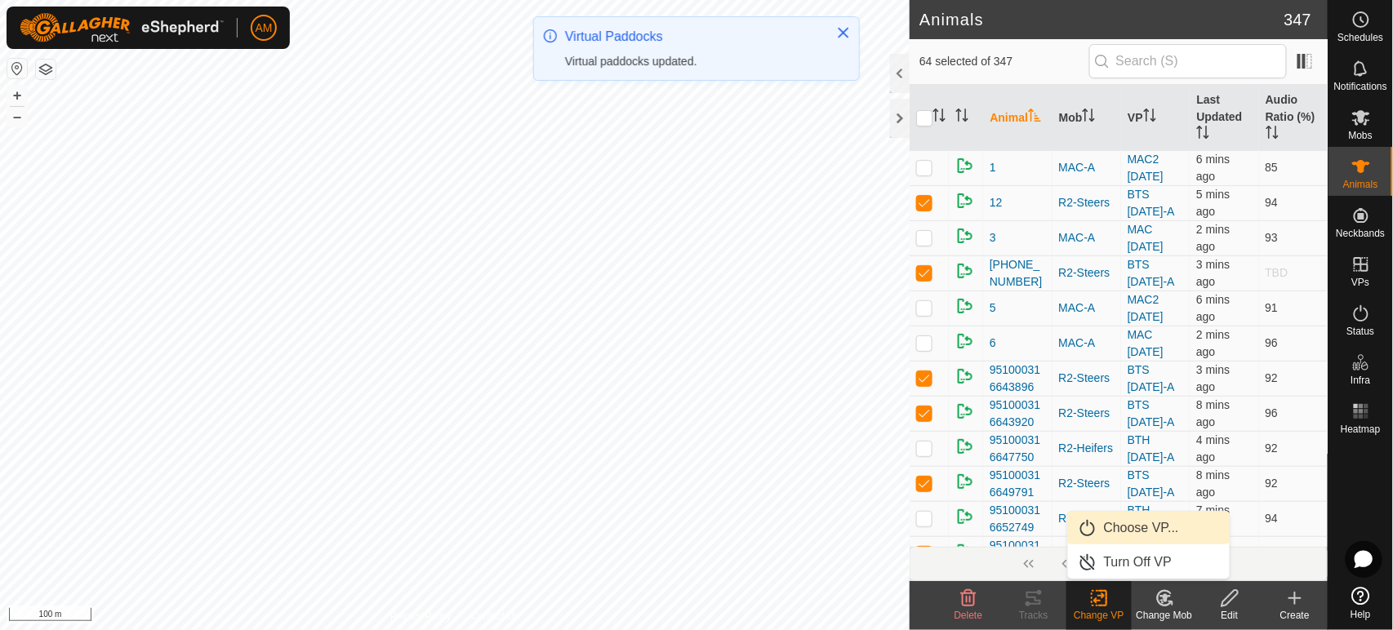
click at [1103, 531] on link "Choose VP..." at bounding box center [1149, 528] width 162 height 33
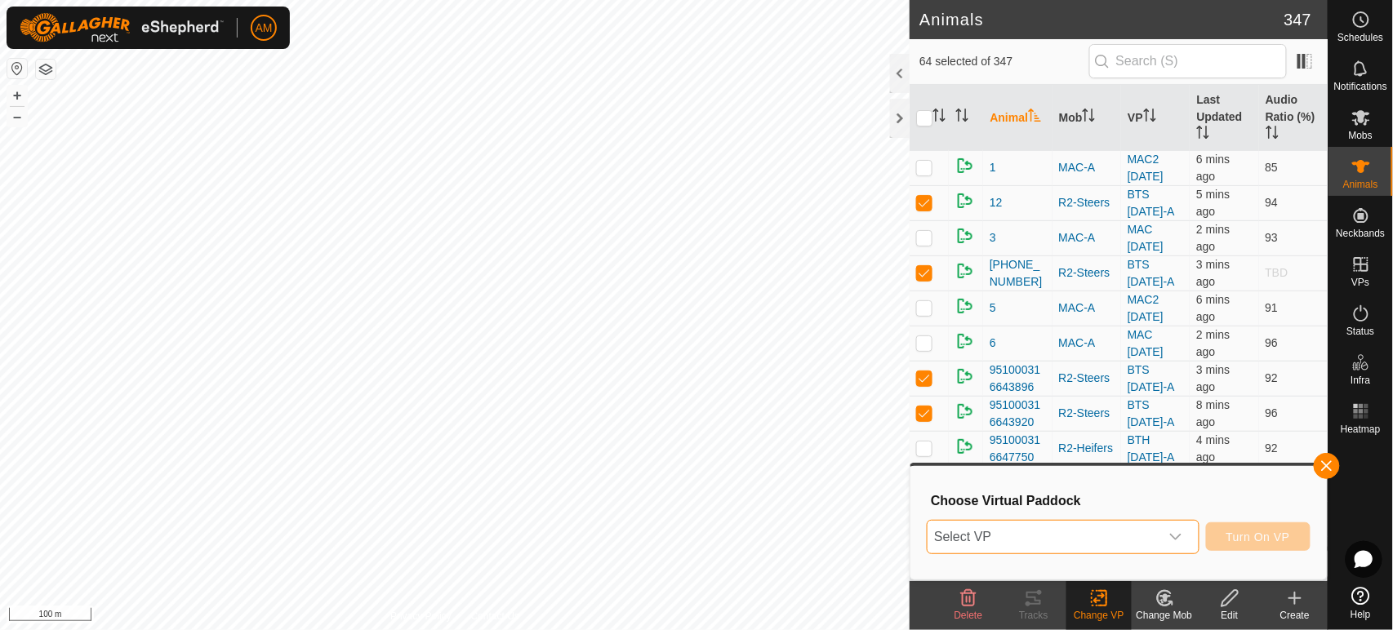
click at [1072, 528] on span "Select VP" at bounding box center [1043, 537] width 231 height 33
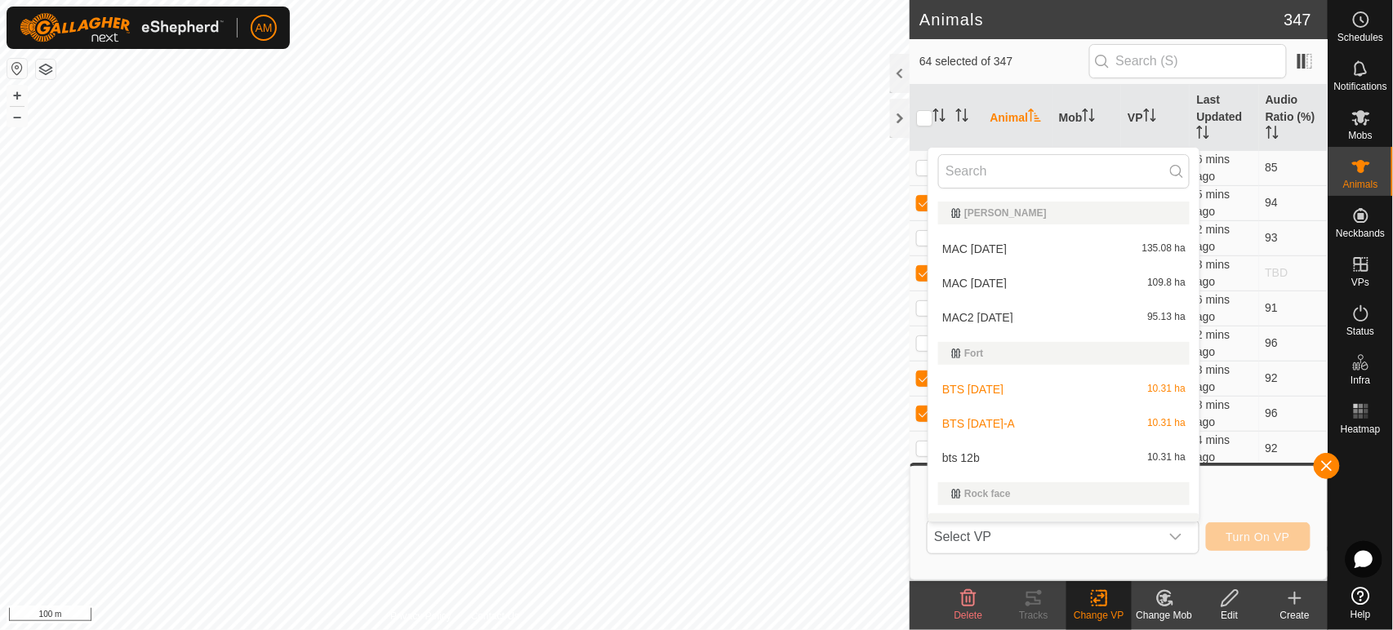
scroll to position [24, 0]
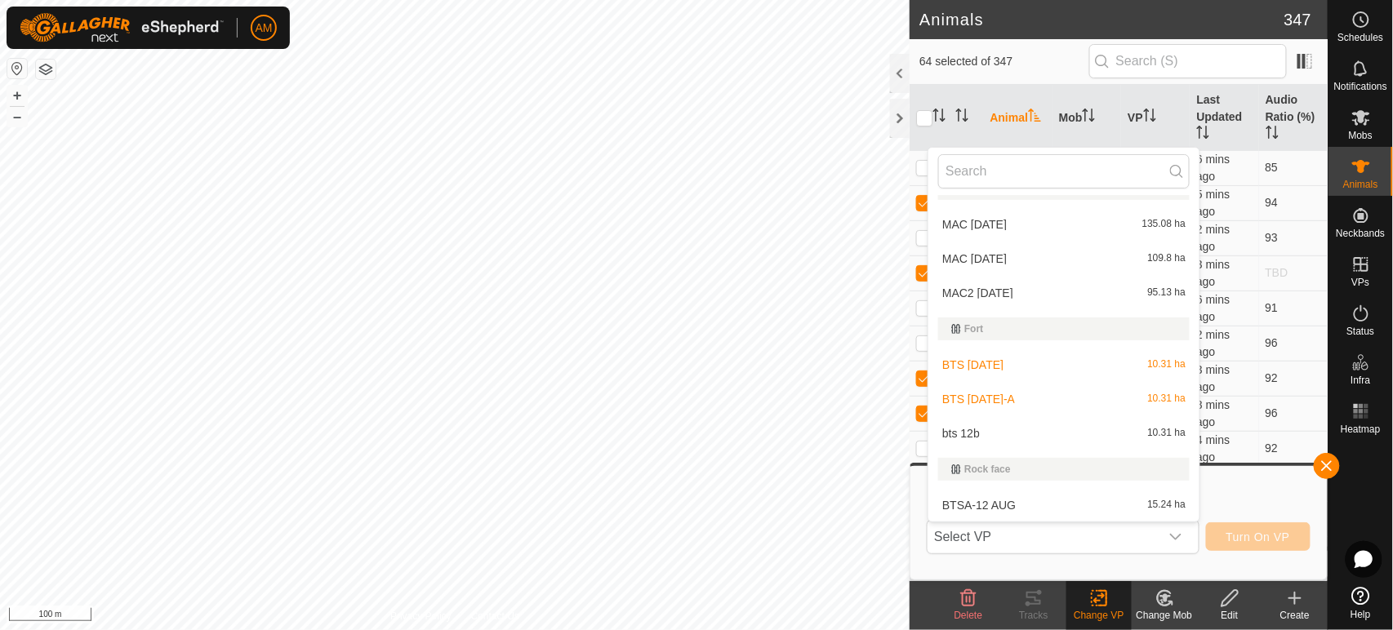
click at [984, 426] on li "bts 12b 10.31 ha" at bounding box center [1064, 433] width 271 height 33
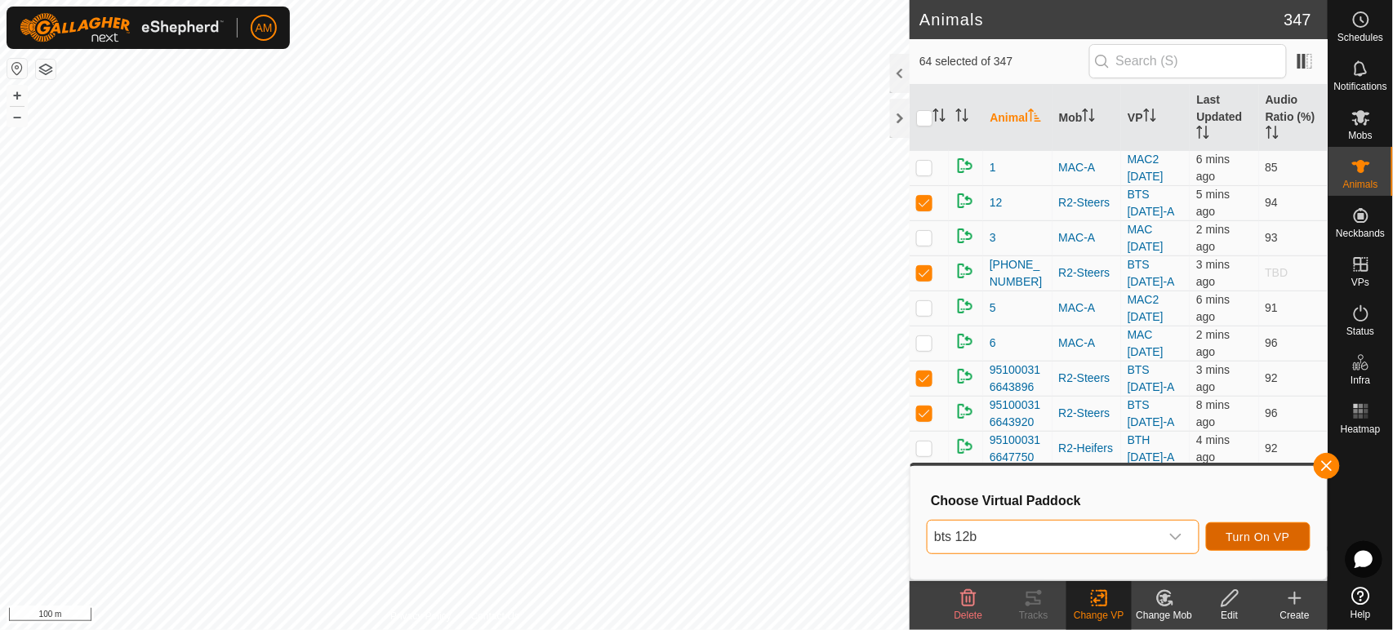
click at [1285, 547] on button "Turn On VP" at bounding box center [1258, 537] width 105 height 29
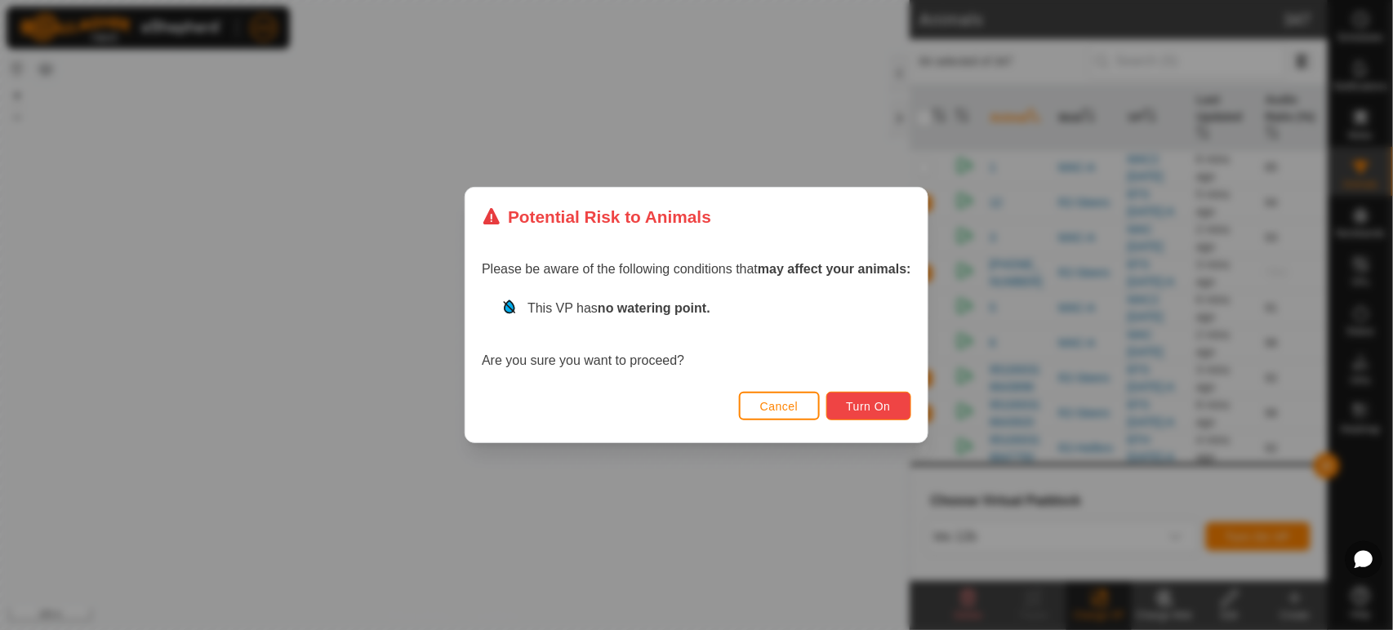
click at [862, 411] on span "Turn On" at bounding box center [869, 406] width 44 height 13
